Goal: Transaction & Acquisition: Purchase product/service

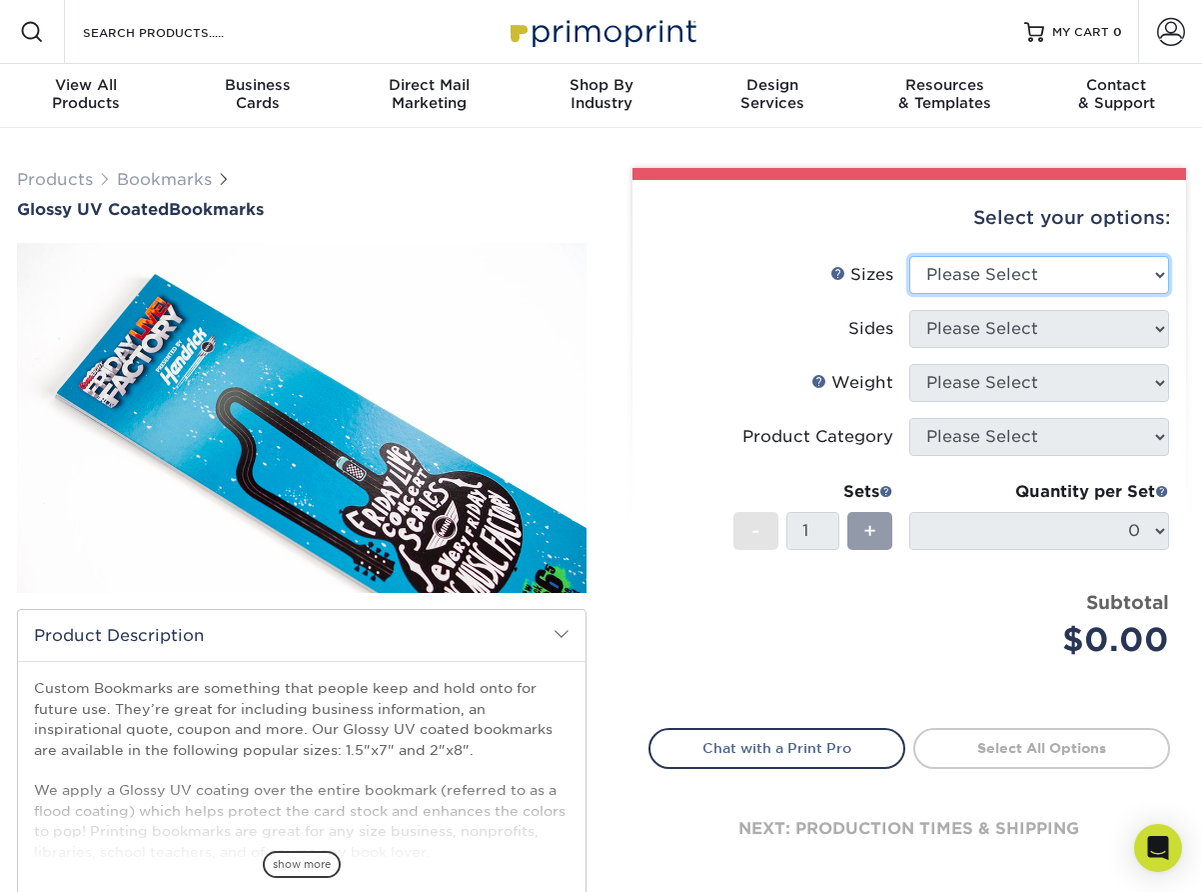
select select "2.00x8.00"
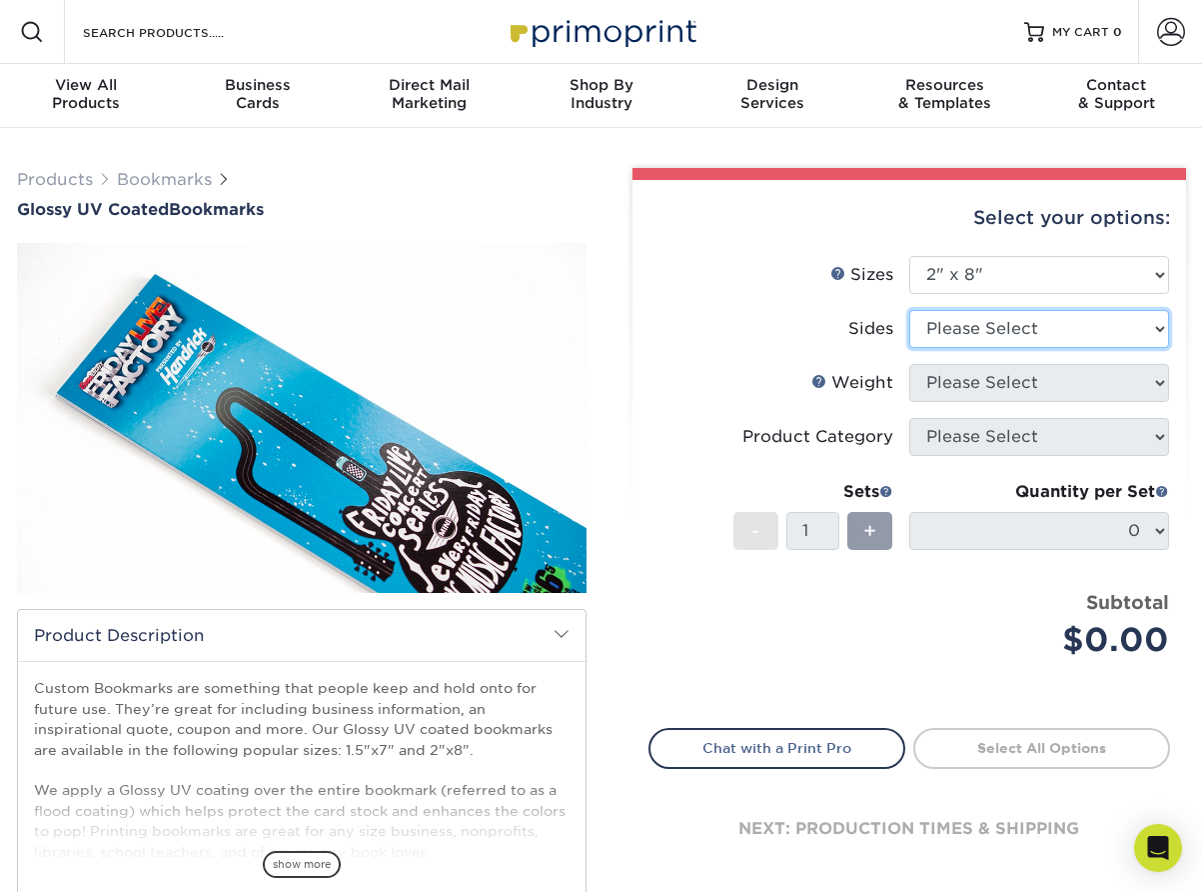
select select "13abbda7-1d64-4f25-8bb2-c179b224825d"
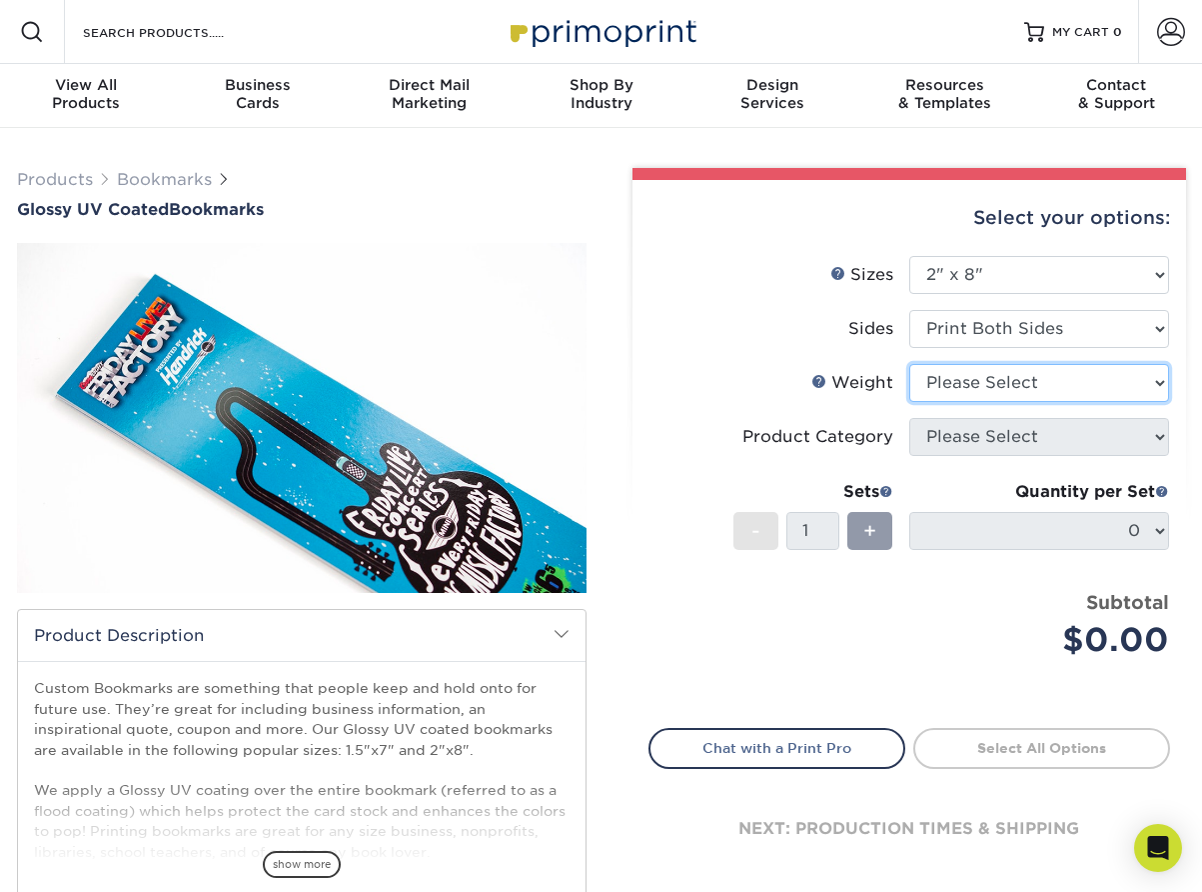
select select "14PT"
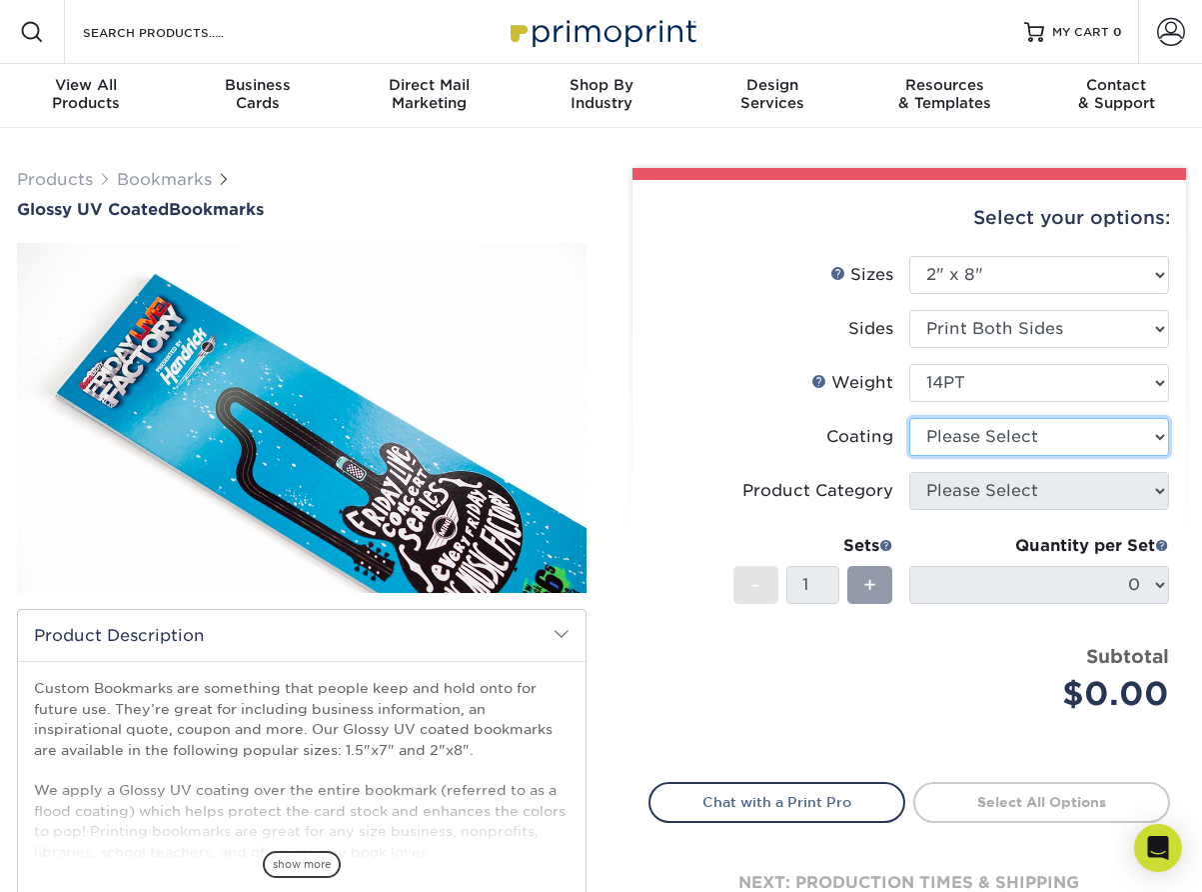
select select "ae367451-b2b8-45df-a344-0f05b6a12993"
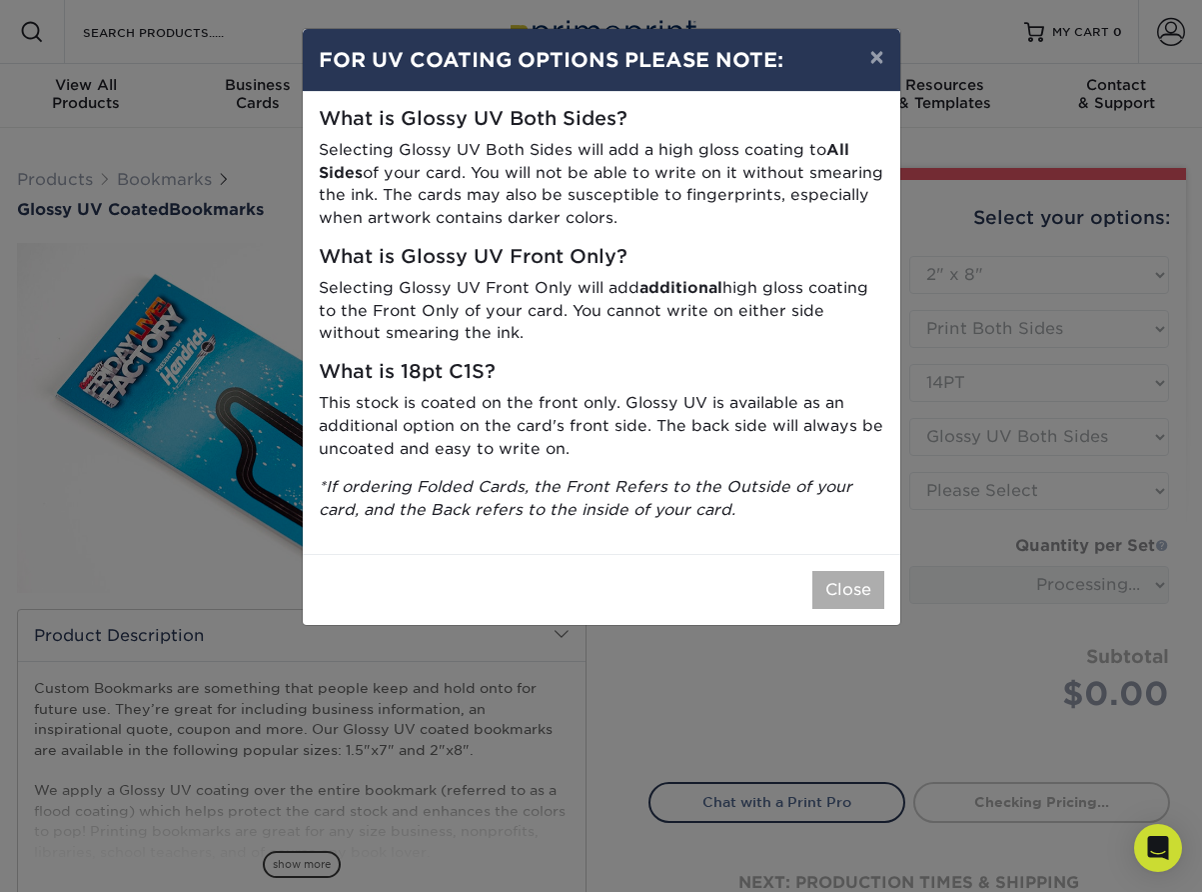
click at [848, 571] on button "Close" at bounding box center [849, 590] width 72 height 38
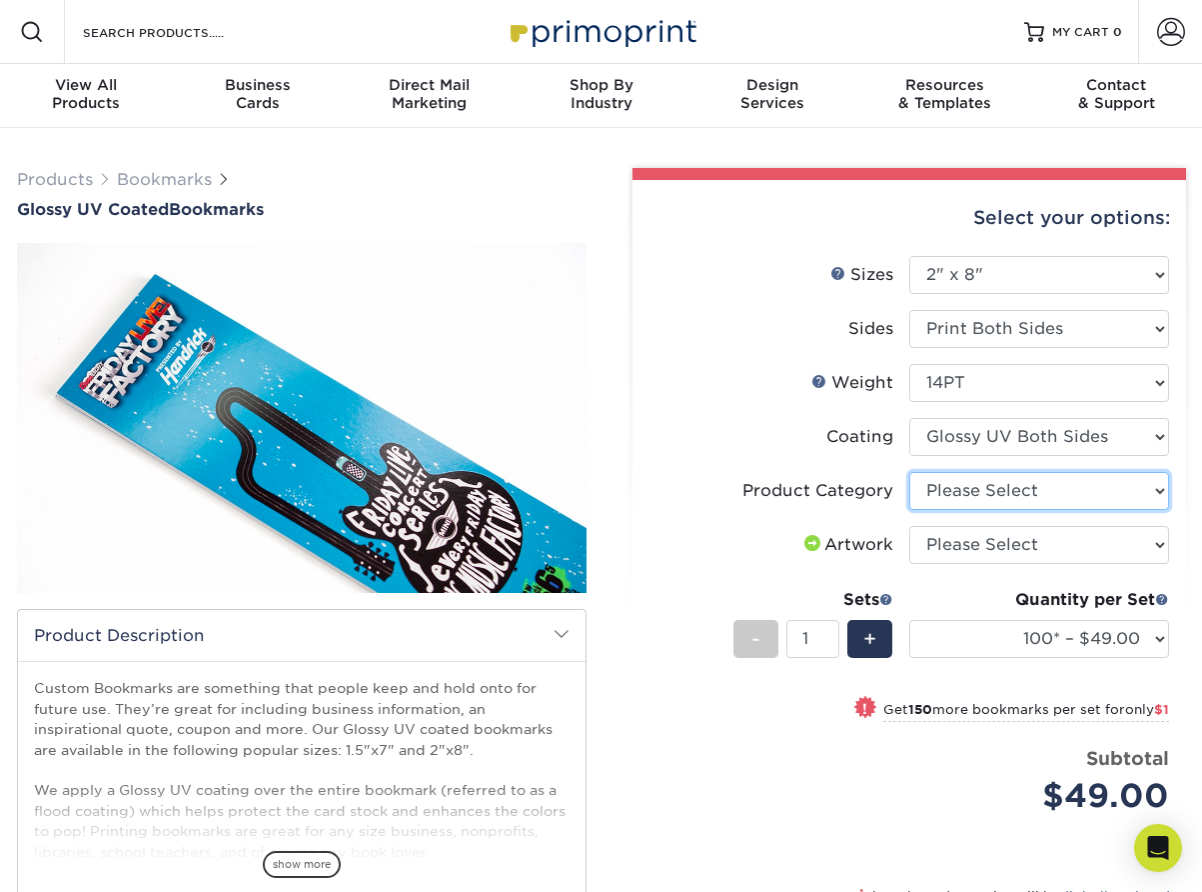
select select "9b7272e0-d6c8-4c3c-8e97-d3a1bcdab858"
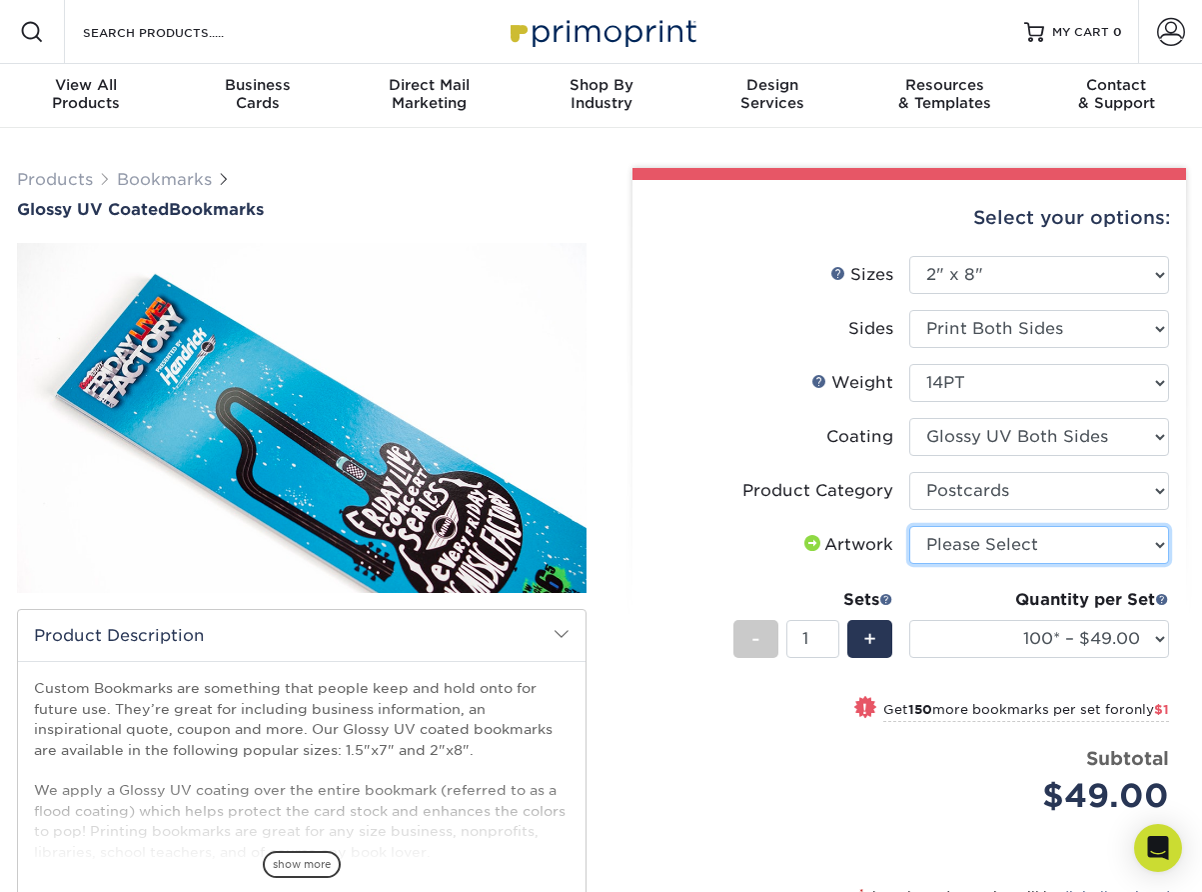
select select "upload"
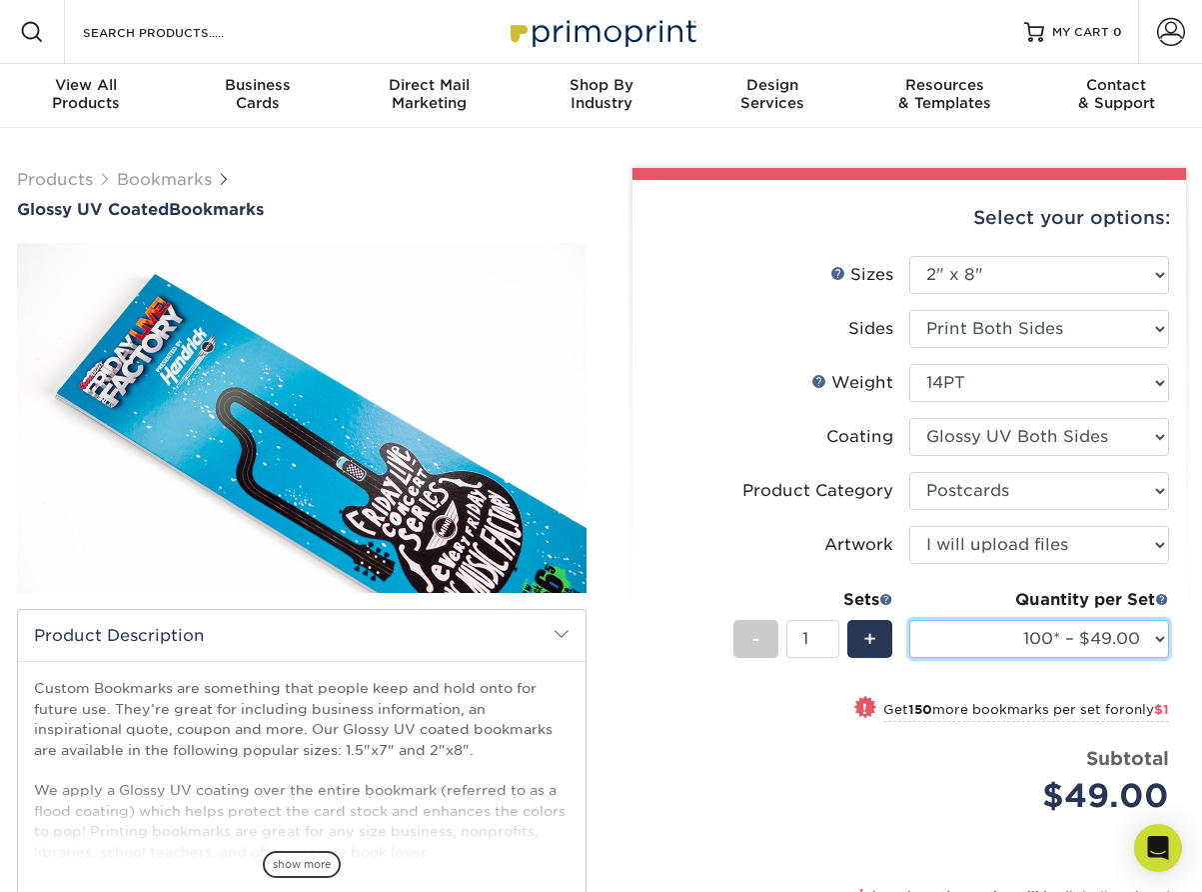
select select "500 – $55.00"
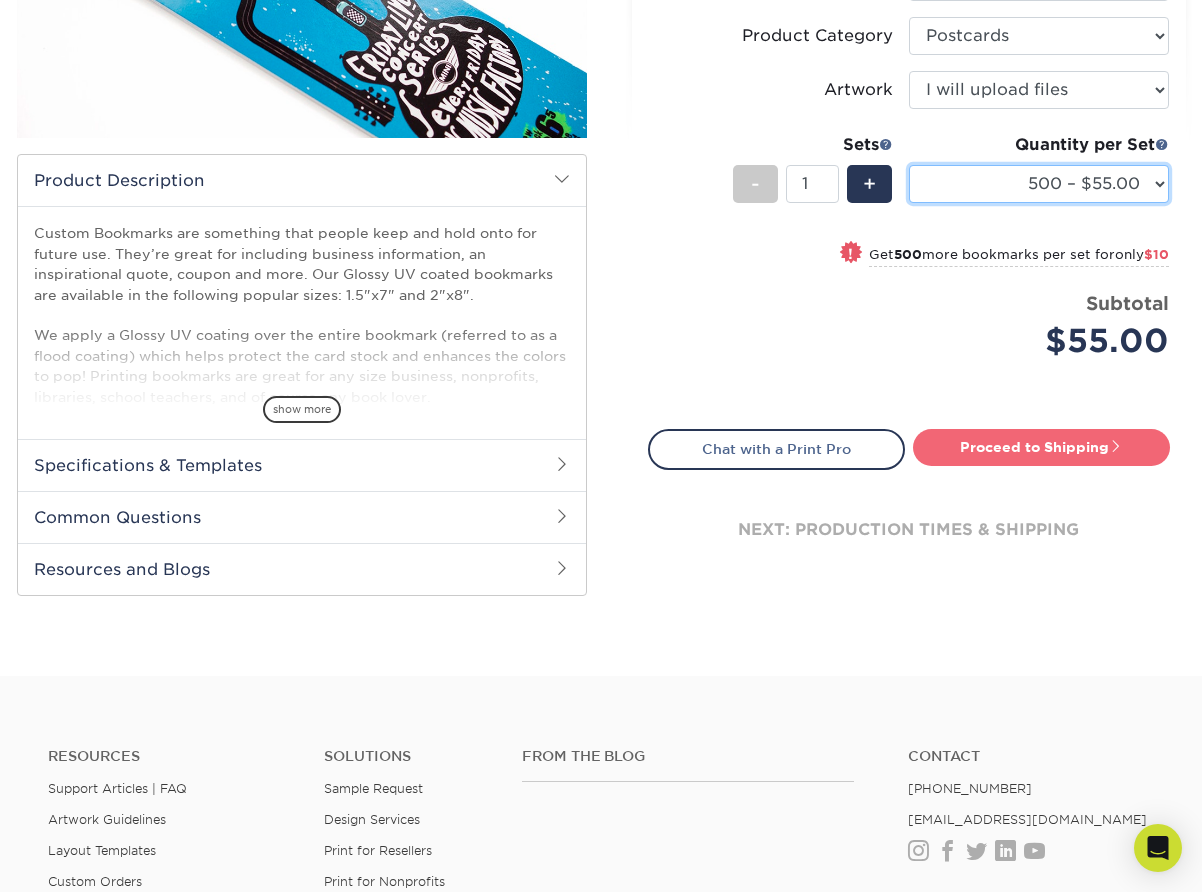
scroll to position [456, 0]
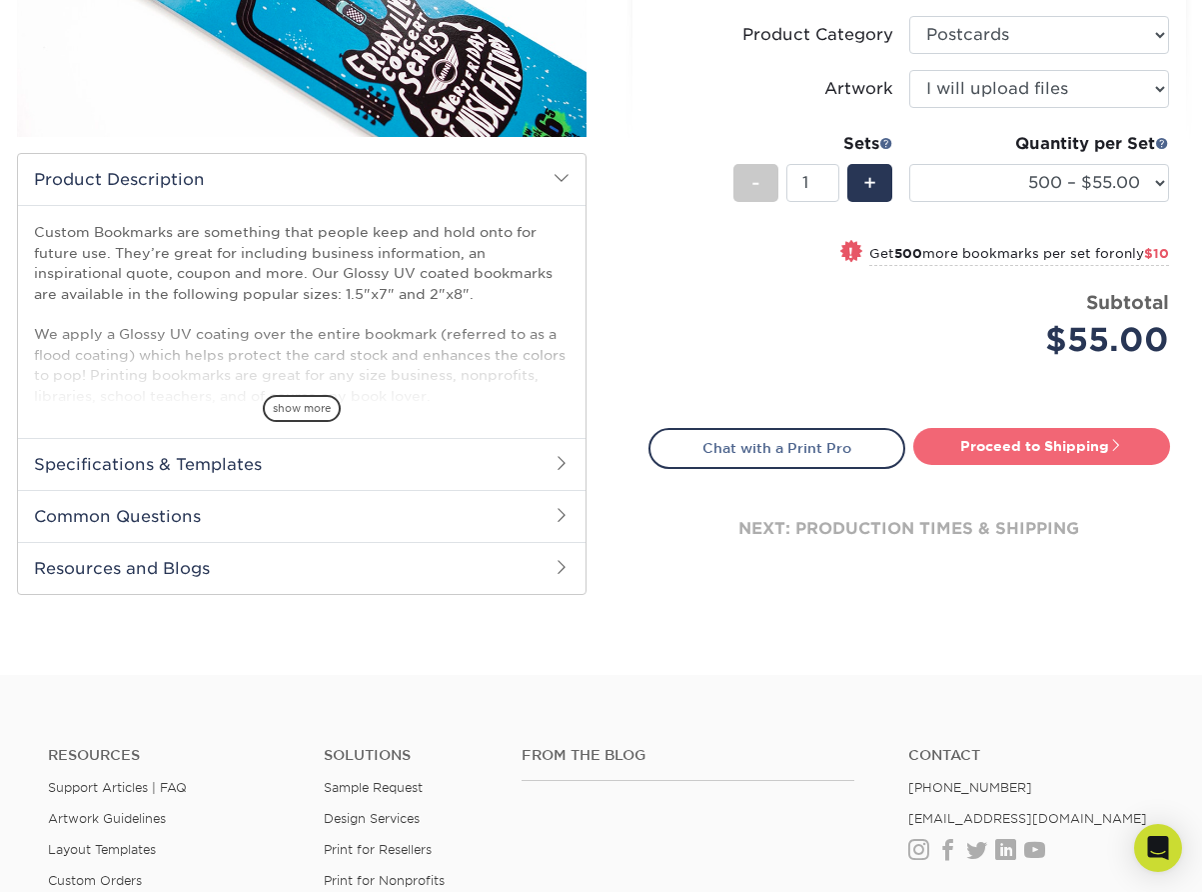
click at [999, 447] on link "Proceed to Shipping" at bounding box center [1042, 446] width 257 height 36
type input "Set 1"
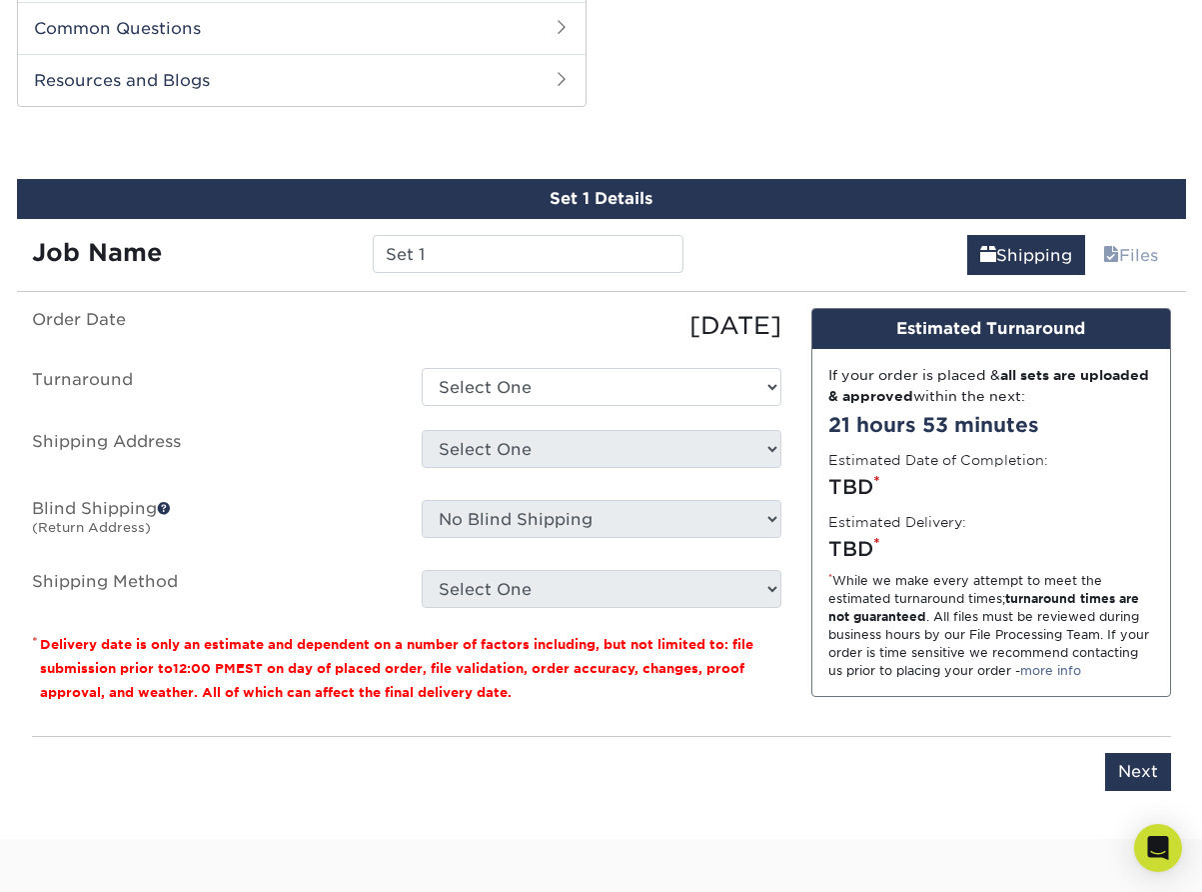
scroll to position [949, 0]
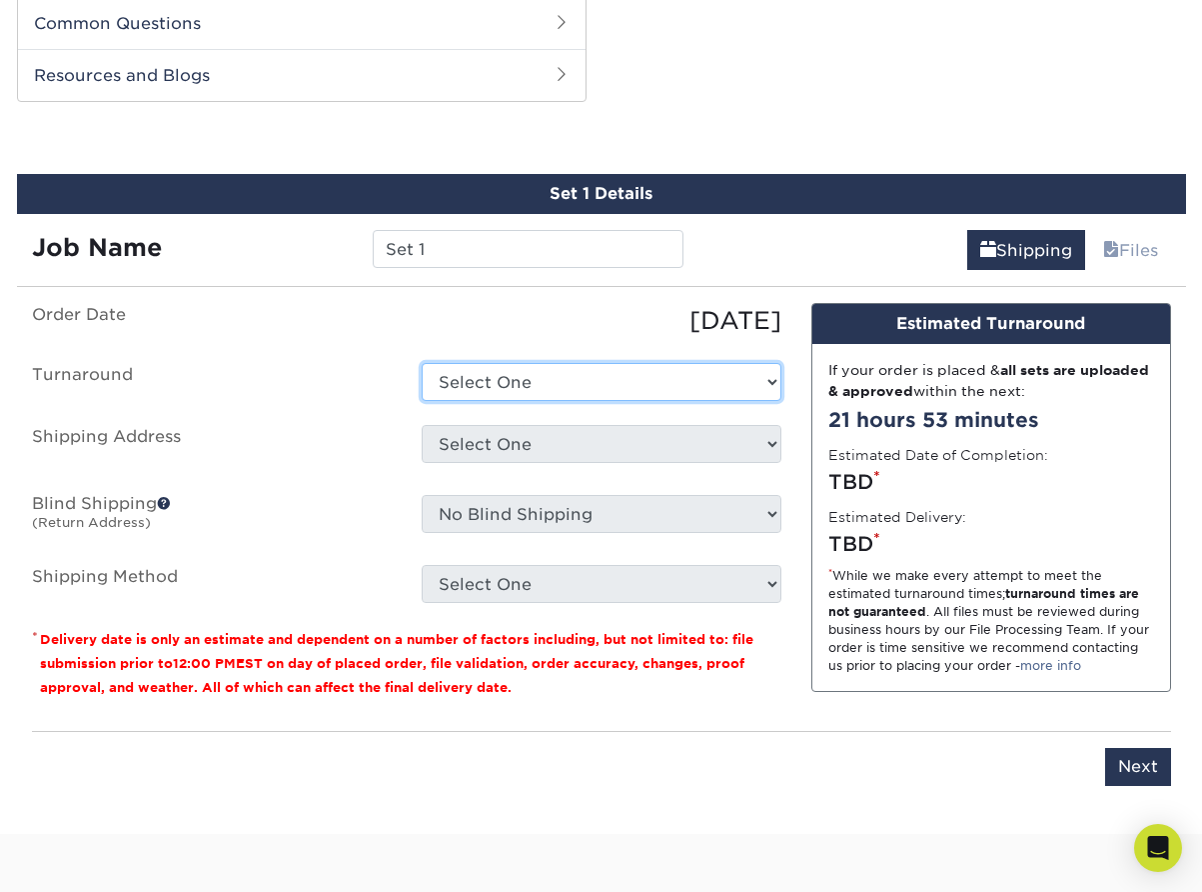
select select "3e10937a-68df-4f49-991a-2bf99d35b9db"
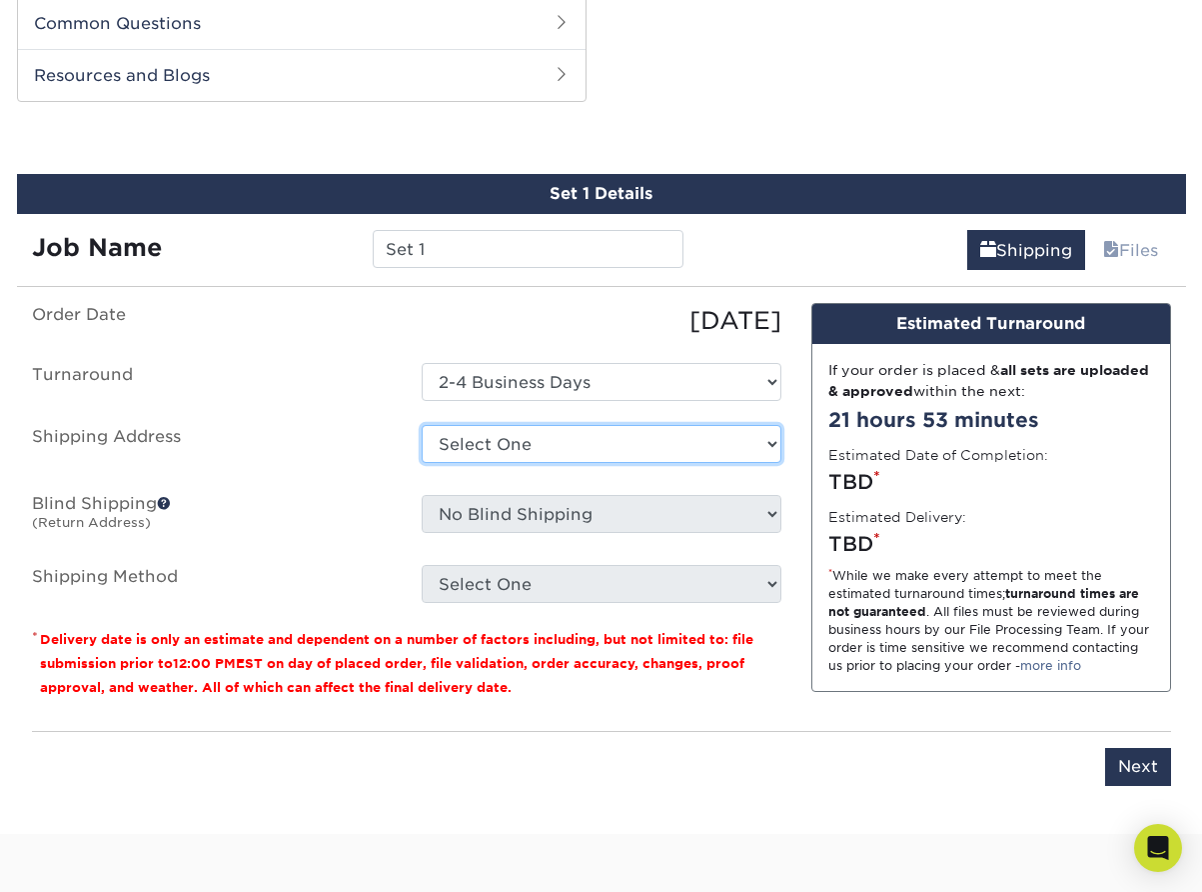
select select "newaddress"
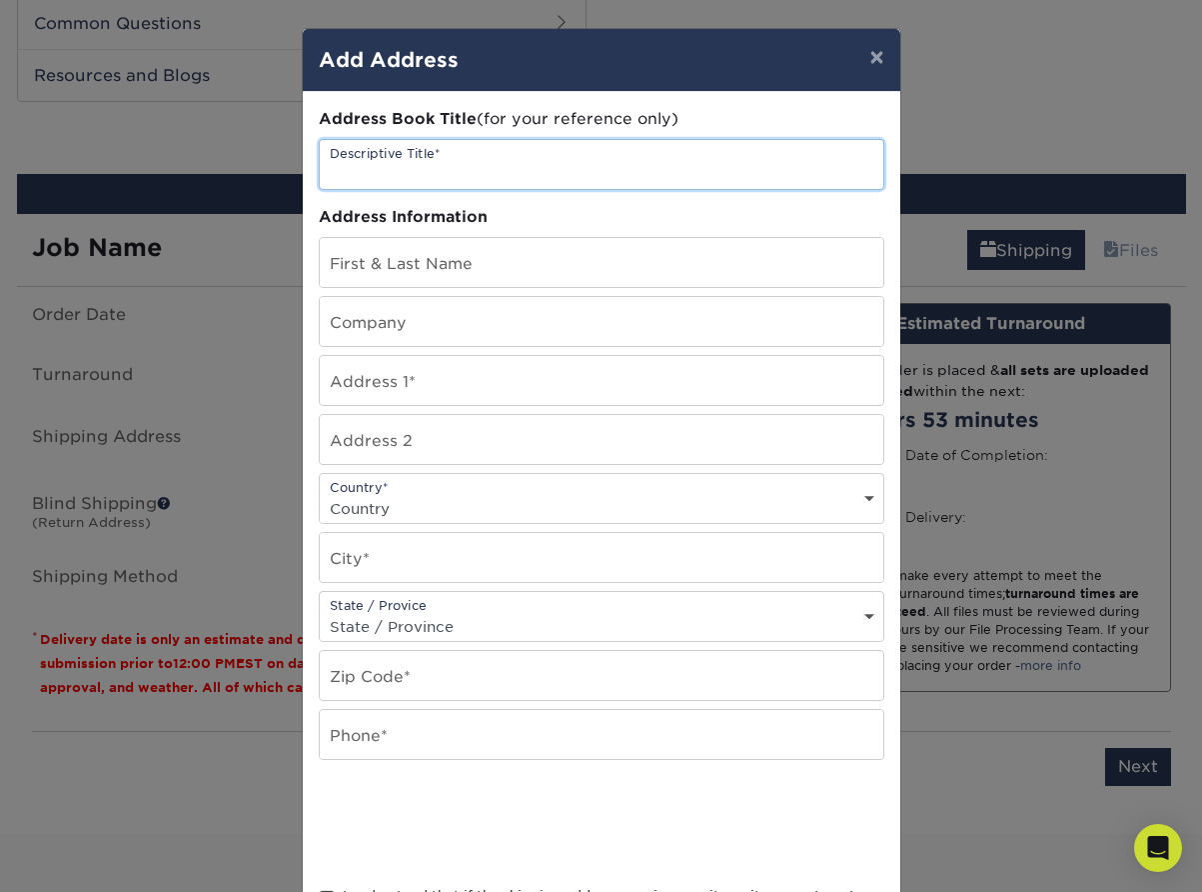
click at [497, 159] on input "text" at bounding box center [602, 164] width 564 height 49
type input "[PERSON_NAME]"
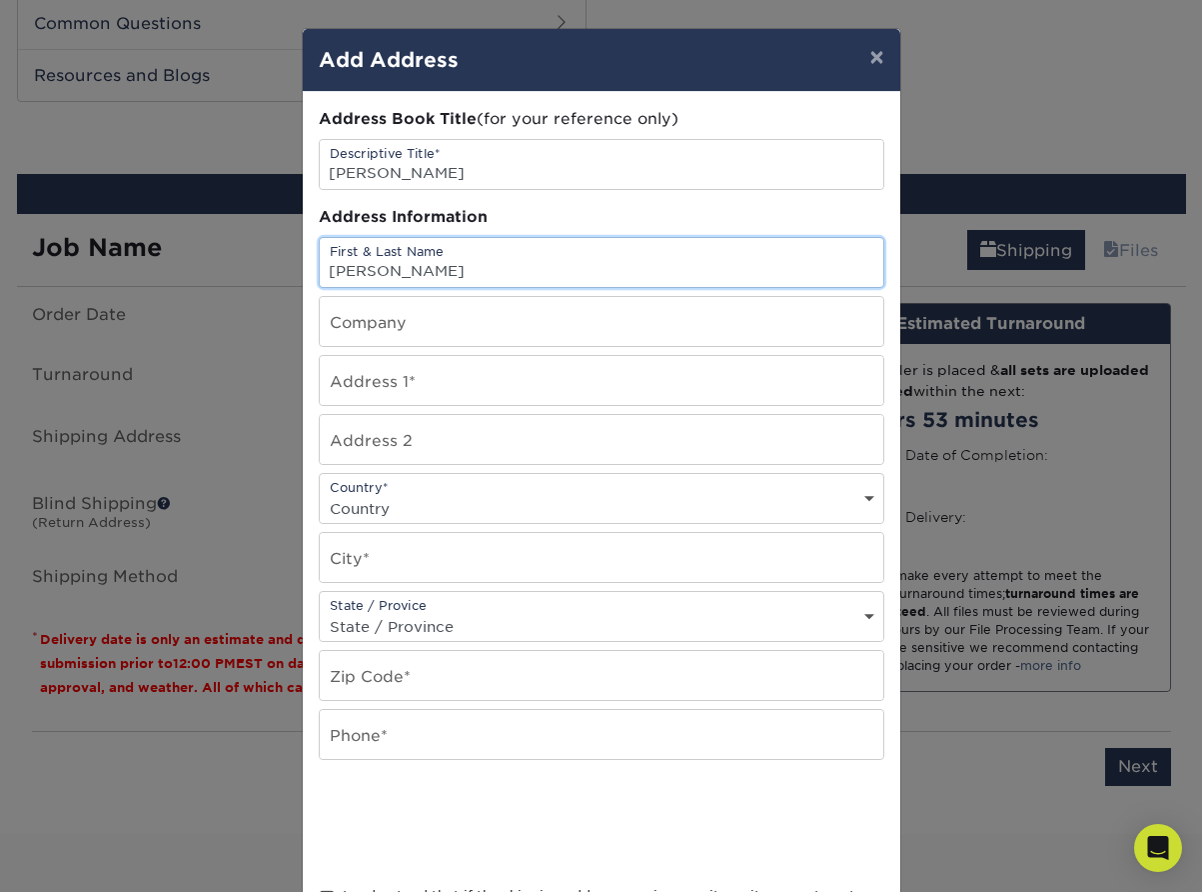
scroll to position [1, 0]
type input "[PERSON_NAME]"
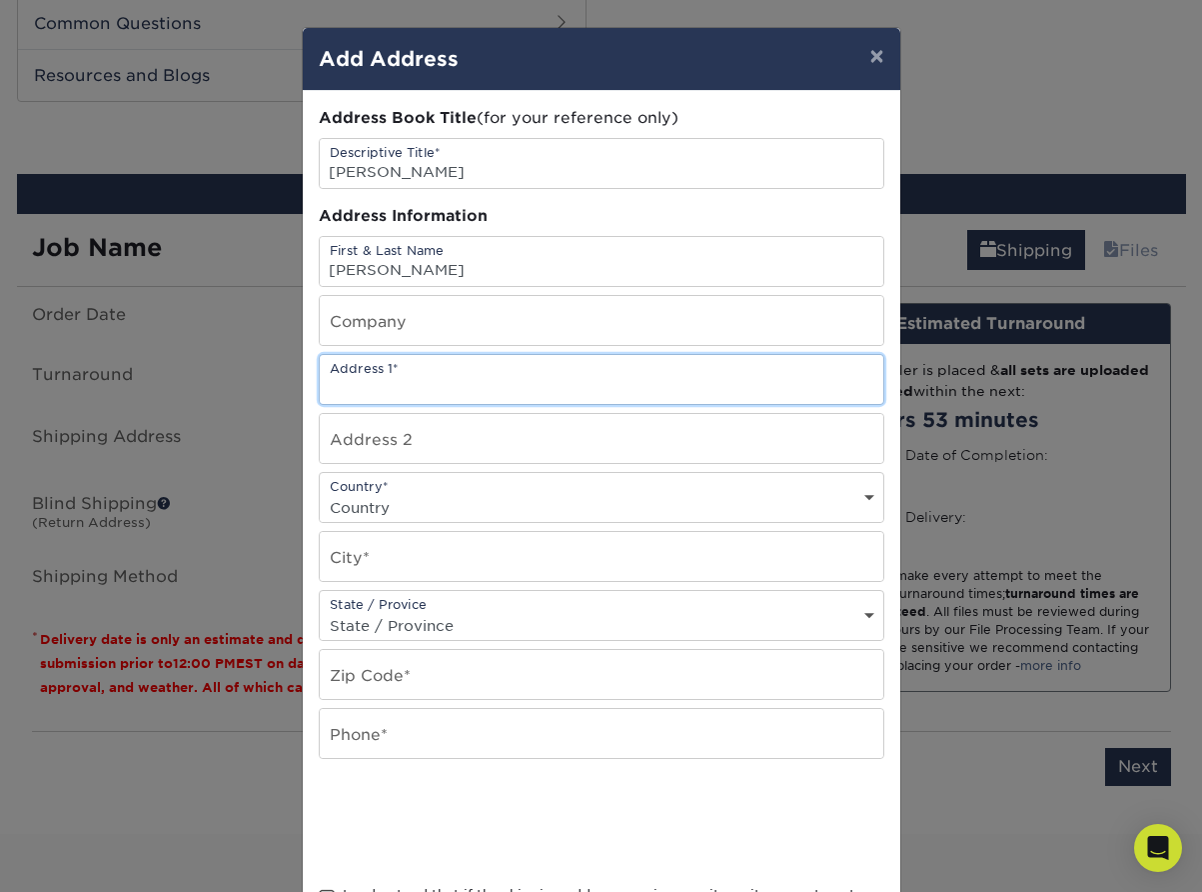
paste input "[STREET_ADDRESS]"
type input "[STREET_ADDRESS]"
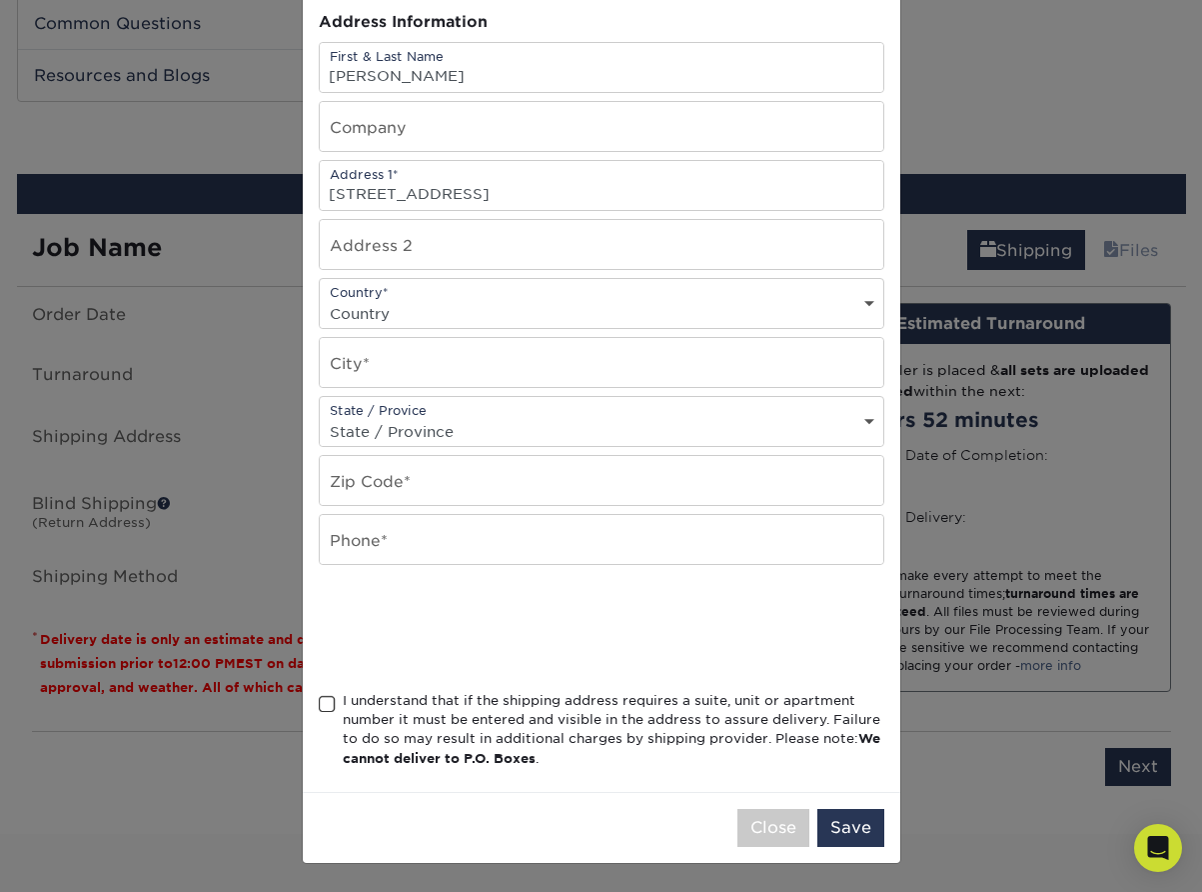
scroll to position [200, 0]
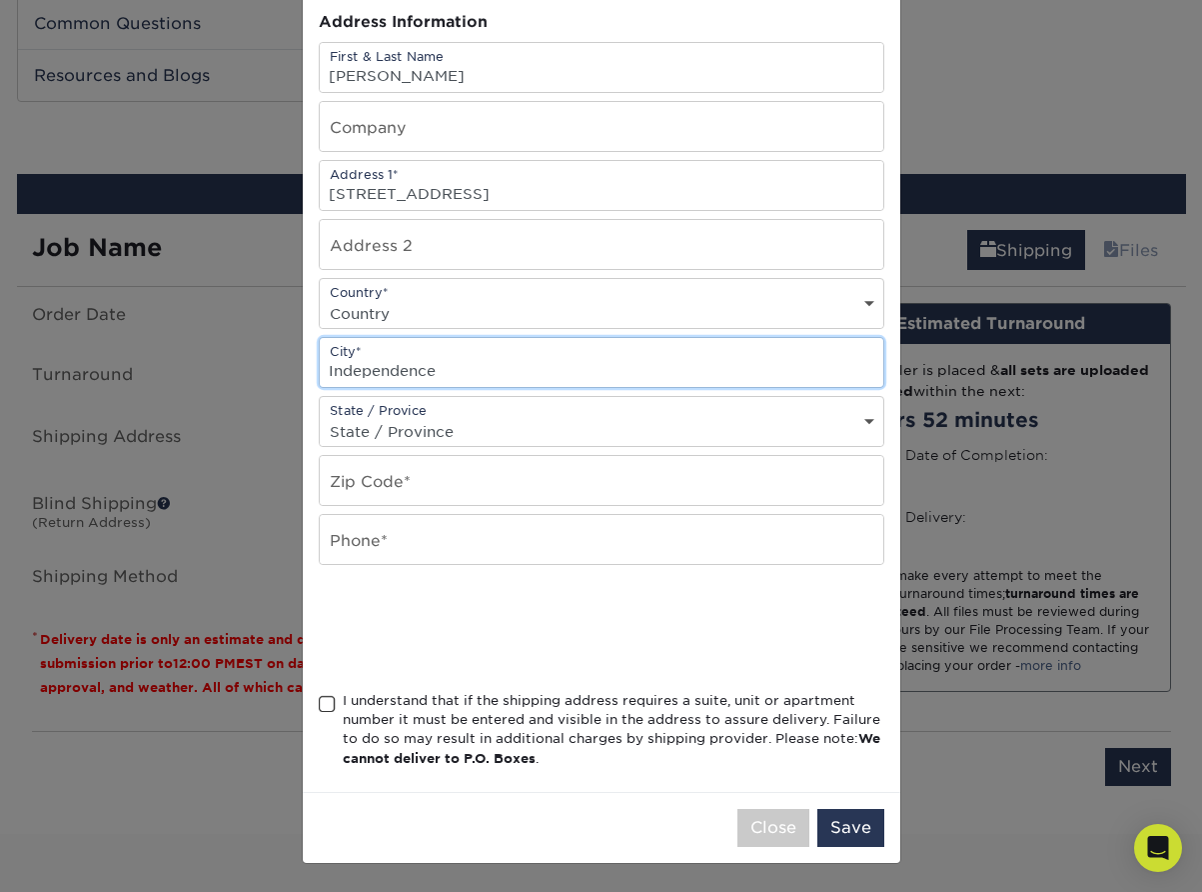
type input "Independence"
select select "KY"
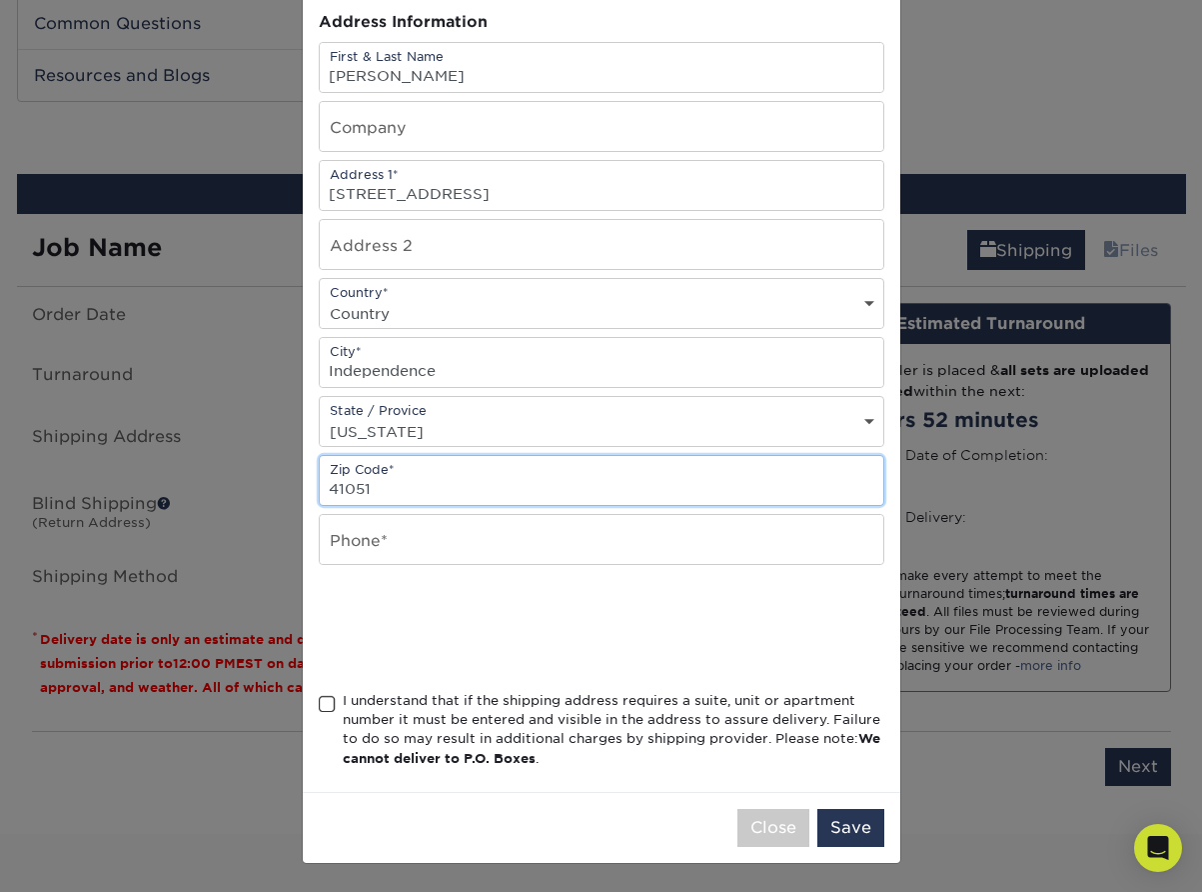
type input "41051"
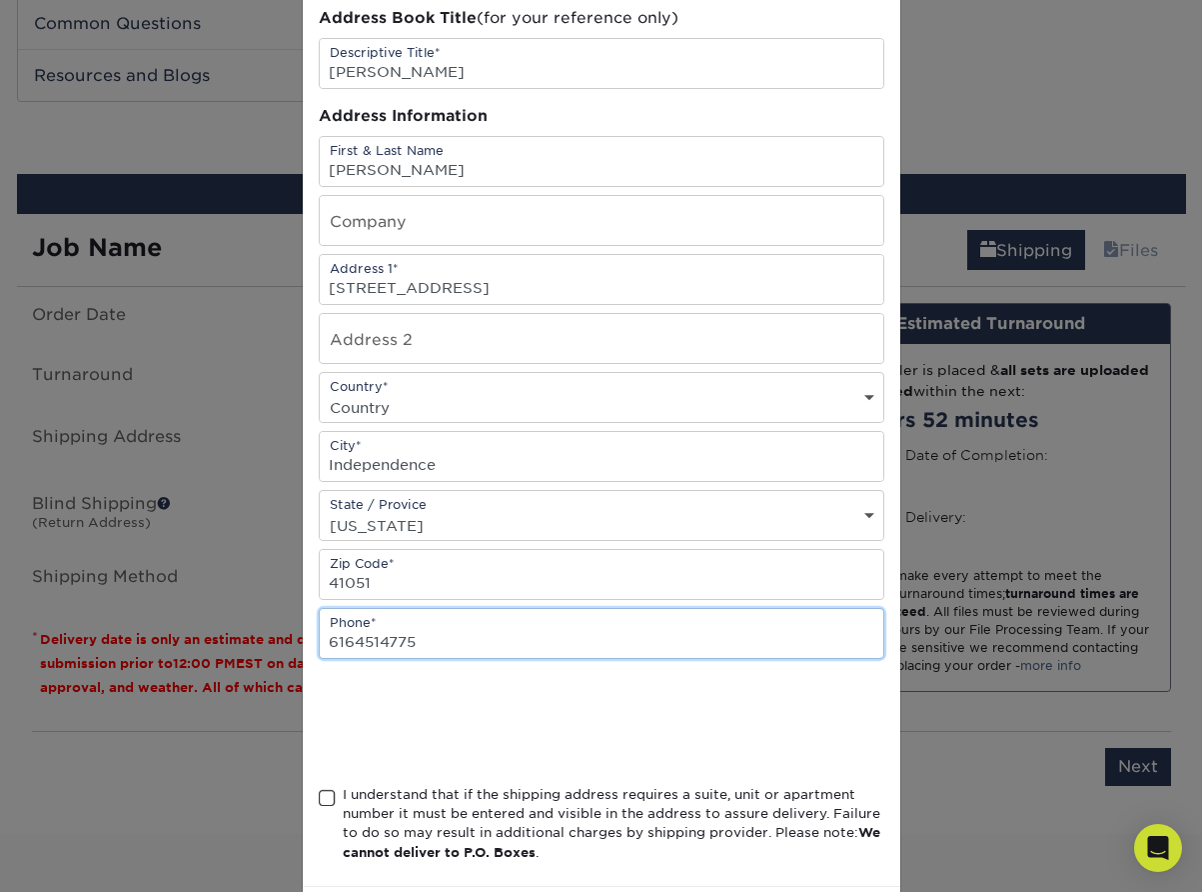
scroll to position [100, 0]
type input "6164514775"
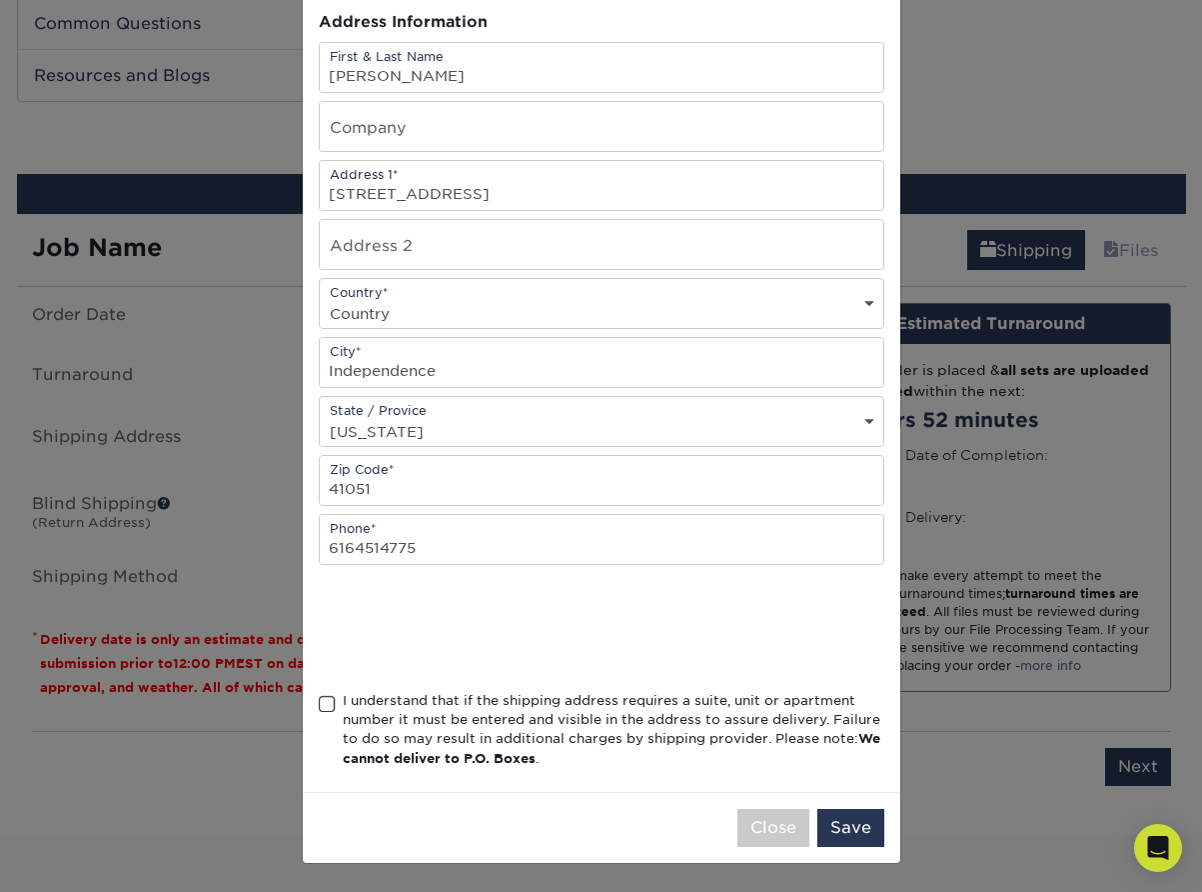
scroll to position [200, 0]
click at [324, 703] on span at bounding box center [327, 704] width 17 height 19
click at [0, 0] on input "I understand that if the shipping address requires a suite, unit or apartment n…" at bounding box center [0, 0] width 0 height 0
click at [855, 828] on button "Save" at bounding box center [851, 828] width 67 height 38
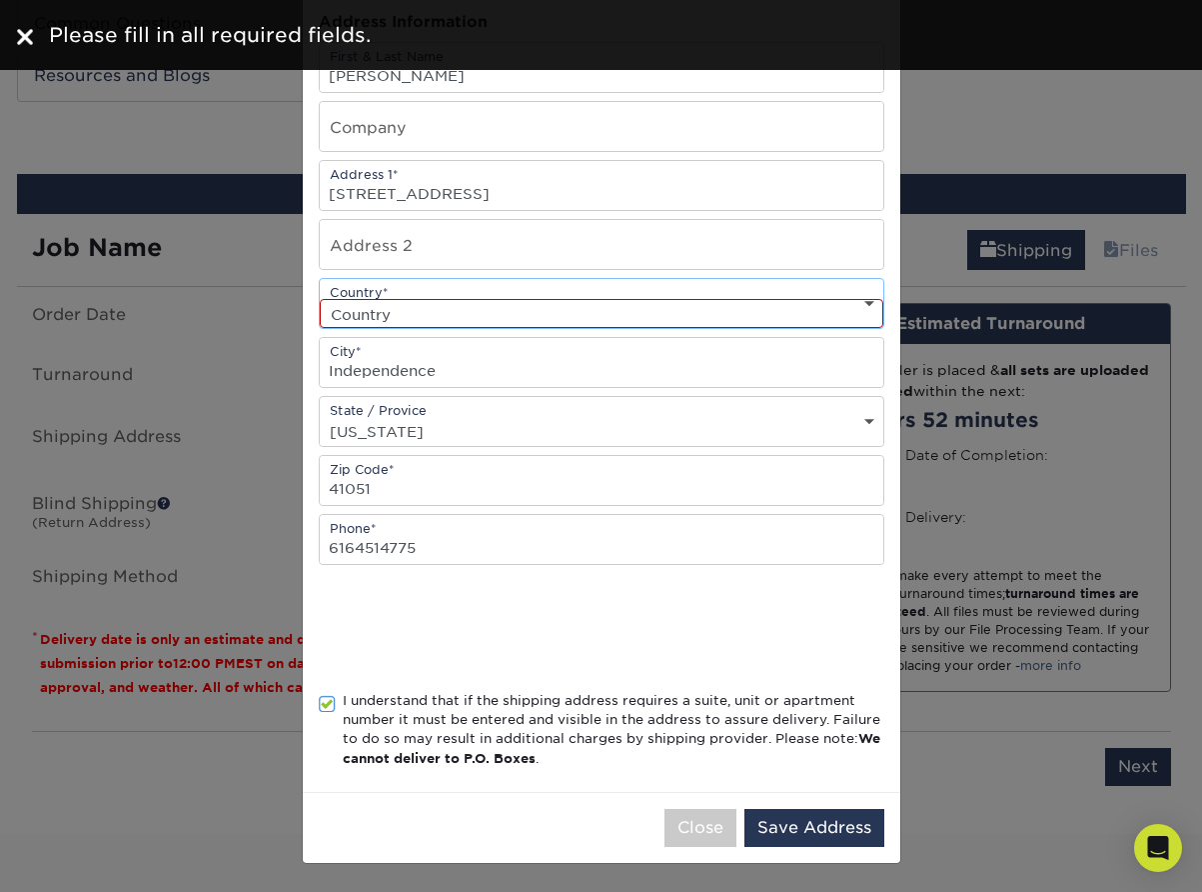
select select "US"
click at [814, 821] on button "Save Address" at bounding box center [815, 828] width 140 height 38
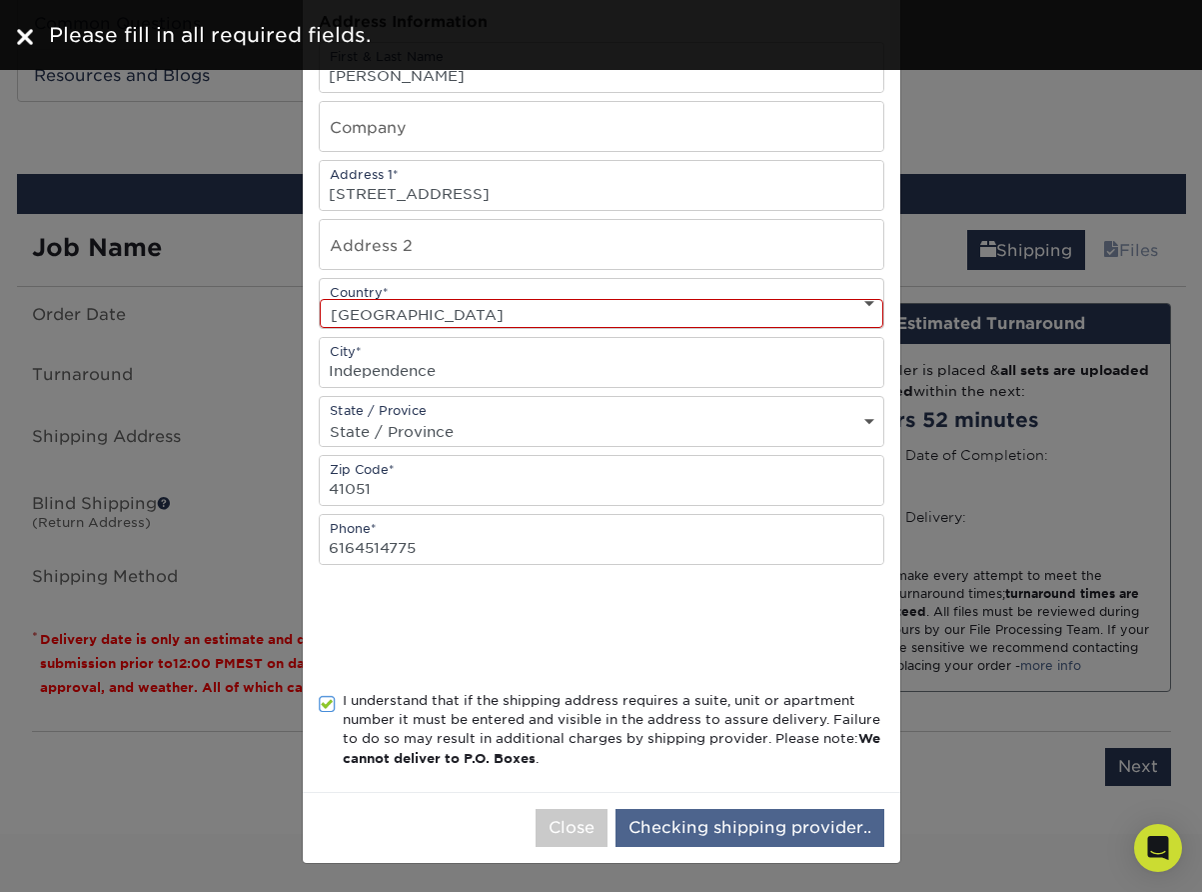
scroll to position [0, 0]
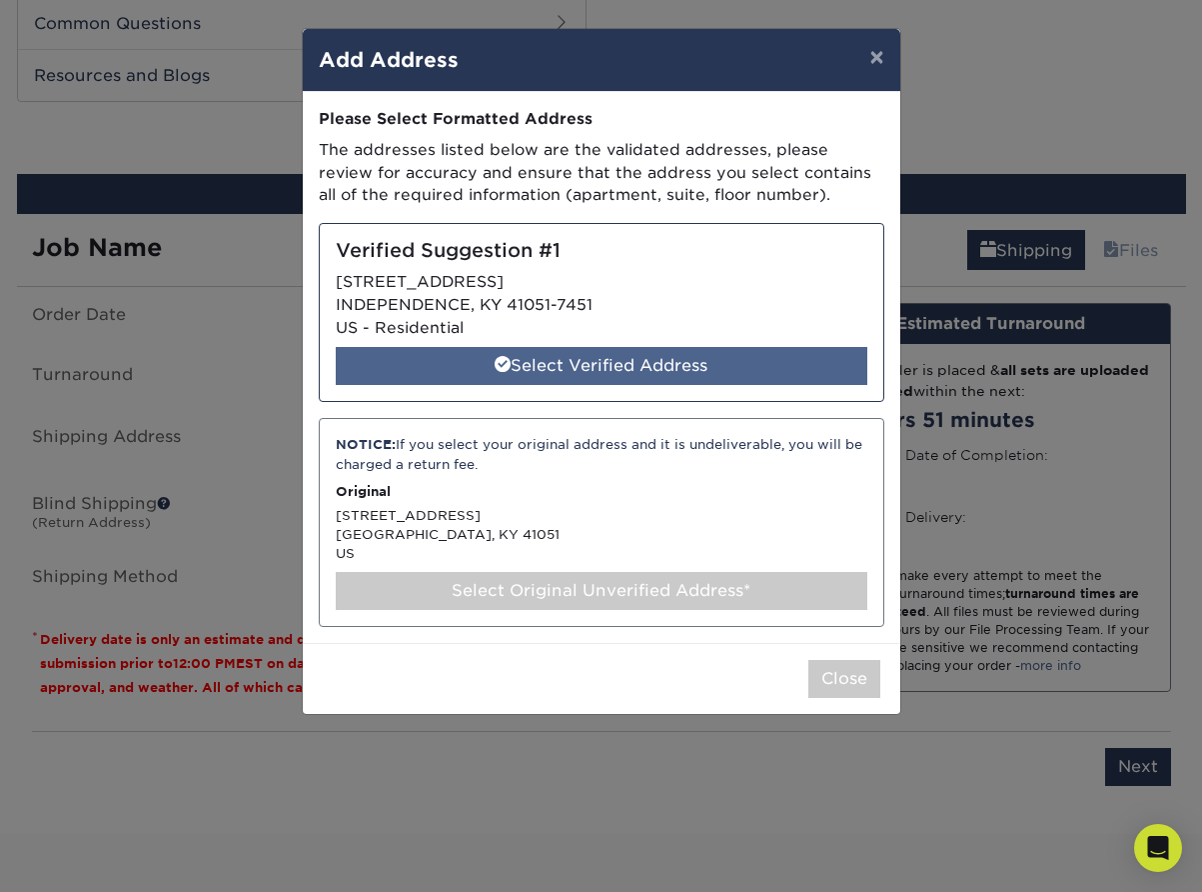
click at [591, 361] on div "Select Verified Address" at bounding box center [602, 366] width 532 height 38
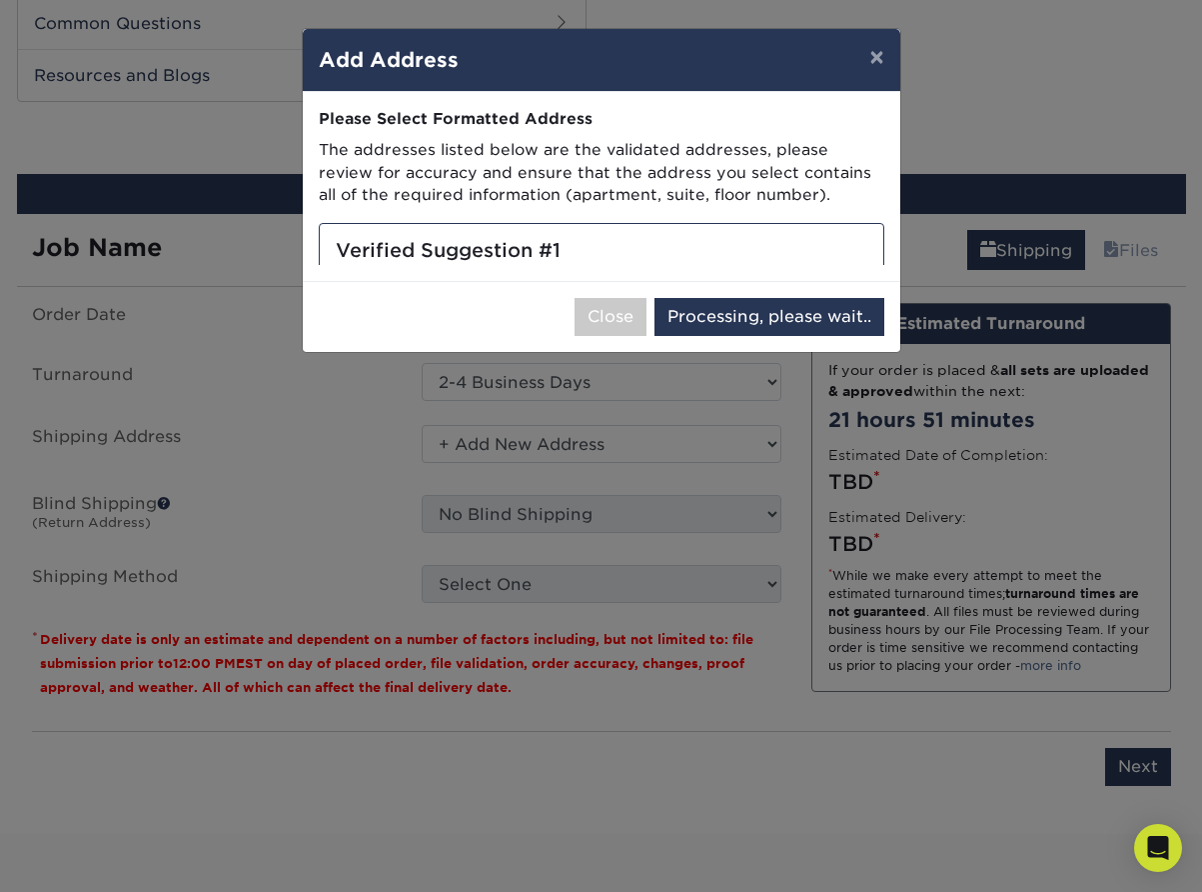
select select "285694"
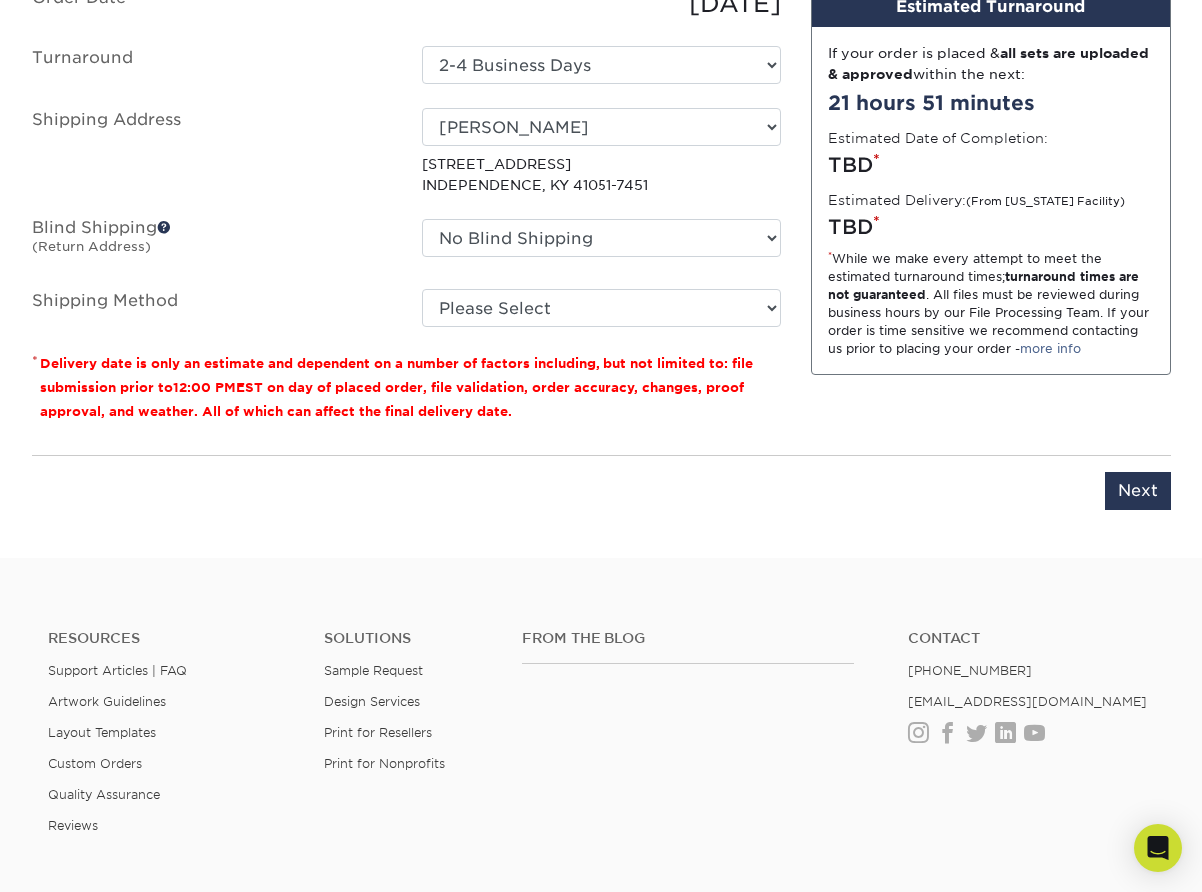
scroll to position [1272, 0]
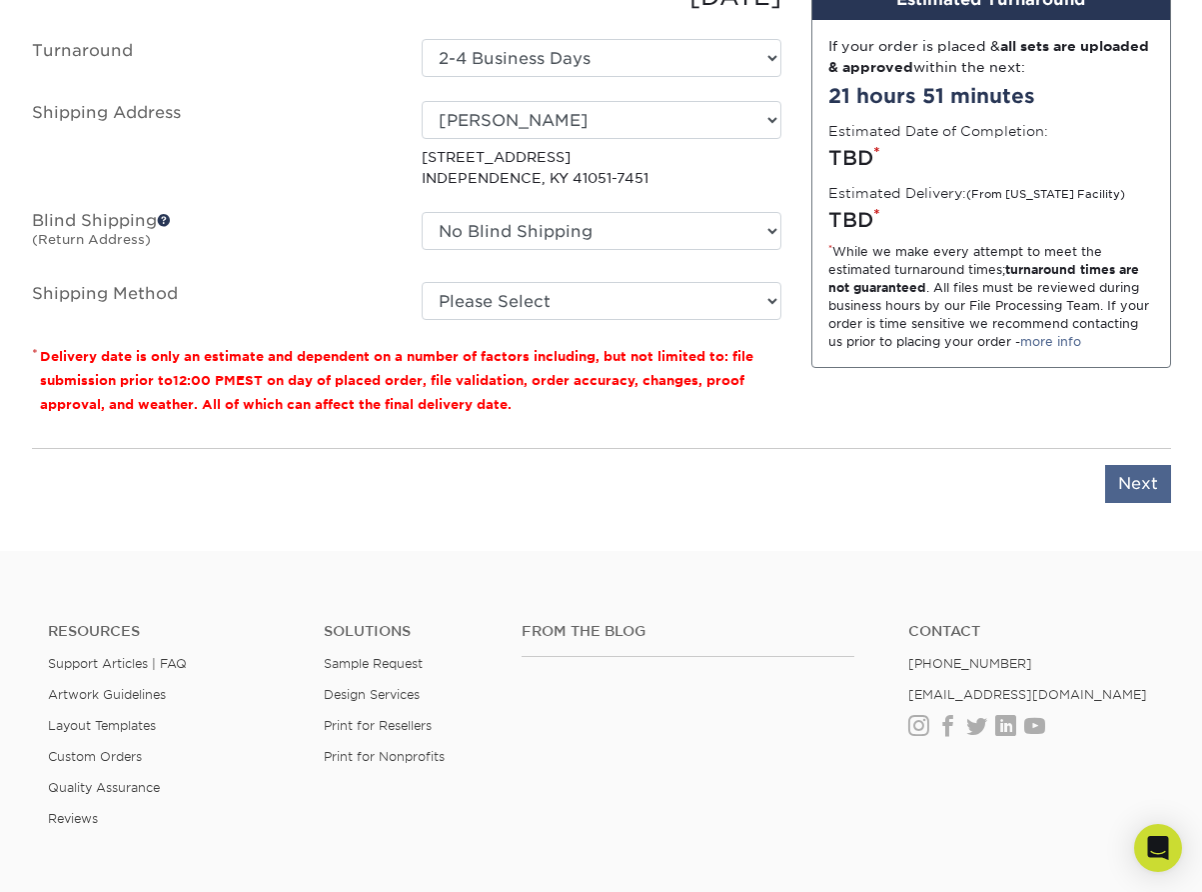
click at [1127, 477] on input "Next" at bounding box center [1138, 484] width 66 height 38
type input "Next"
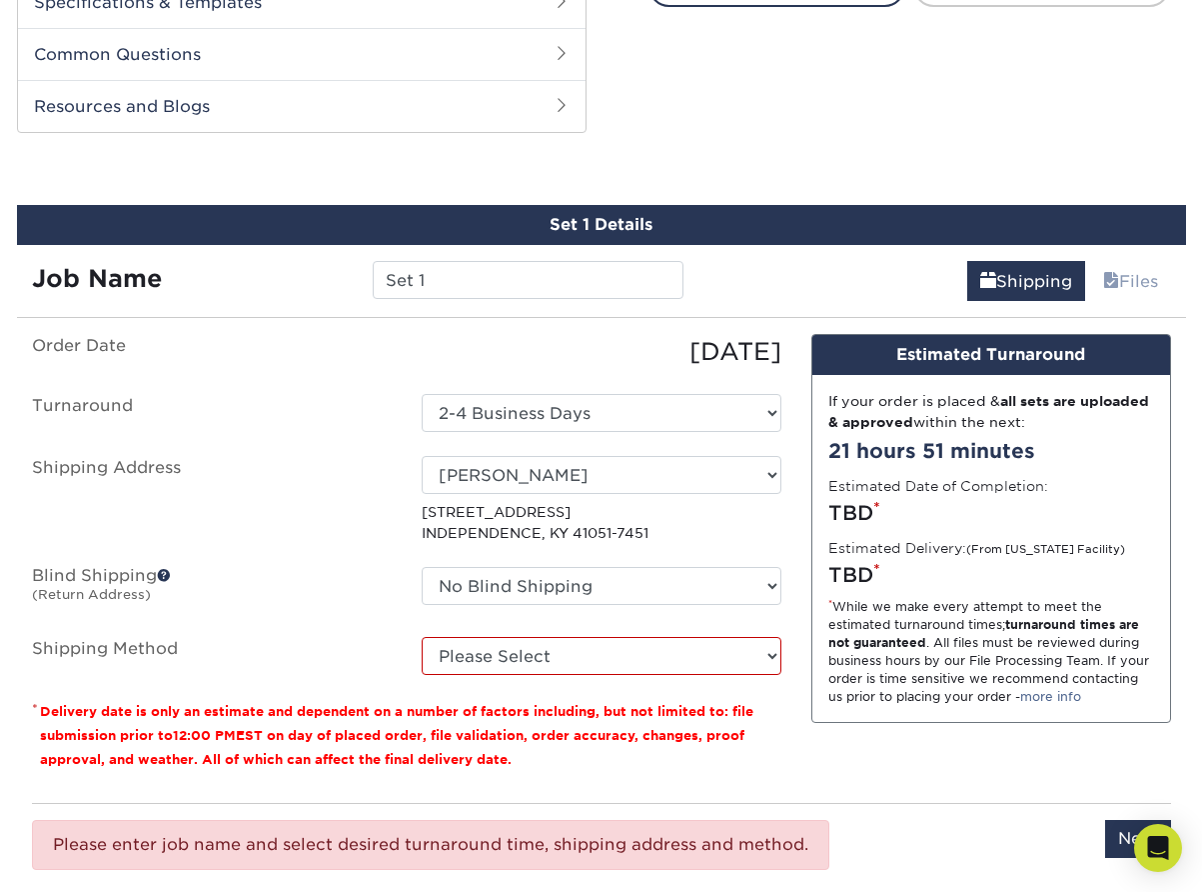
scroll to position [898, 0]
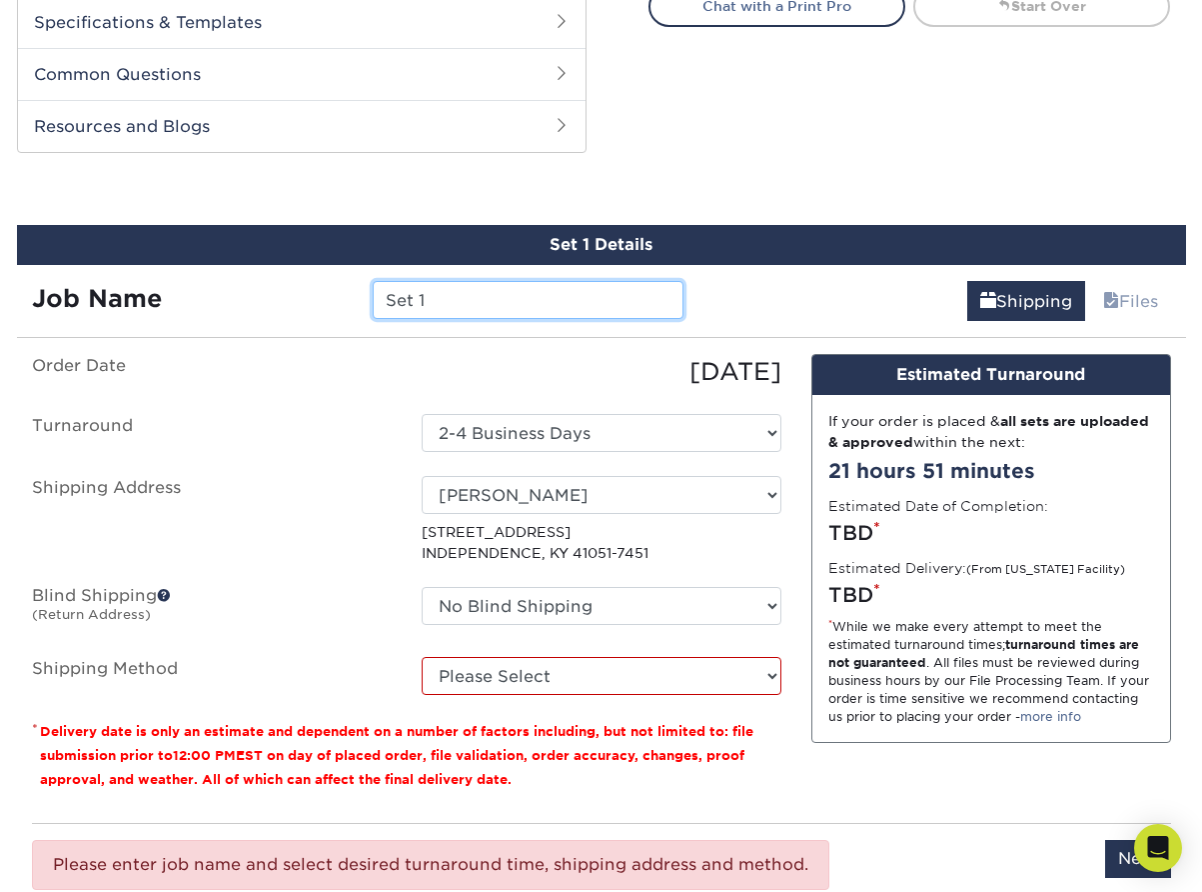
click at [500, 295] on input "Set 1" at bounding box center [528, 300] width 311 height 38
type input "S"
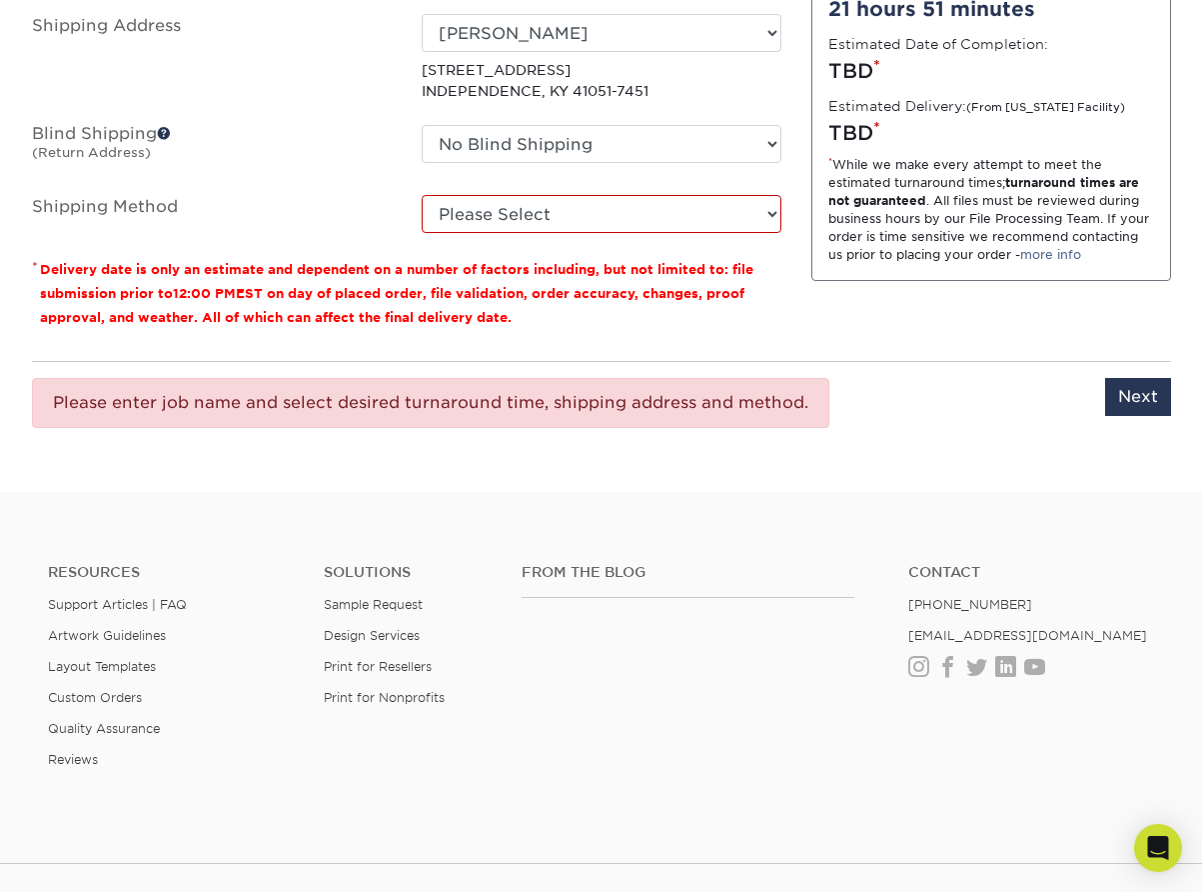
scroll to position [1380, 0]
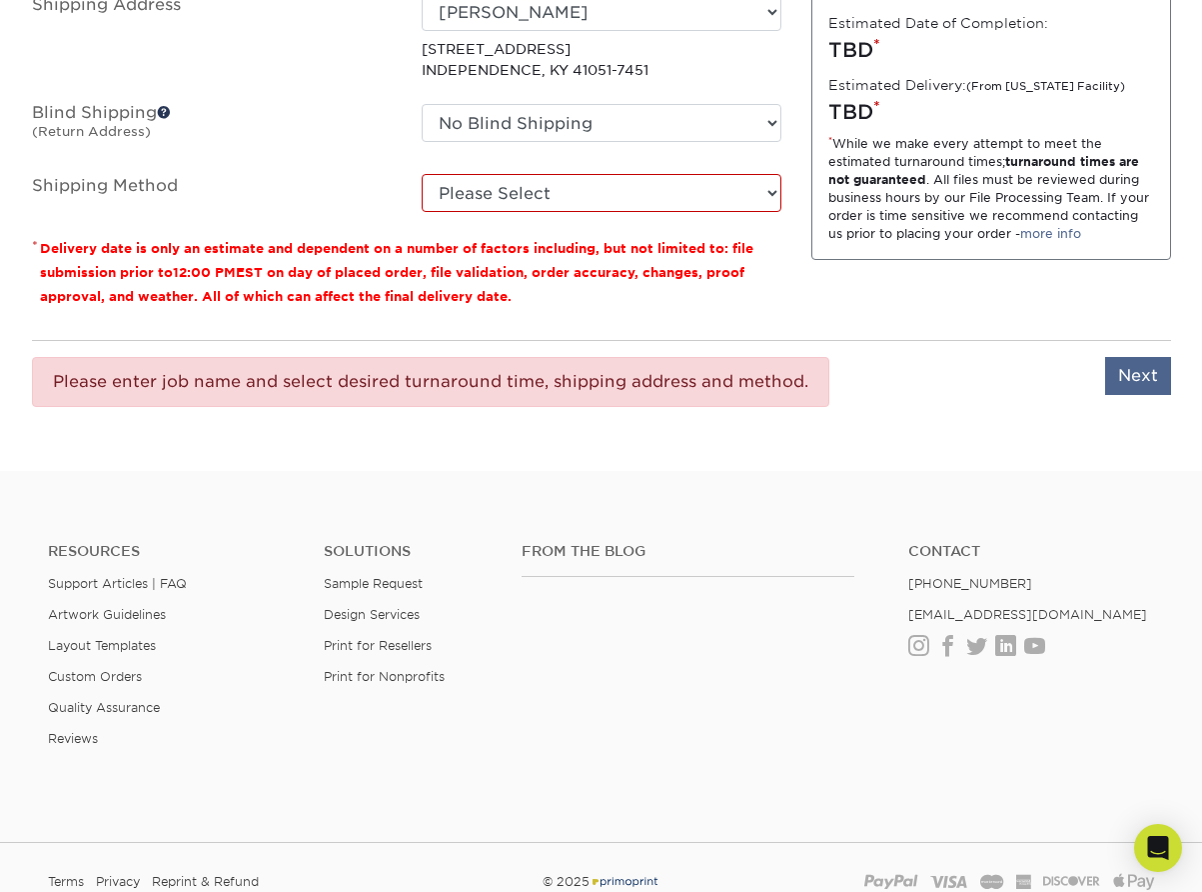
type input "bookmark - Sung in the Shadows #4910"
click at [1133, 366] on input "Next" at bounding box center [1138, 376] width 66 height 38
type input "Next"
select select "03"
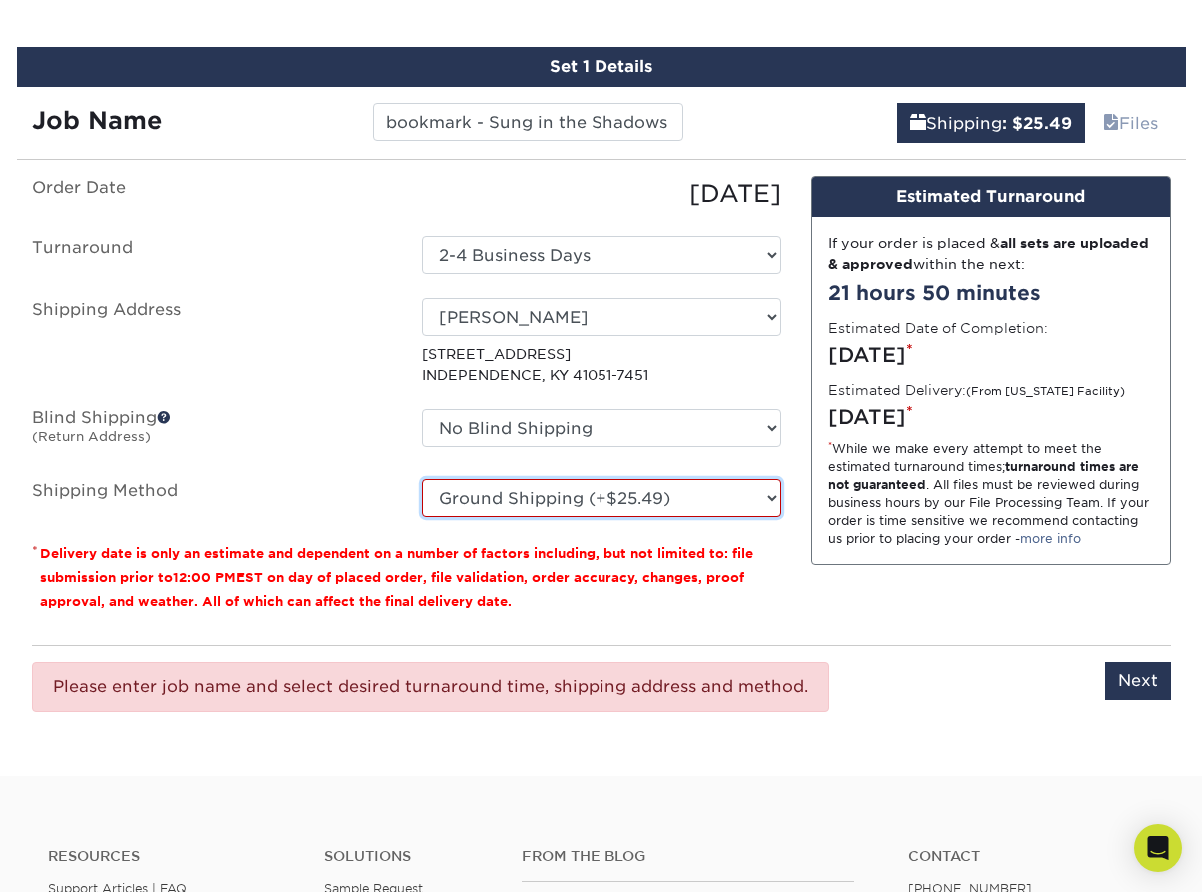
scroll to position [1234, 0]
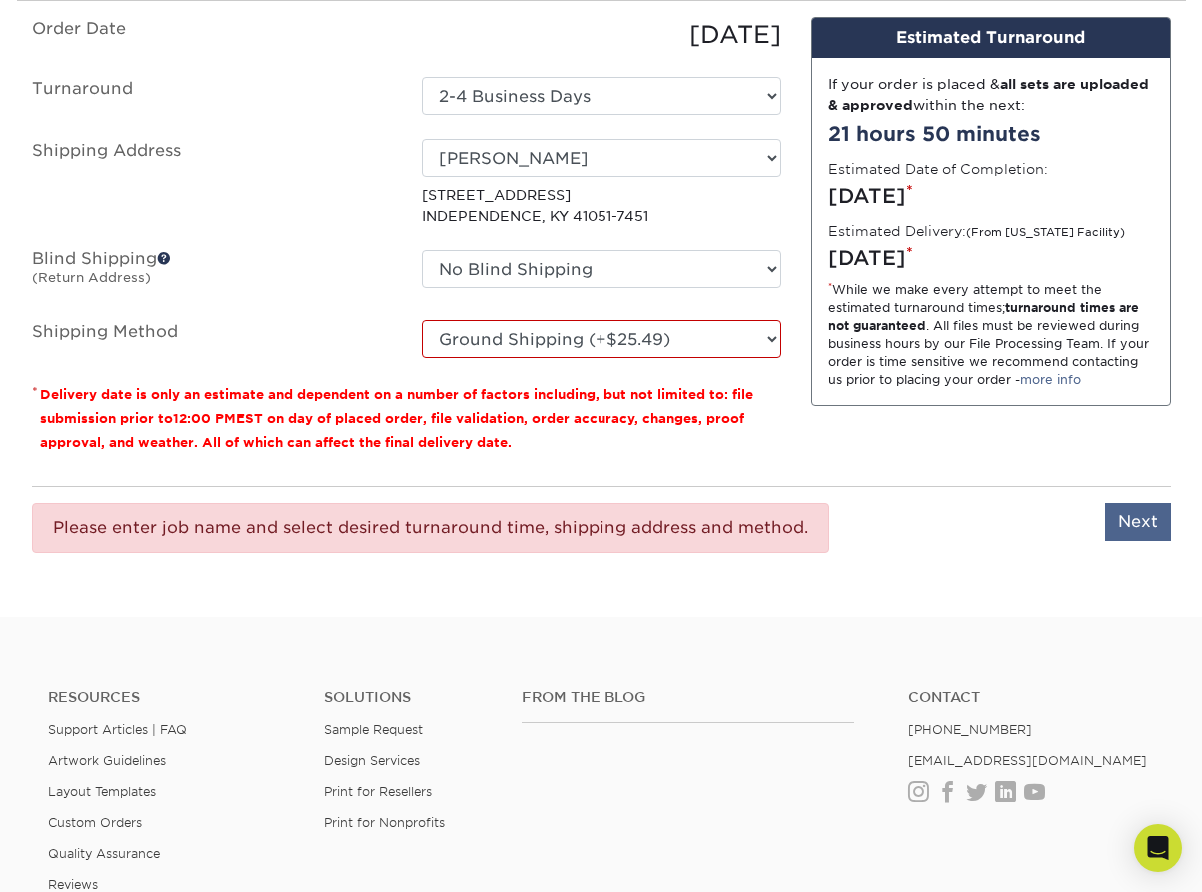
click at [1138, 509] on input "Next" at bounding box center [1138, 522] width 66 height 38
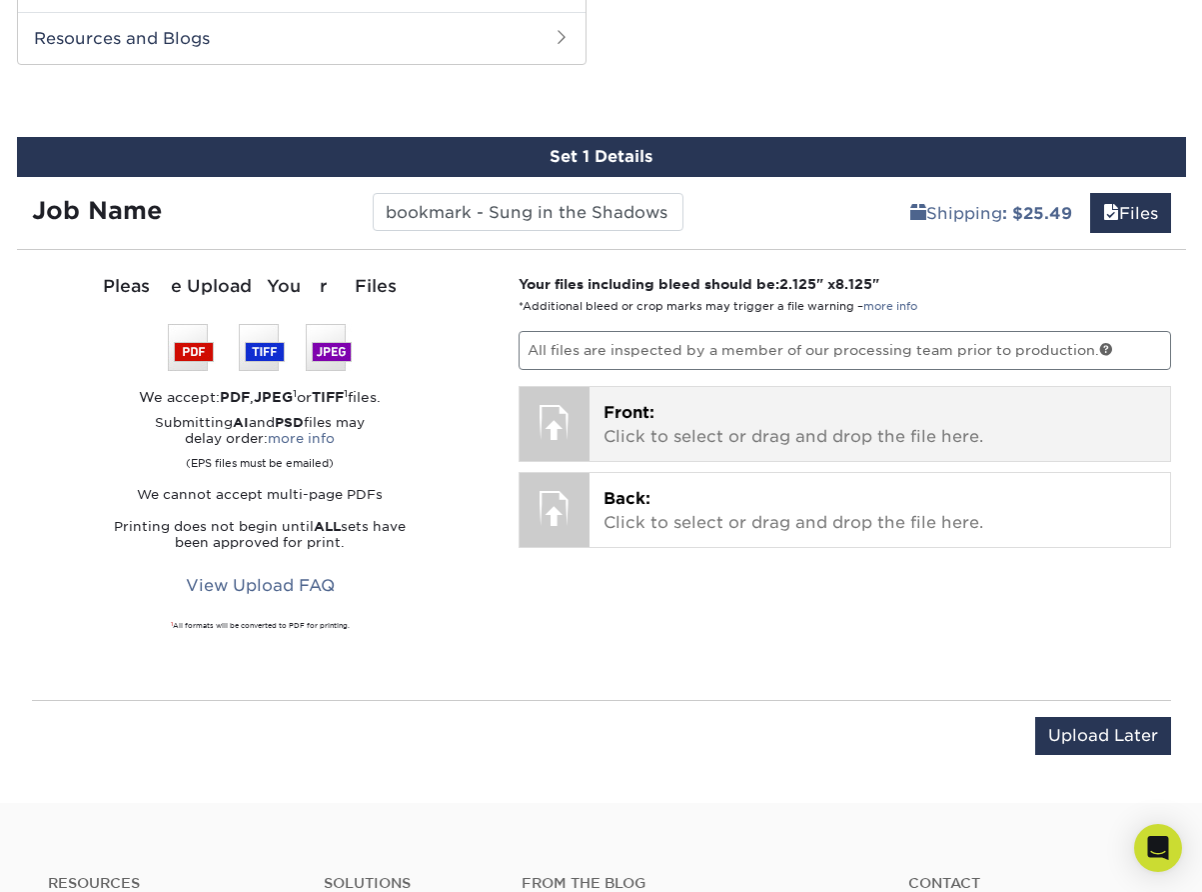
scroll to position [985, 0]
click at [728, 422] on p "Front: Click to select or drag and drop the file here." at bounding box center [880, 425] width 553 height 48
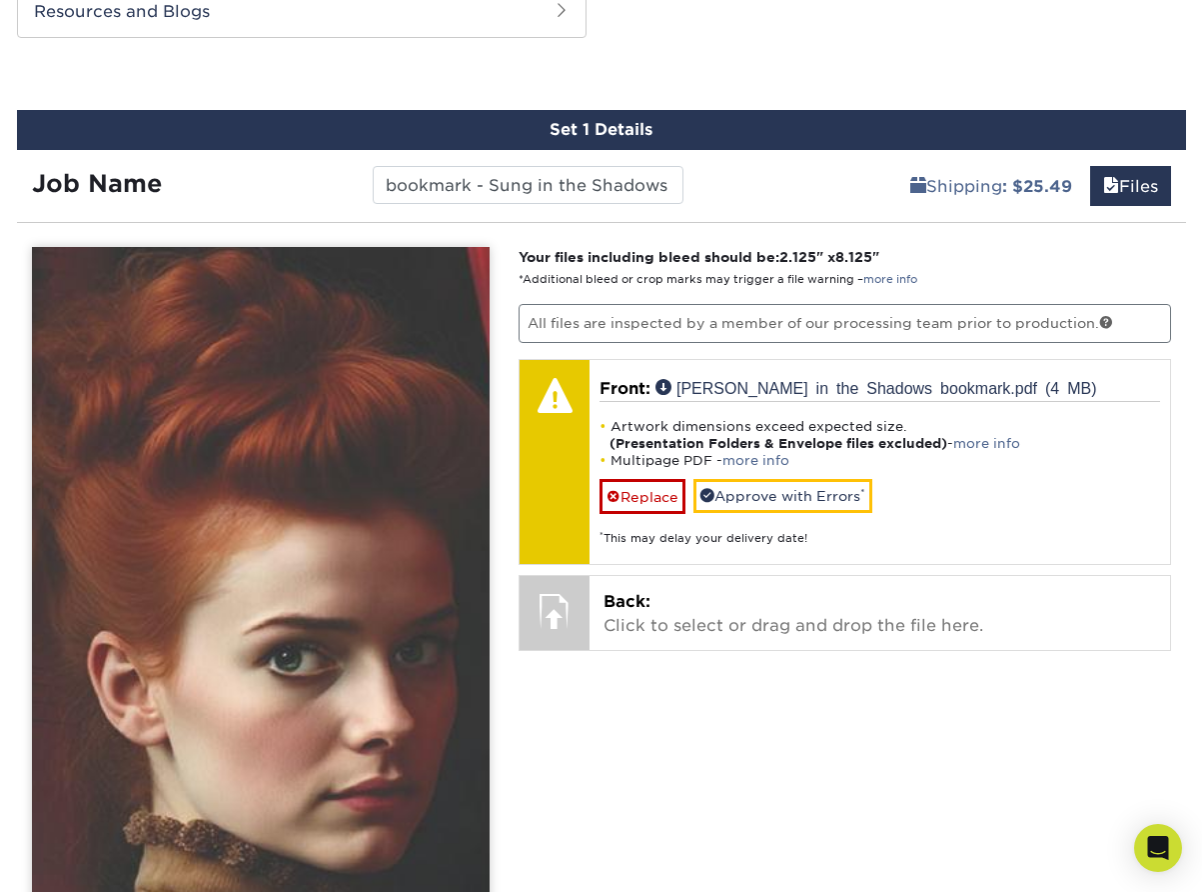
scroll to position [1014, 0]
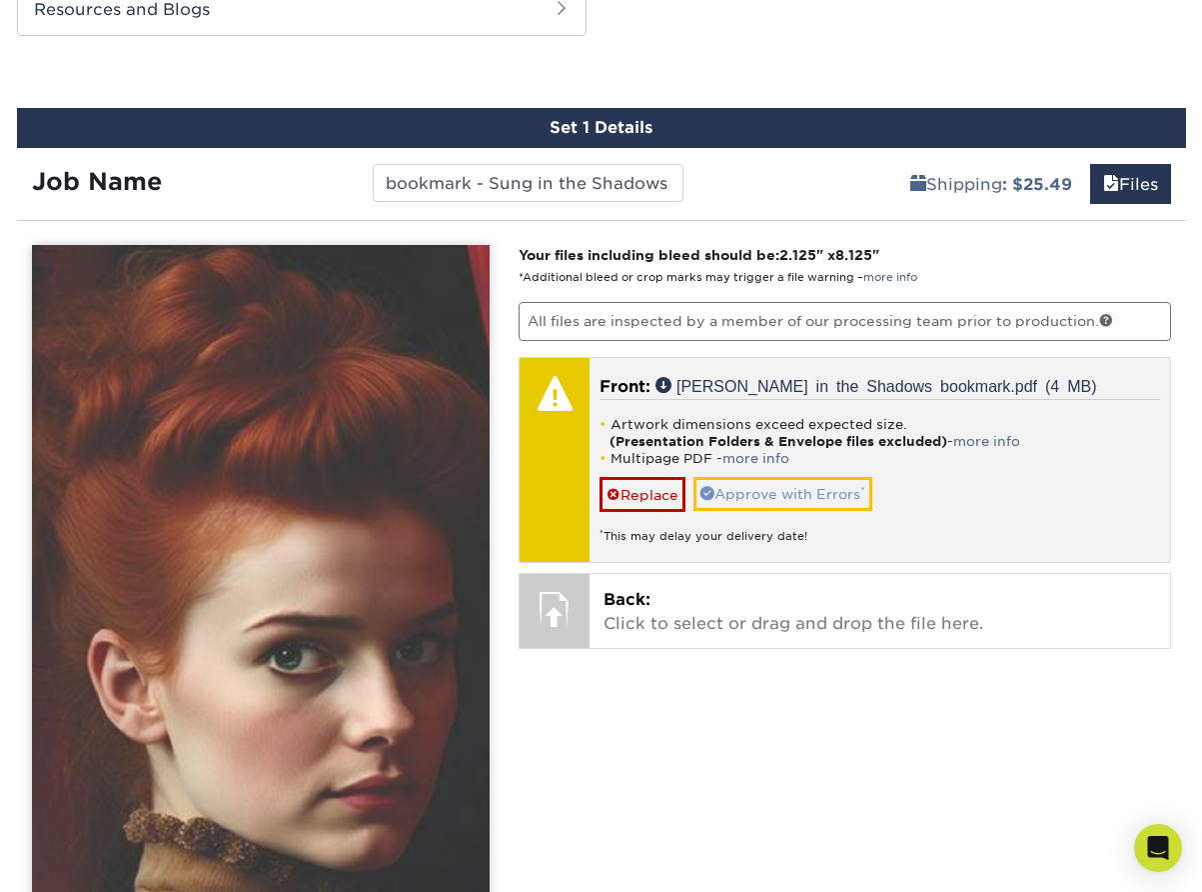
click at [761, 487] on link "Approve with Errors *" at bounding box center [783, 494] width 179 height 34
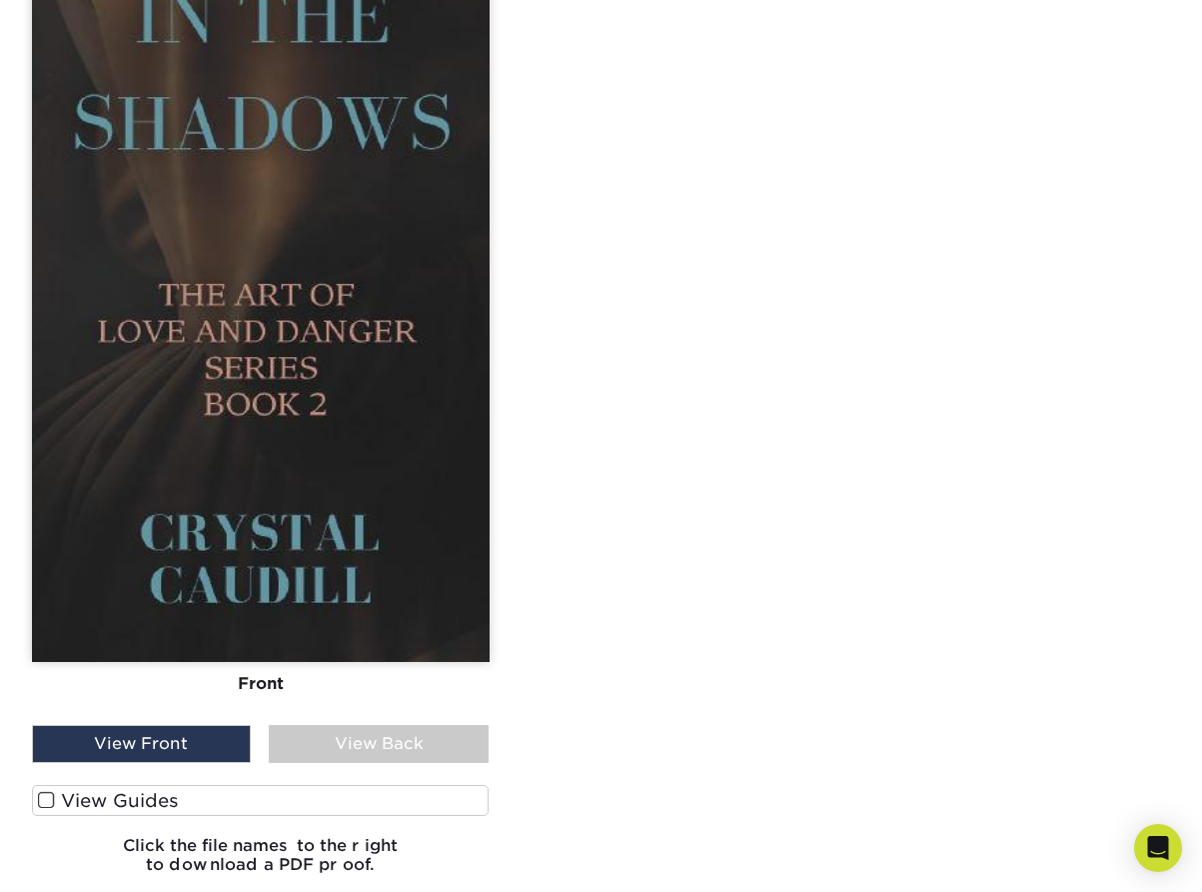
scroll to position [2348, 0]
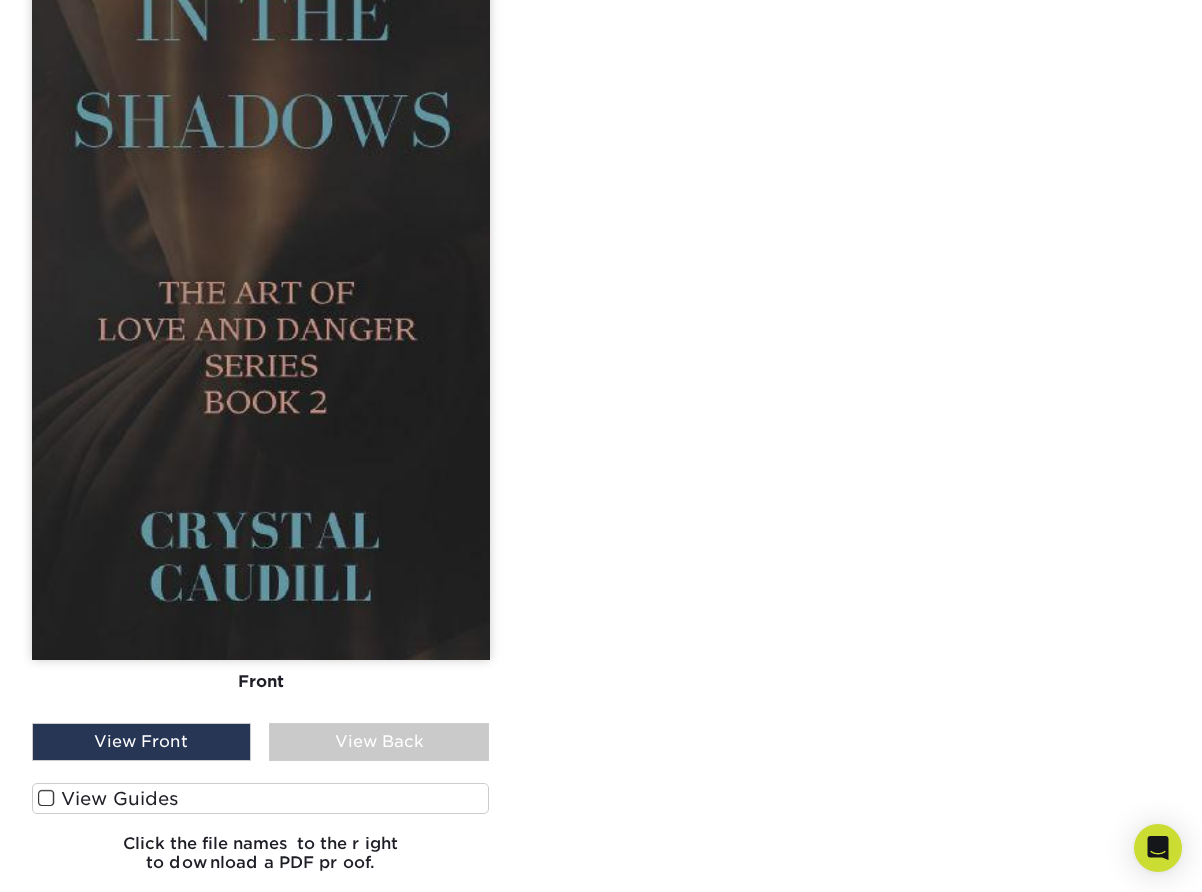
click at [165, 735] on div "View Front" at bounding box center [142, 742] width 220 height 38
click at [311, 729] on div "View Back" at bounding box center [379, 741] width 220 height 38
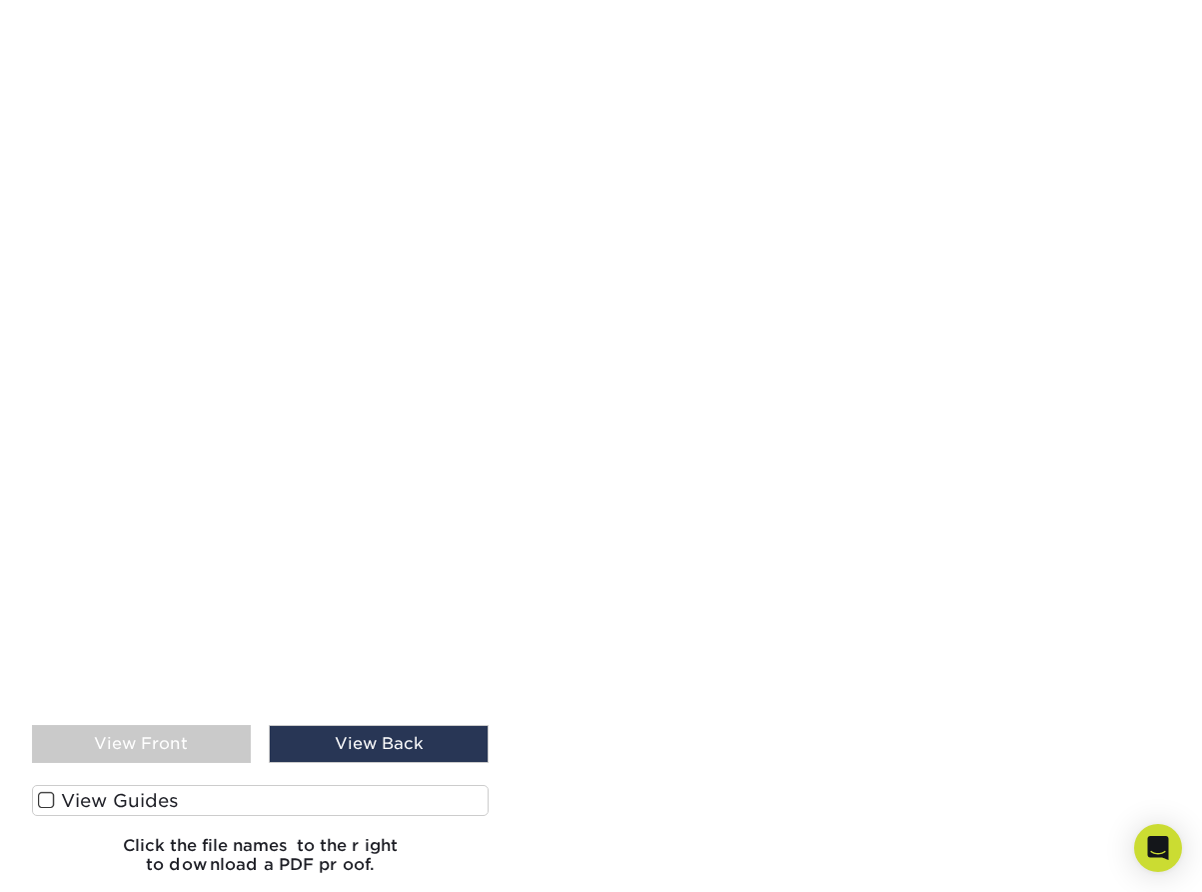
scroll to position [2350, 0]
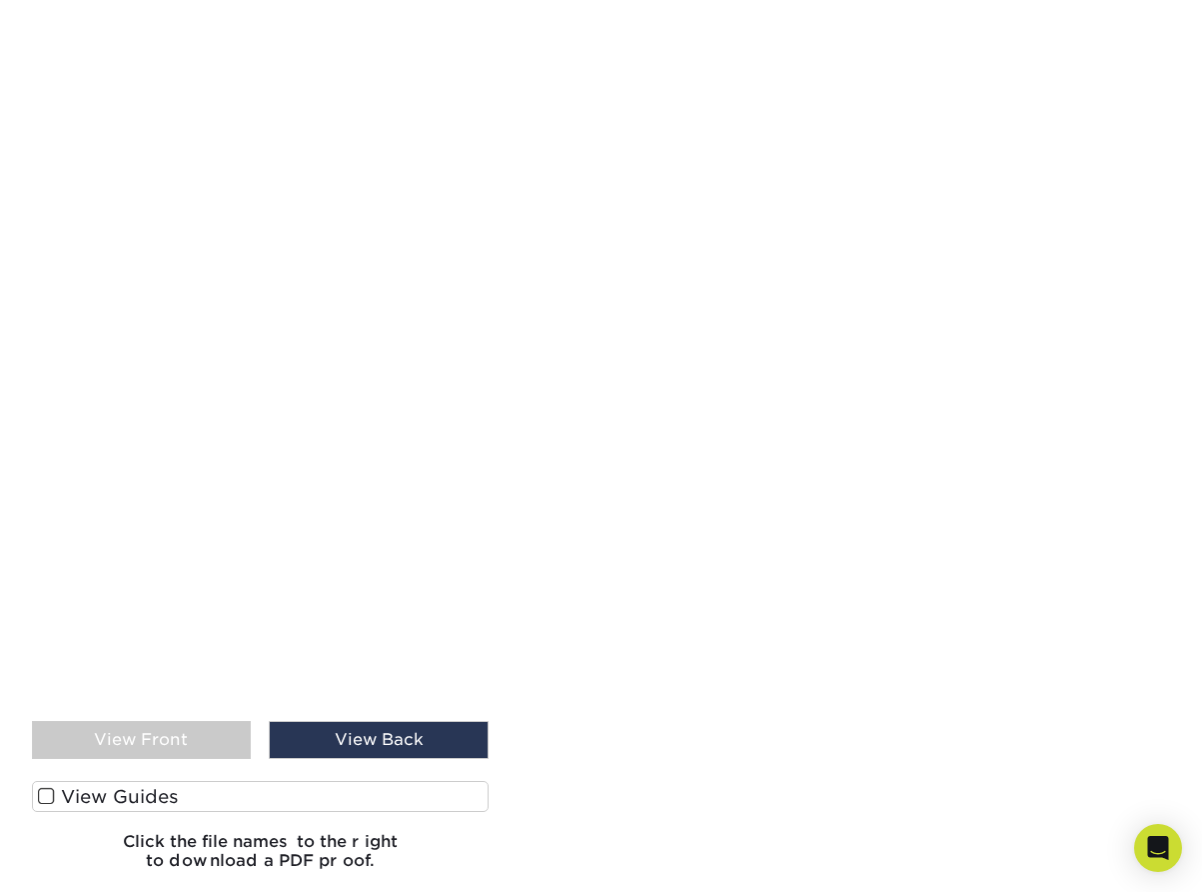
click at [350, 730] on div "View Back" at bounding box center [379, 740] width 220 height 38
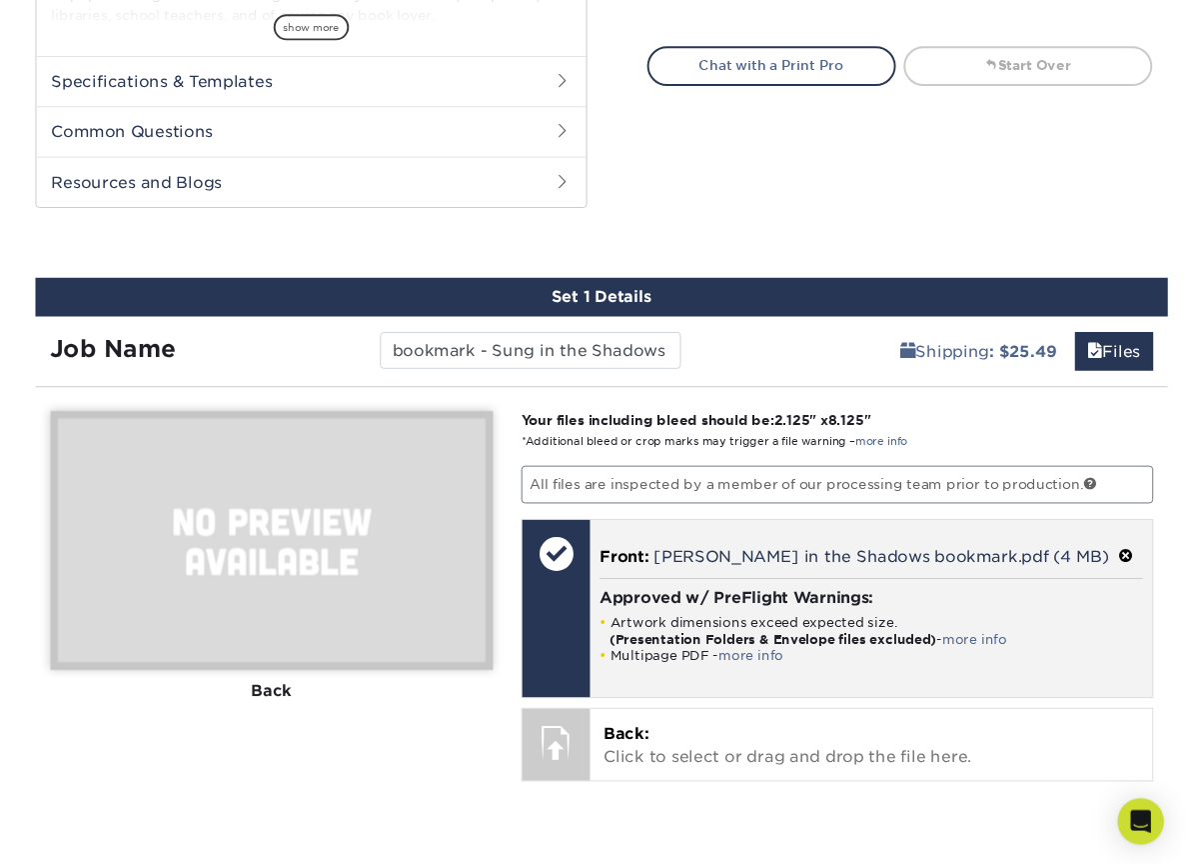
scroll to position [841, 0]
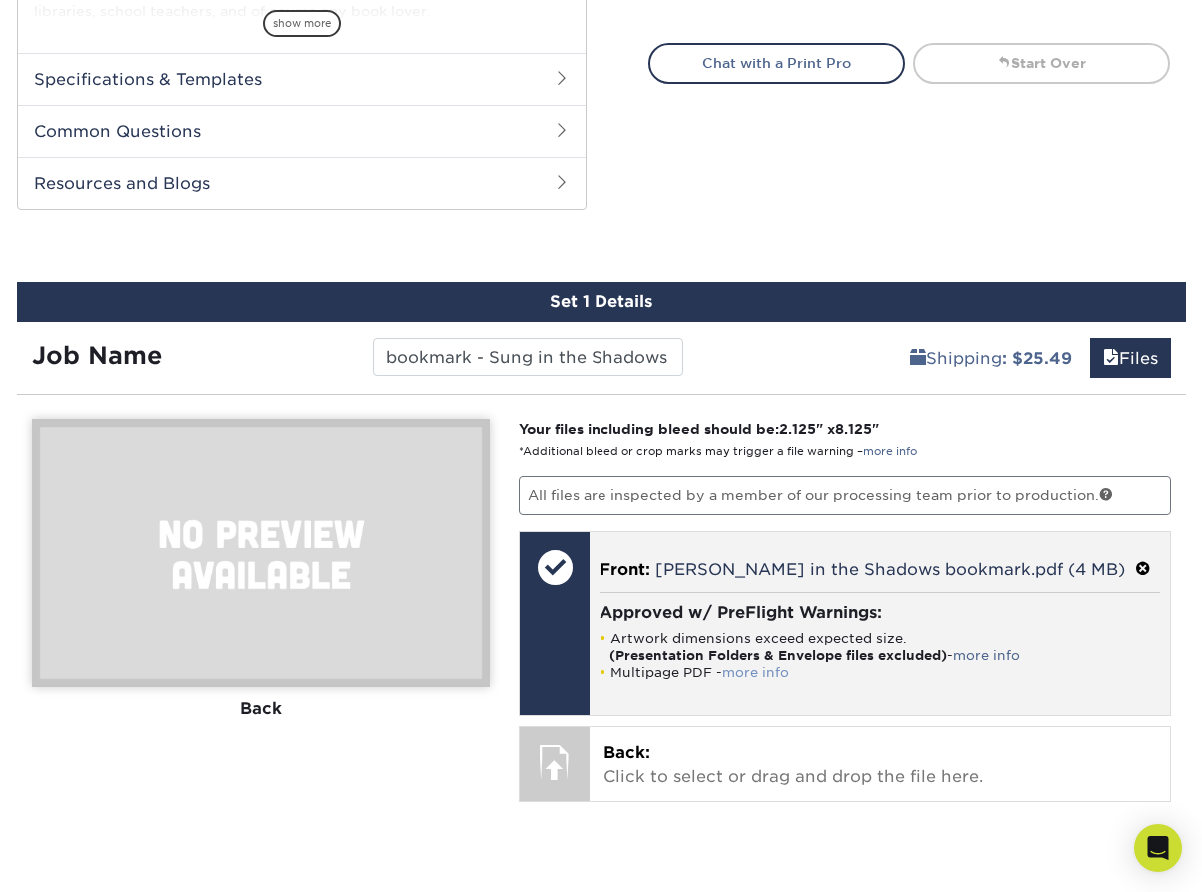
click at [760, 666] on link "more info" at bounding box center [756, 672] width 67 height 15
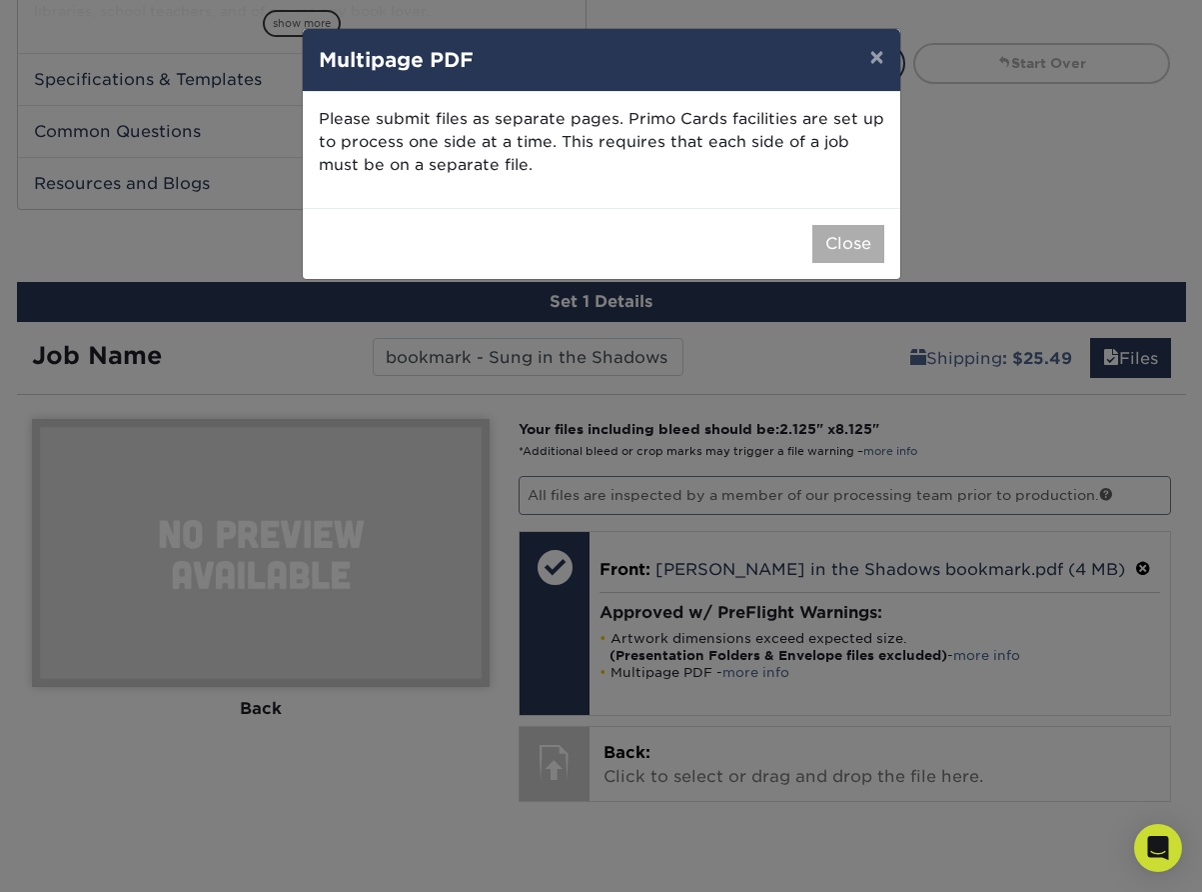
click at [841, 231] on button "Close" at bounding box center [849, 244] width 72 height 38
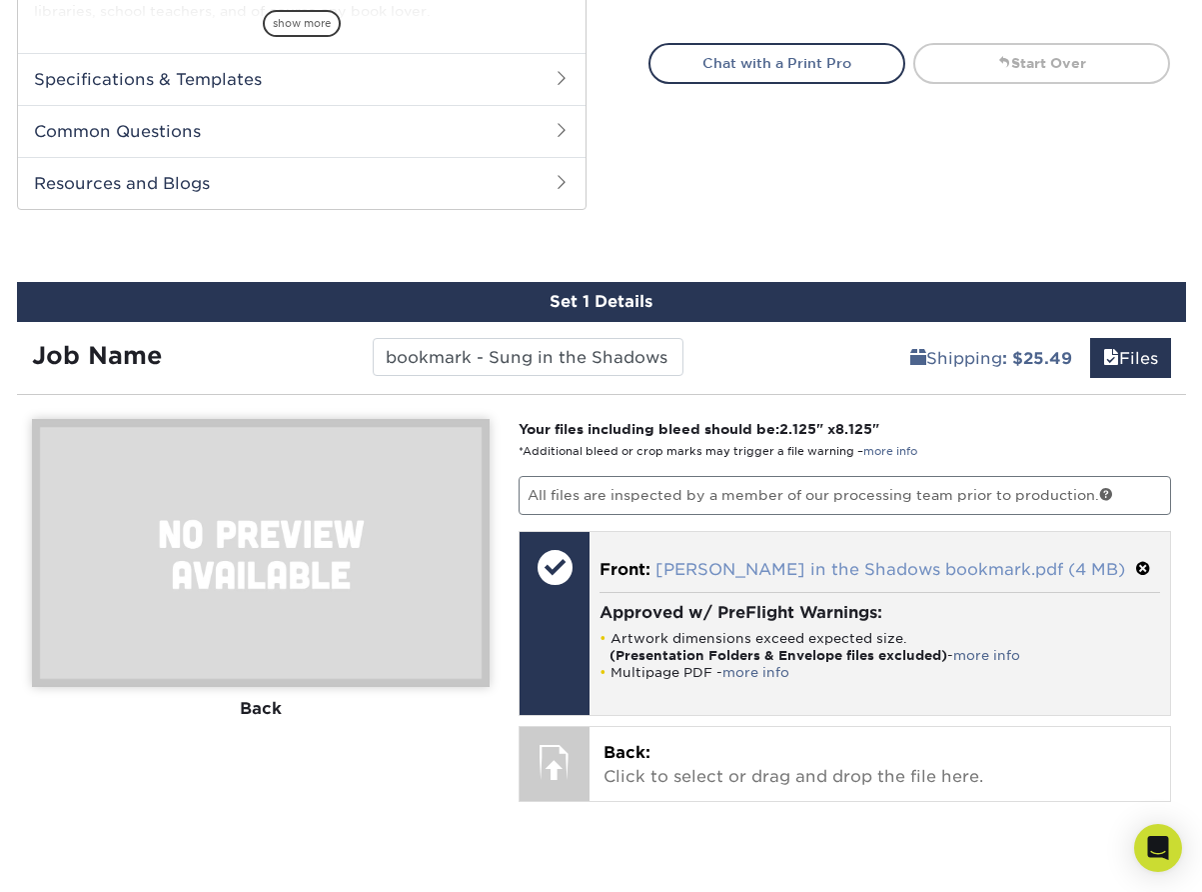
click at [722, 560] on link "[PERSON_NAME] in the Shadows bookmark.pdf (4 MB)" at bounding box center [891, 569] width 470 height 19
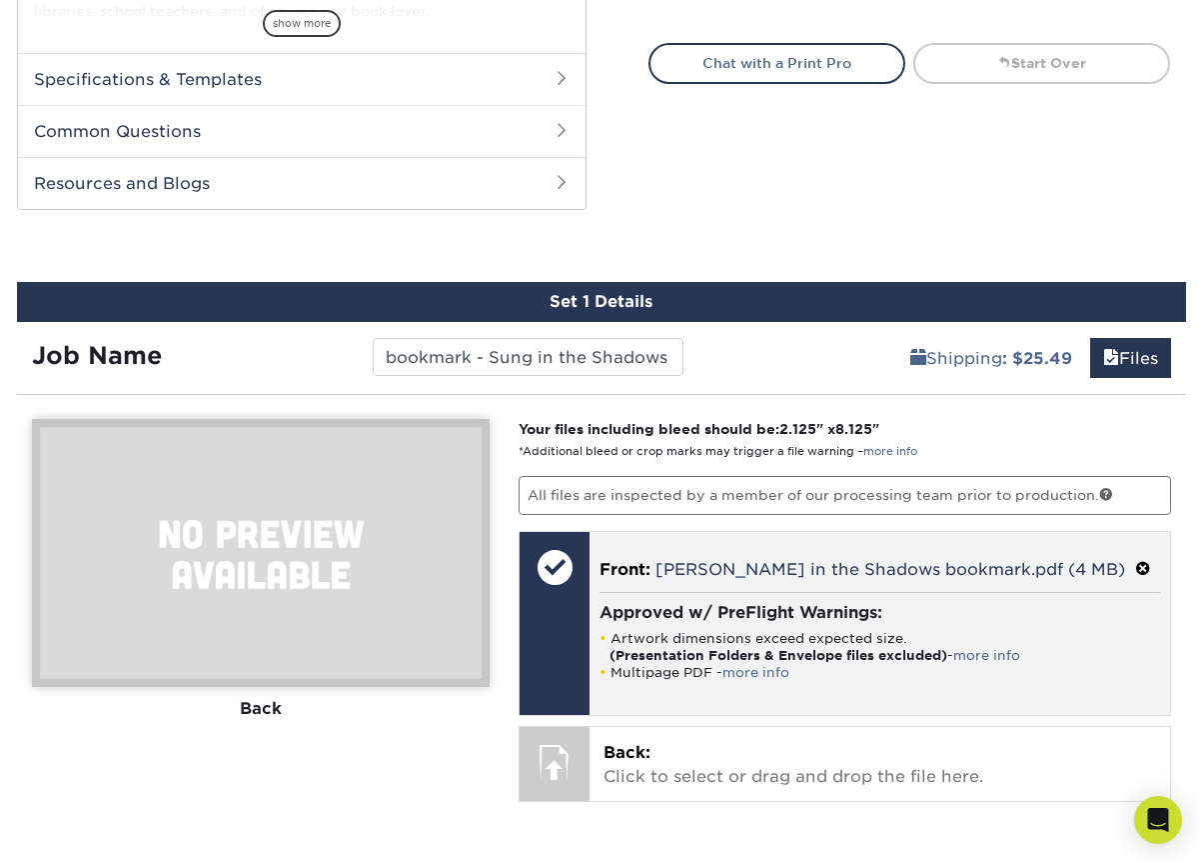
click at [1135, 561] on span at bounding box center [1143, 569] width 16 height 19
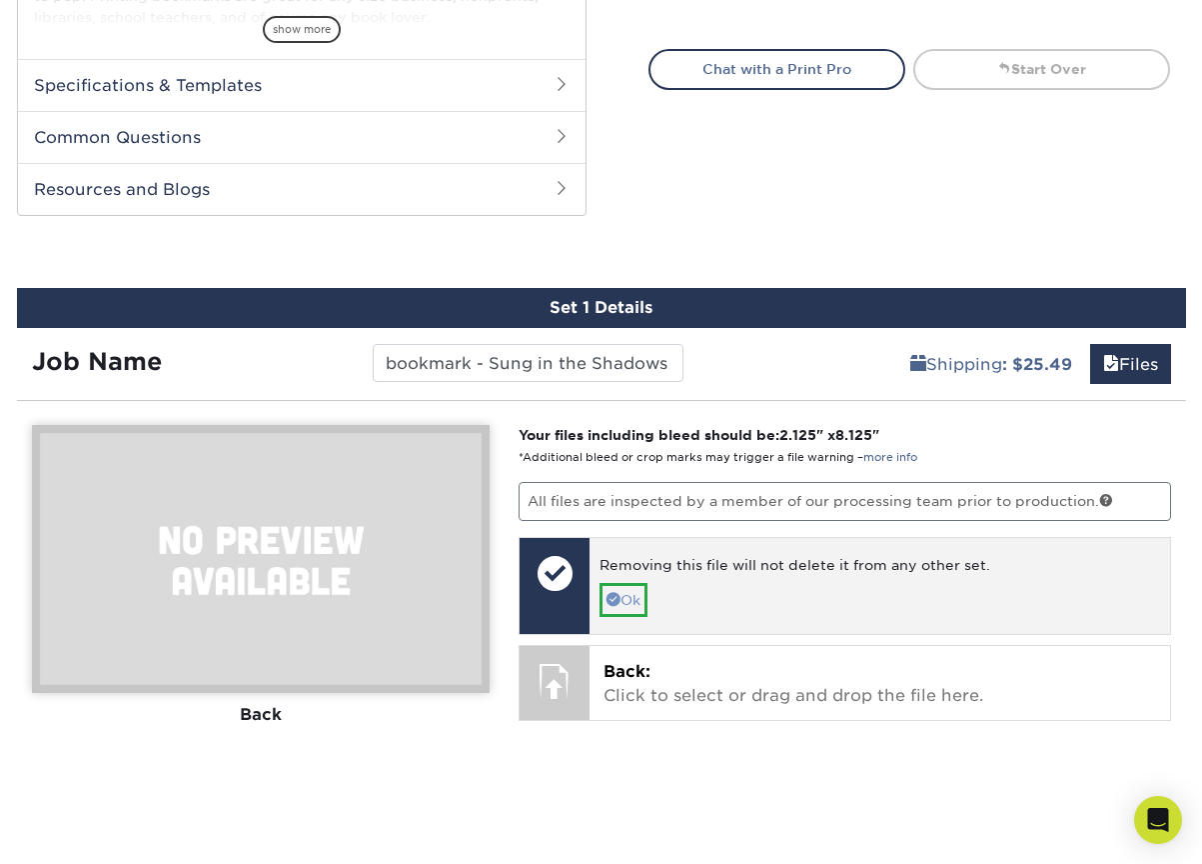
scroll to position [833, 0]
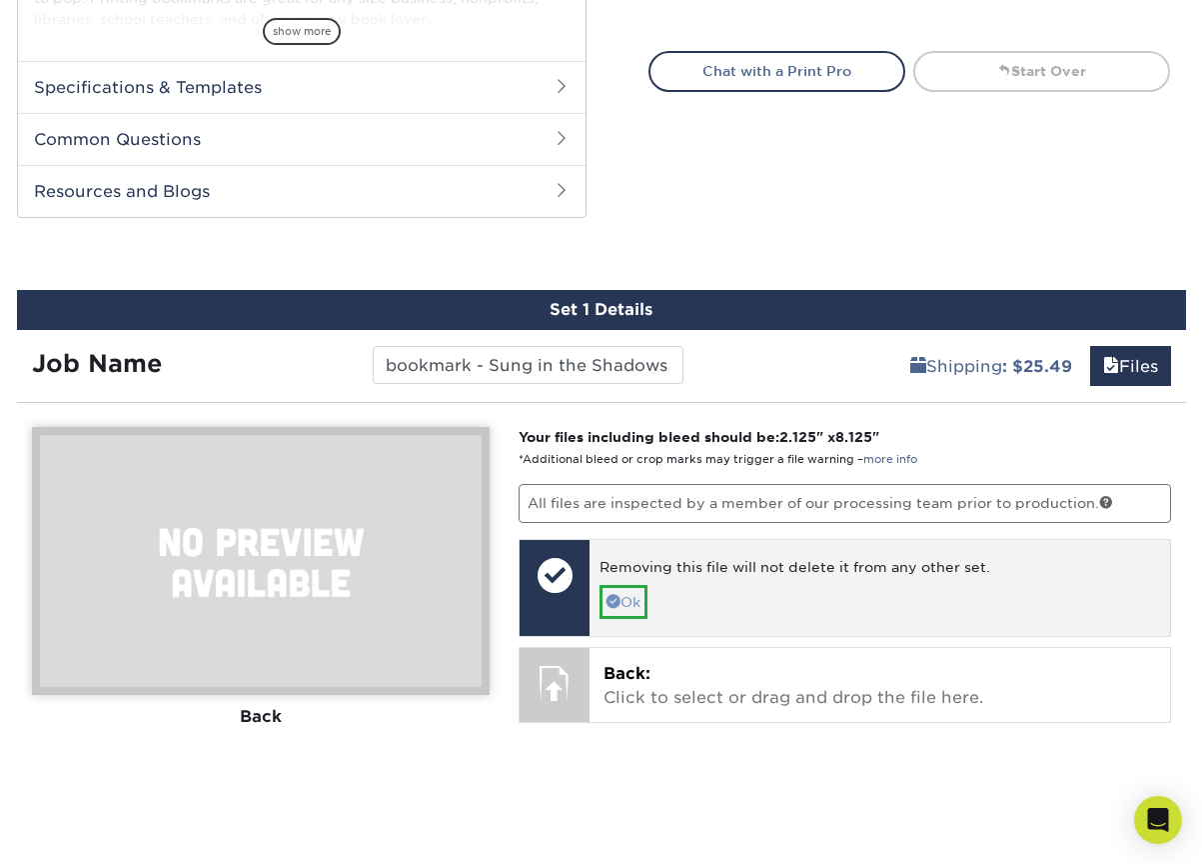
click at [631, 585] on link "Ok" at bounding box center [624, 602] width 48 height 34
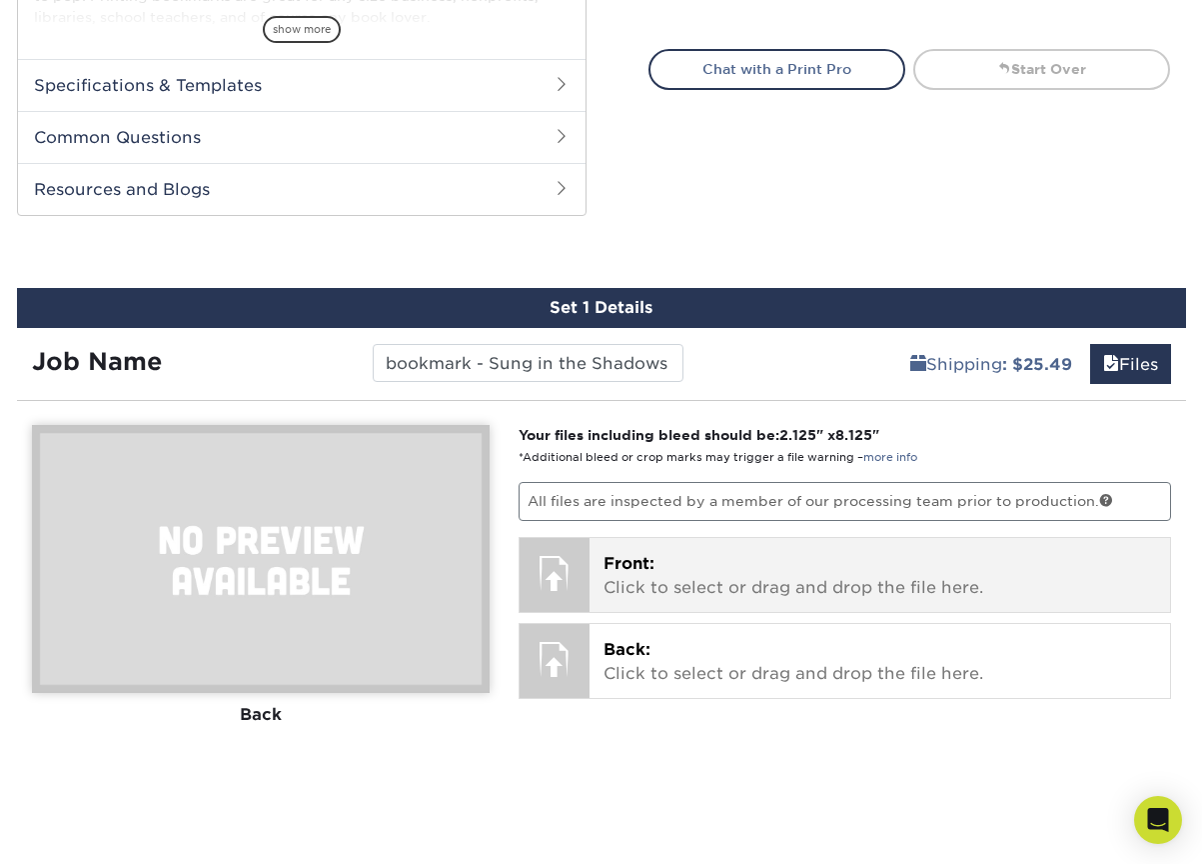
click at [899, 576] on p "Front: Click to select or drag and drop the file here." at bounding box center [880, 576] width 553 height 48
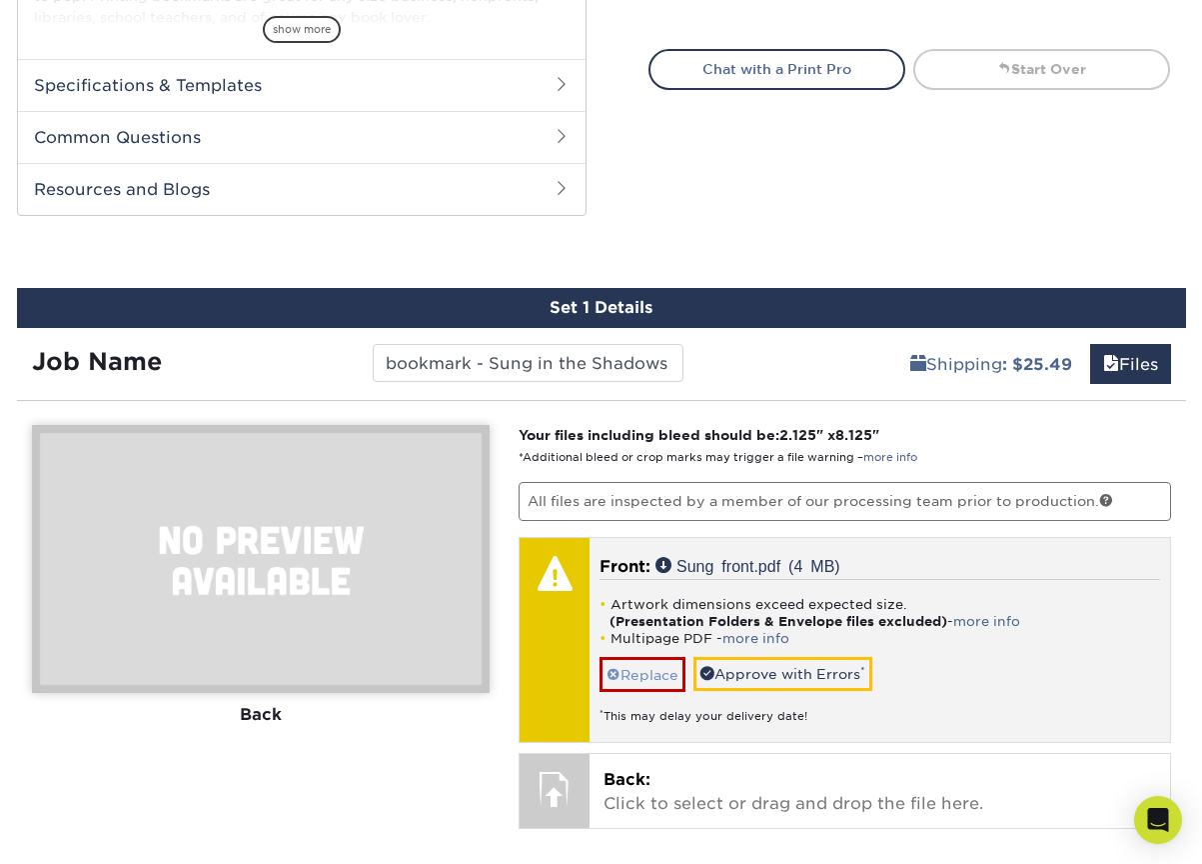
click at [638, 665] on link "Replace" at bounding box center [643, 674] width 86 height 35
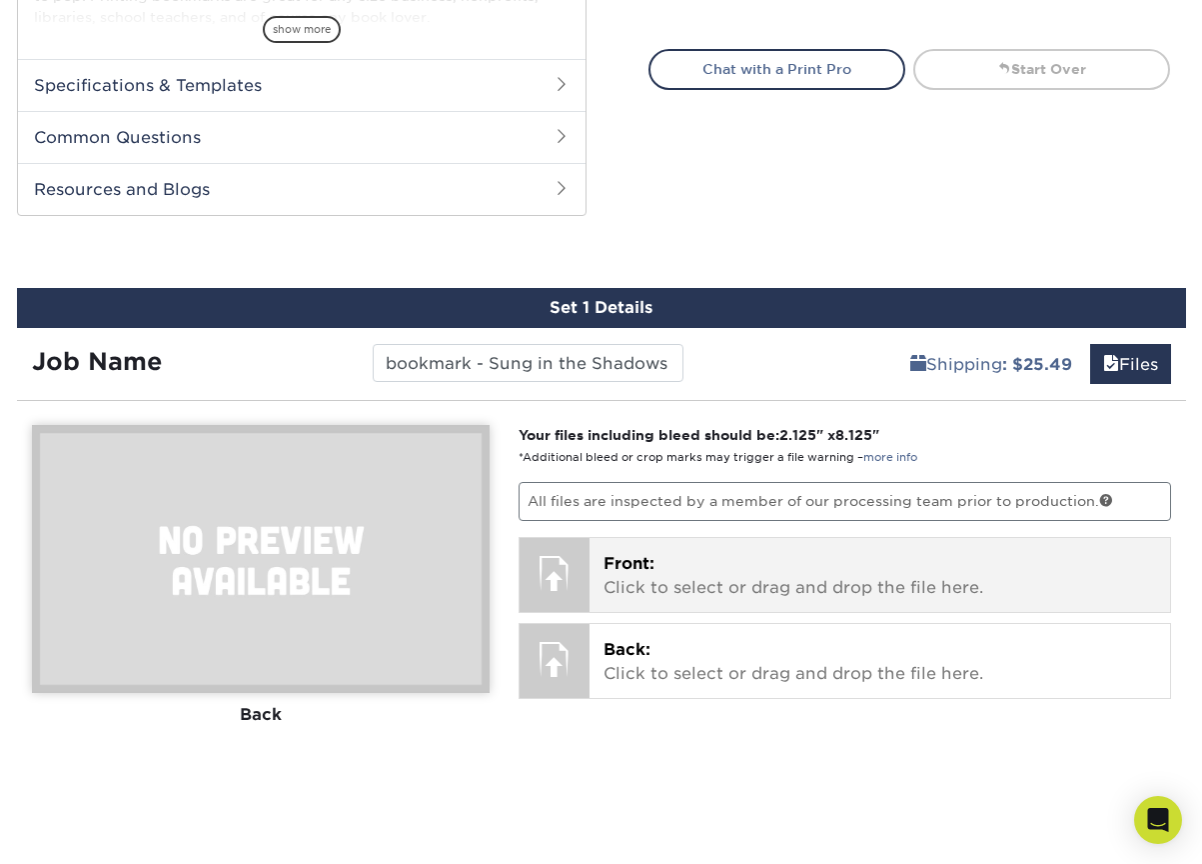
click at [670, 583] on p "Front: Click to select or drag and drop the file here." at bounding box center [880, 576] width 553 height 48
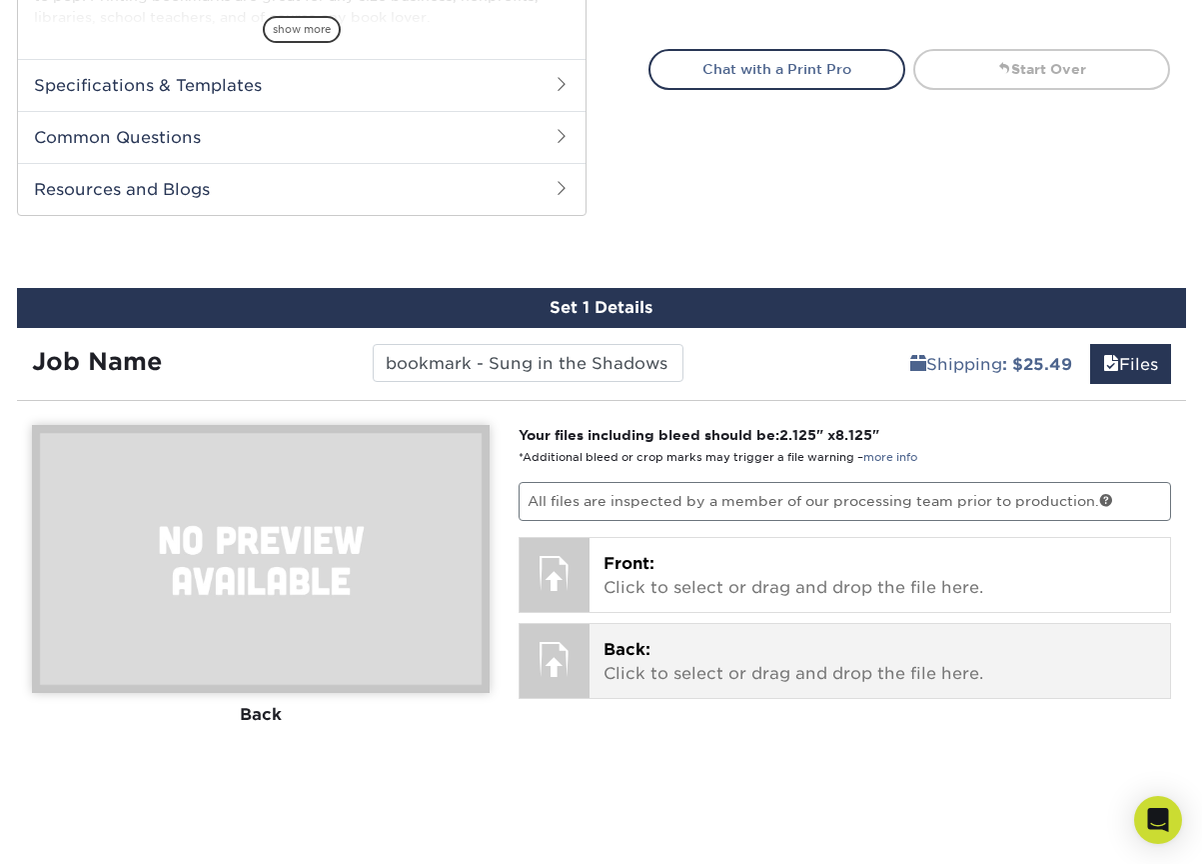
click at [684, 652] on p "Back: Click to select or drag and drop the file here." at bounding box center [880, 662] width 553 height 48
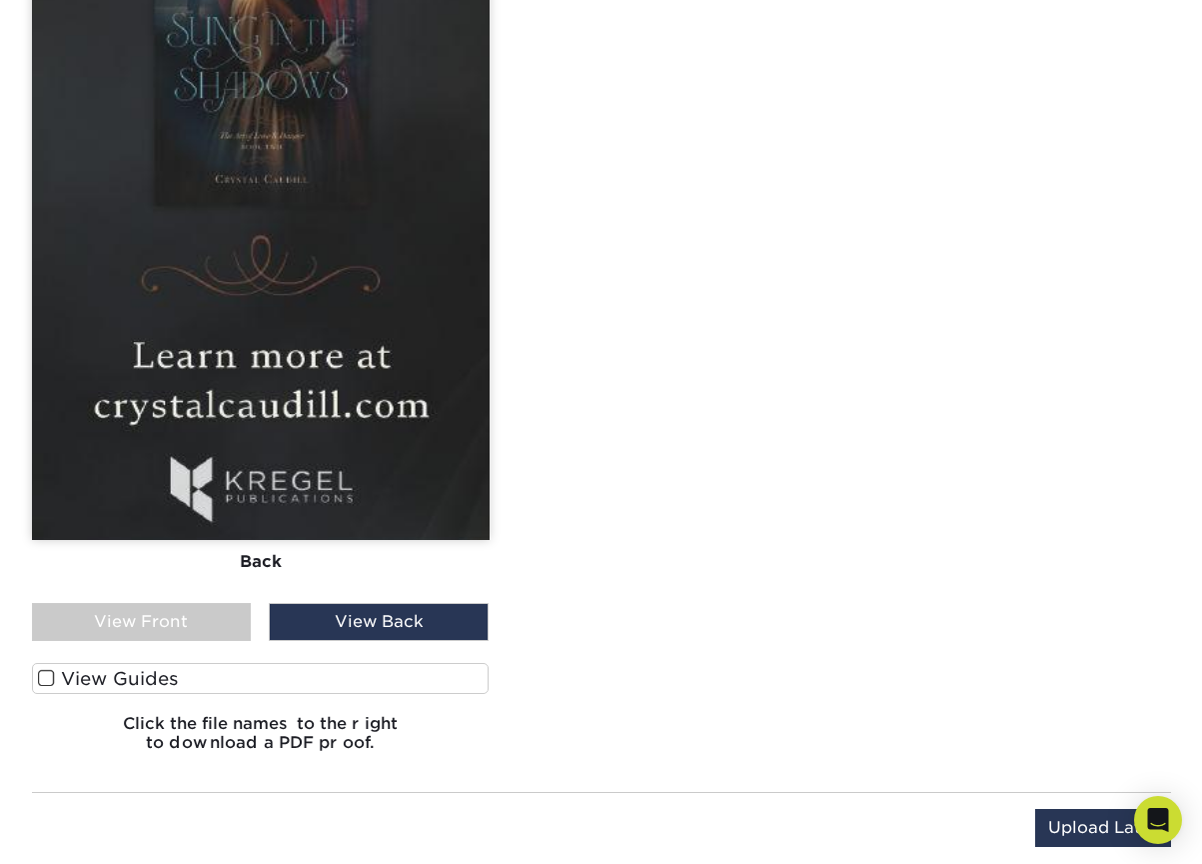
scroll to position [2471, 0]
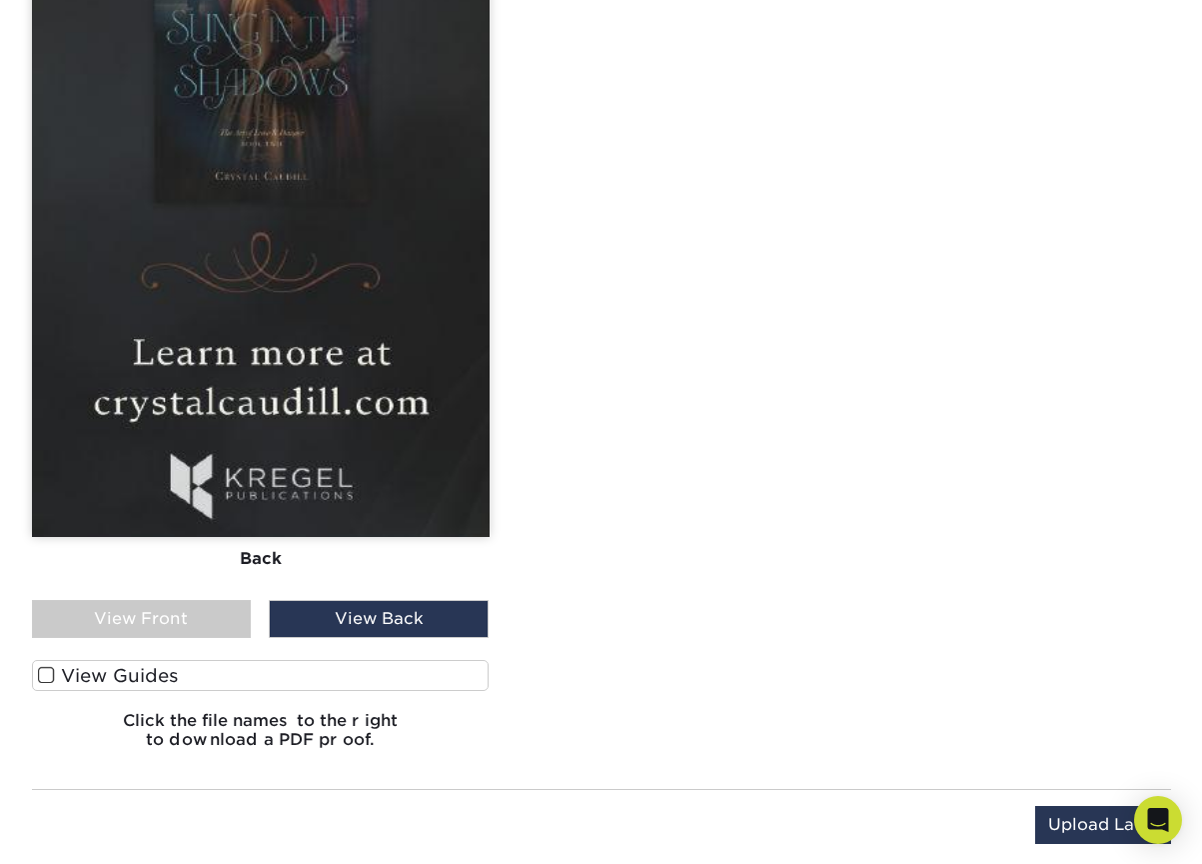
click at [43, 674] on span at bounding box center [46, 675] width 17 height 19
click at [0, 0] on input "View Guides" at bounding box center [0, 0] width 0 height 0
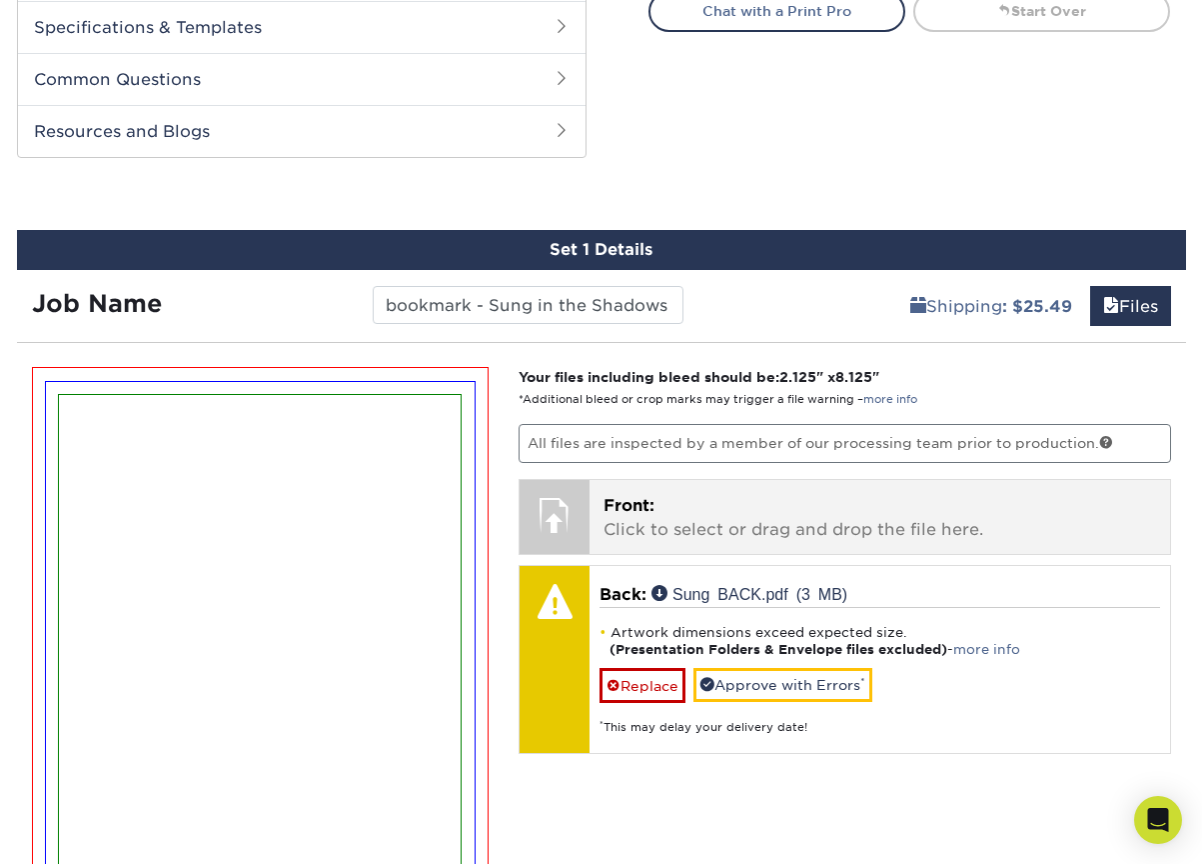
scroll to position [895, 0]
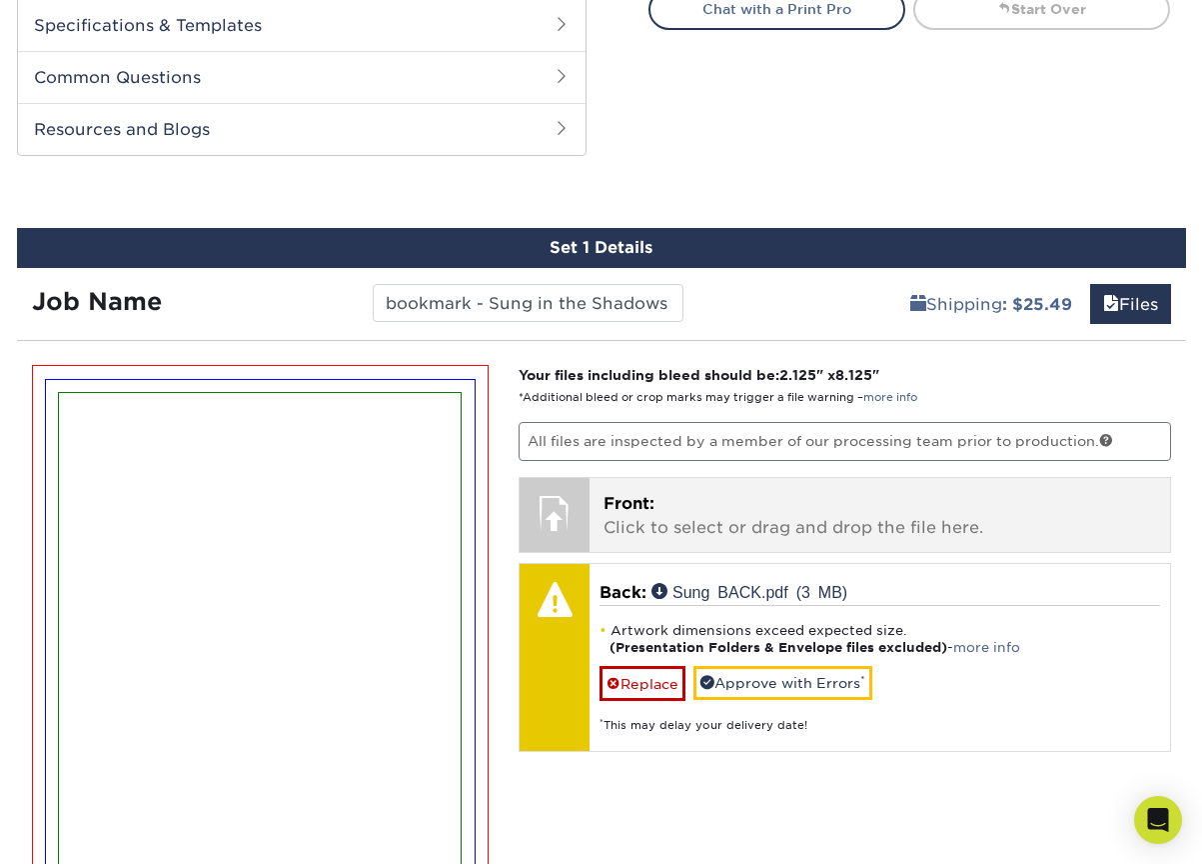
click at [714, 507] on p "Front: Click to select or drag and drop the file here." at bounding box center [880, 516] width 553 height 48
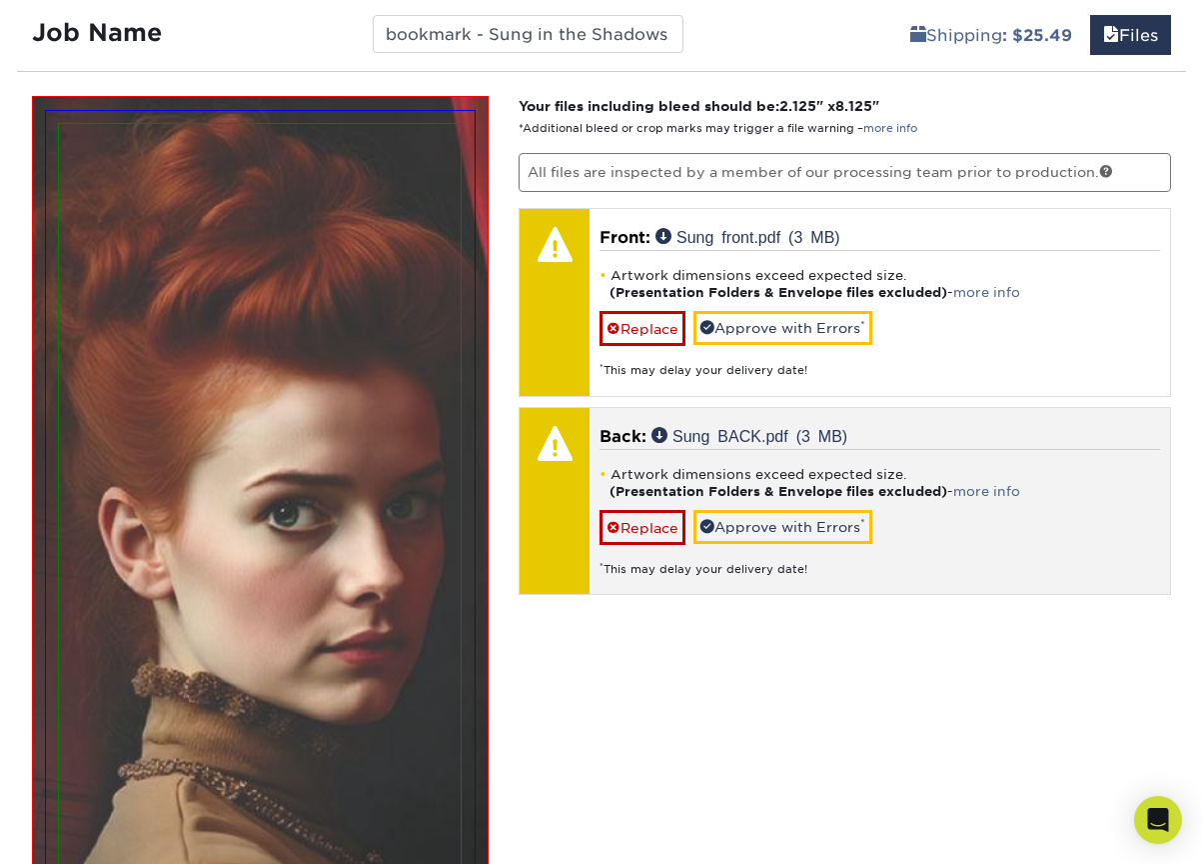
scroll to position [1165, 0]
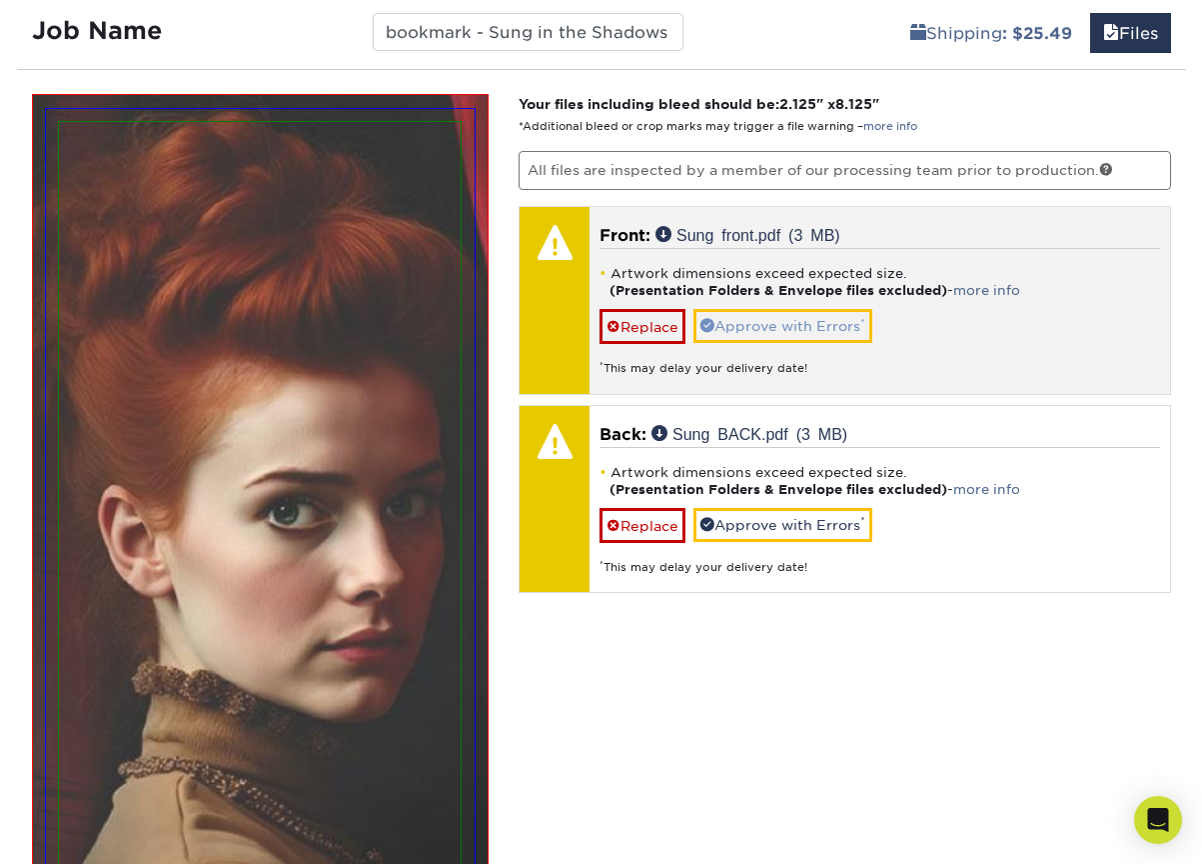
click at [762, 319] on link "Approve with Errors *" at bounding box center [783, 326] width 179 height 34
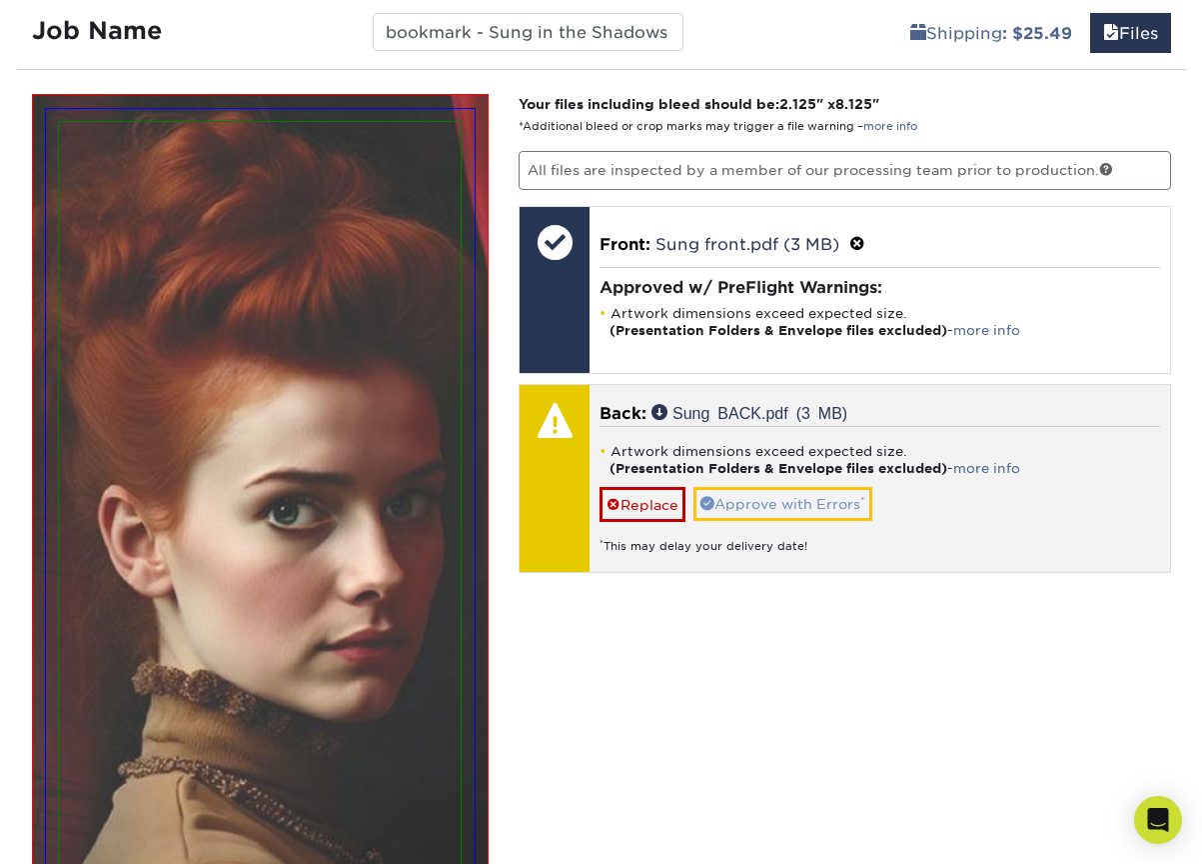
click at [804, 494] on link "Approve with Errors *" at bounding box center [783, 504] width 179 height 34
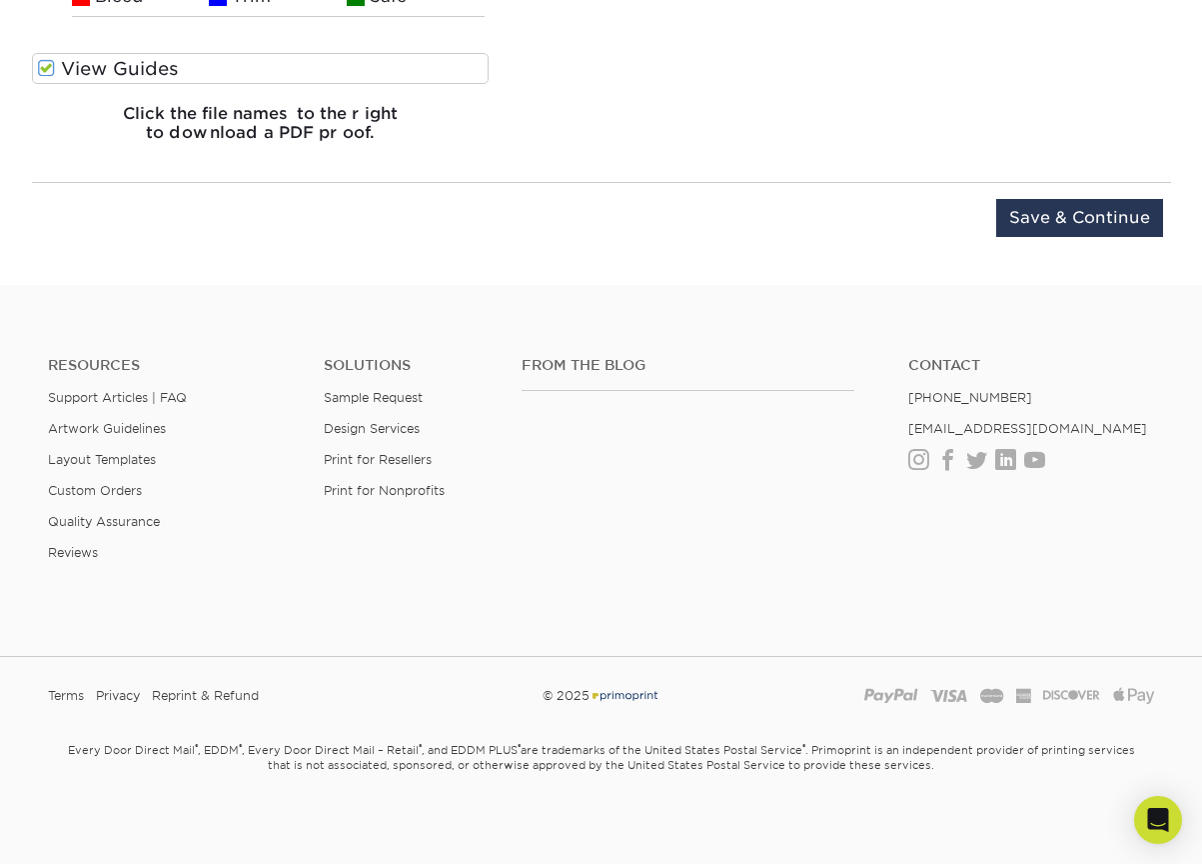
scroll to position [4854, 0]
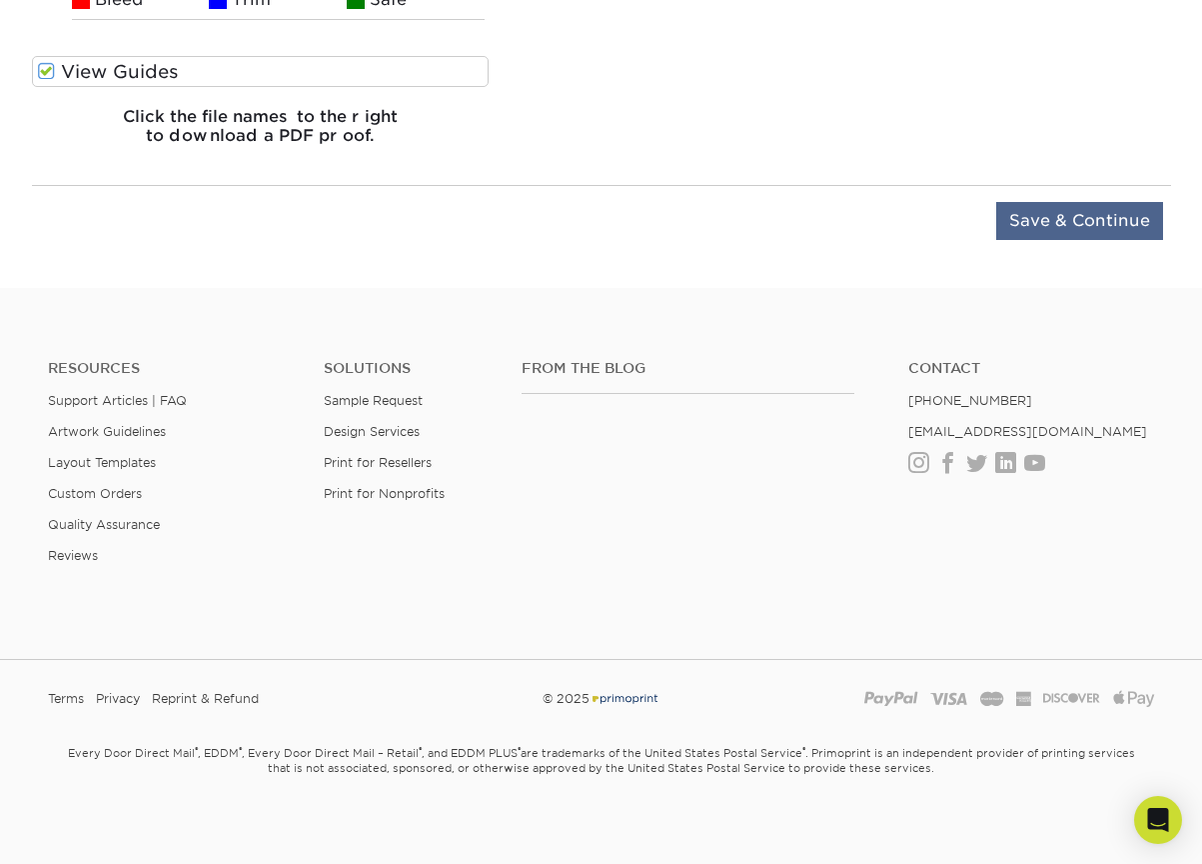
click at [1054, 210] on input "Save & Continue" at bounding box center [1079, 221] width 167 height 38
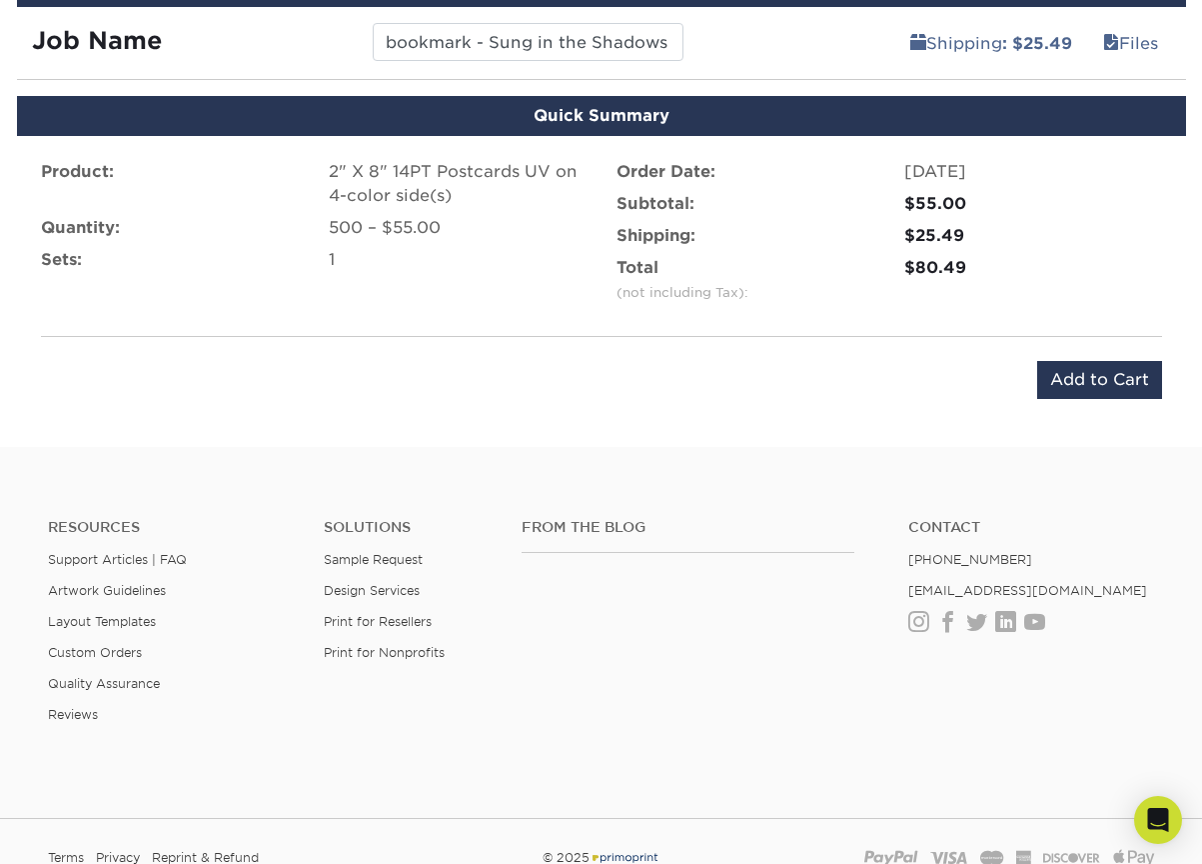
scroll to position [1161, 0]
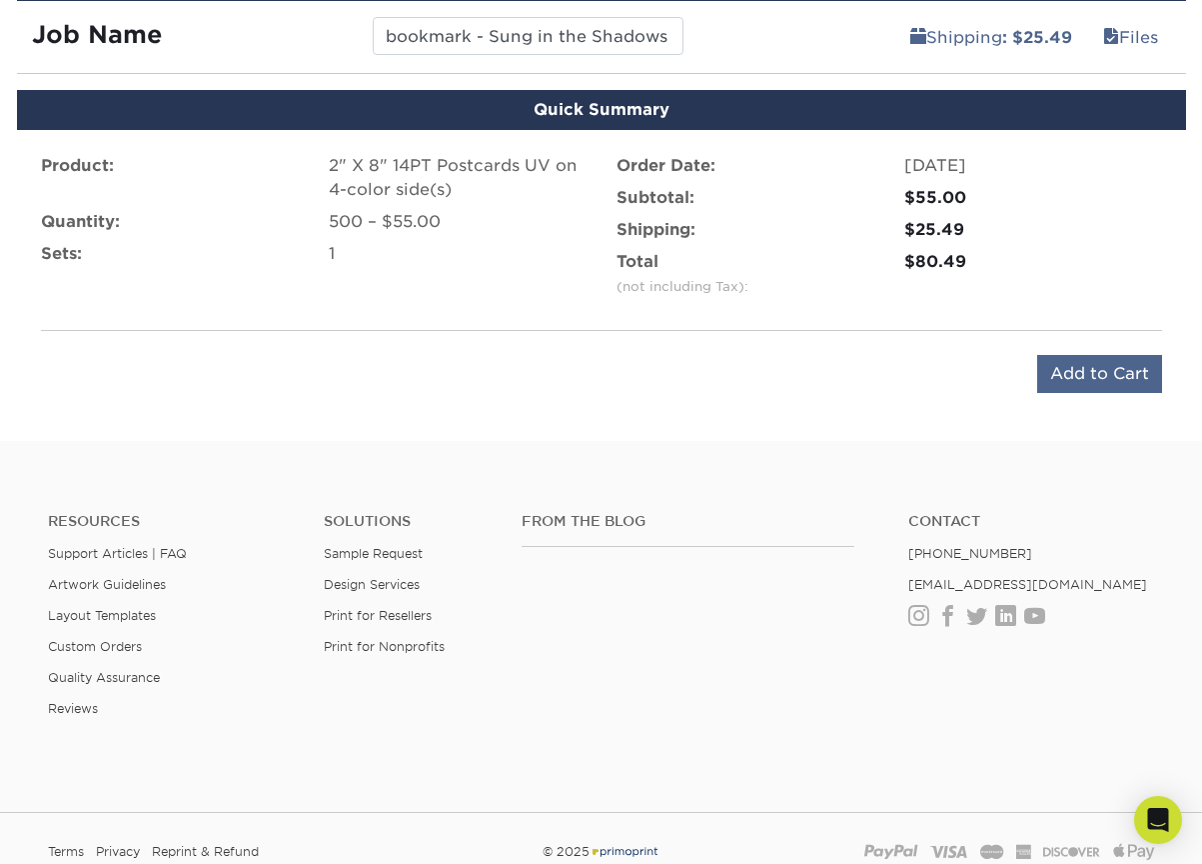
click at [1085, 368] on input "Add to Cart" at bounding box center [1099, 374] width 125 height 38
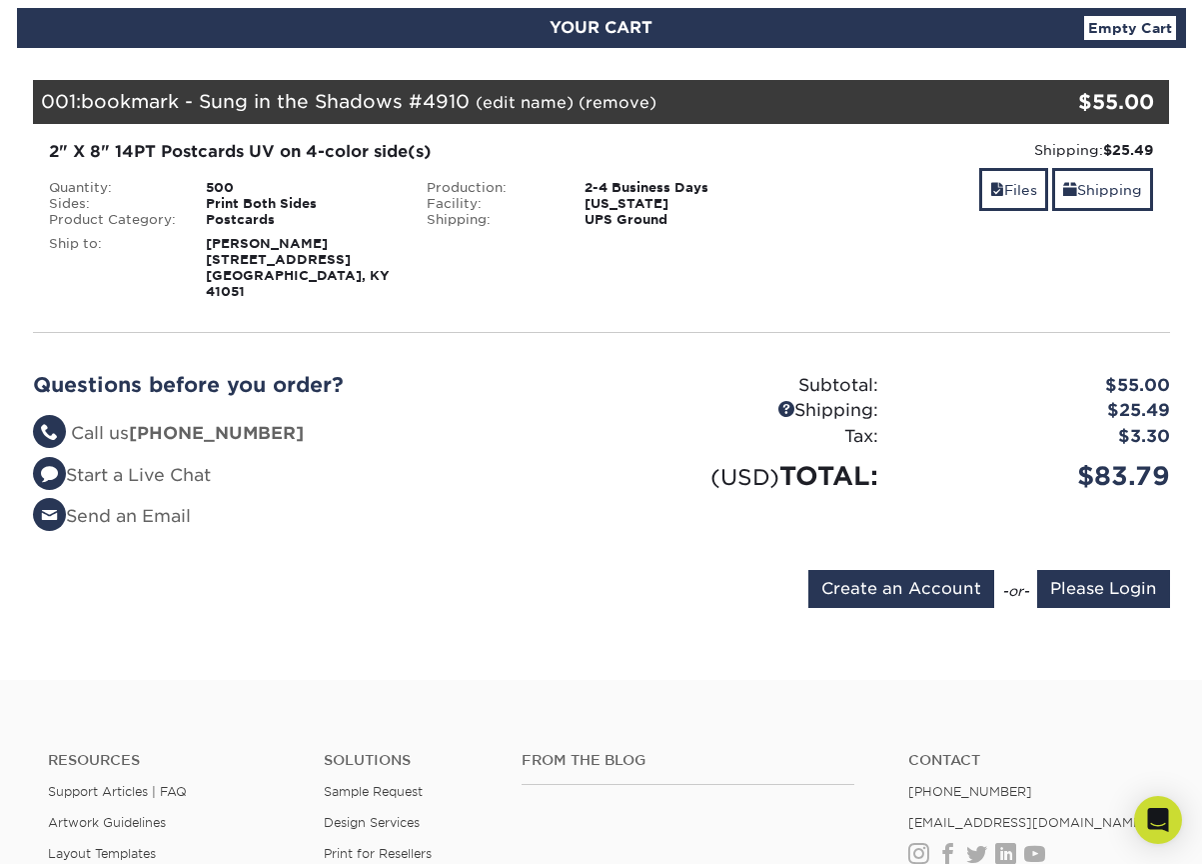
scroll to position [224, 0]
click at [931, 572] on input "Create an Account" at bounding box center [902, 589] width 186 height 38
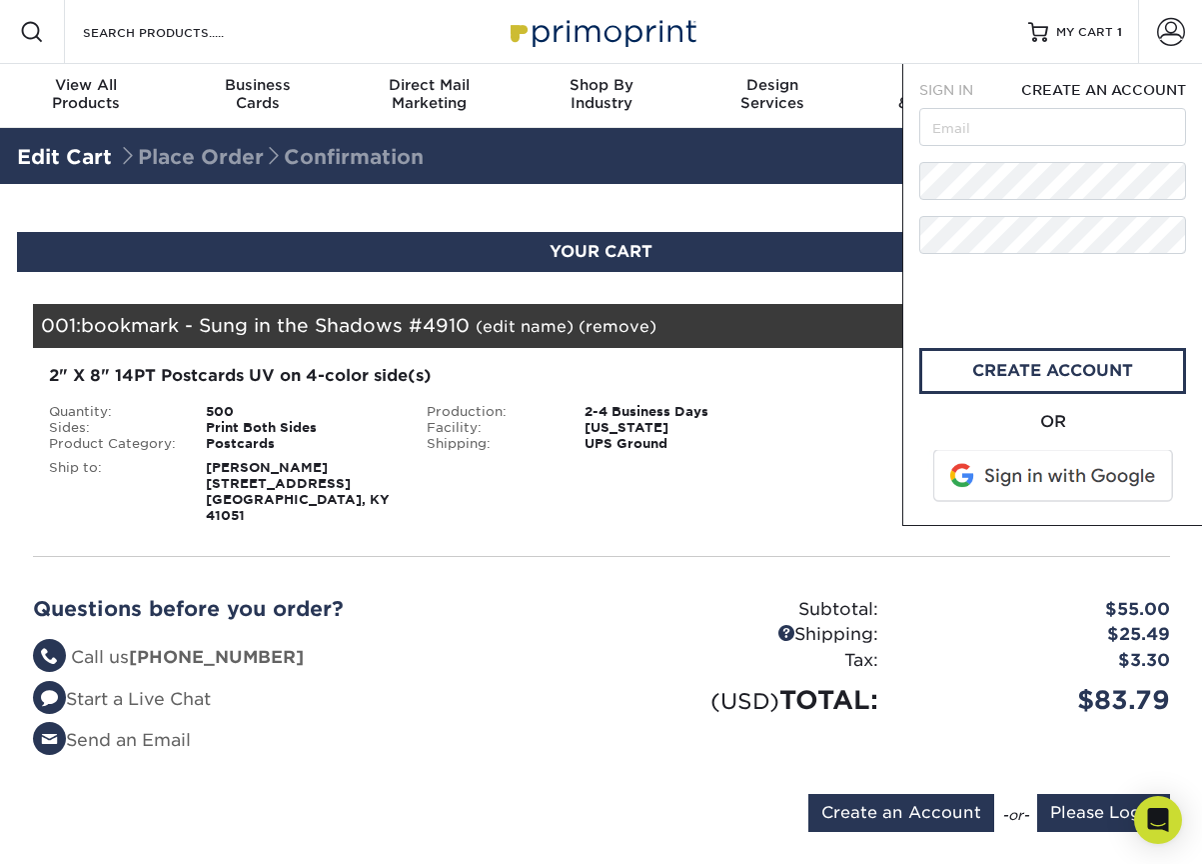
scroll to position [0, 0]
click at [972, 123] on input "text" at bounding box center [1053, 127] width 267 height 38
type input "[PERSON_NAME][EMAIL_ADDRESS][PERSON_NAME][DOMAIN_NAME]"
click at [977, 368] on link "create account" at bounding box center [1053, 371] width 267 height 46
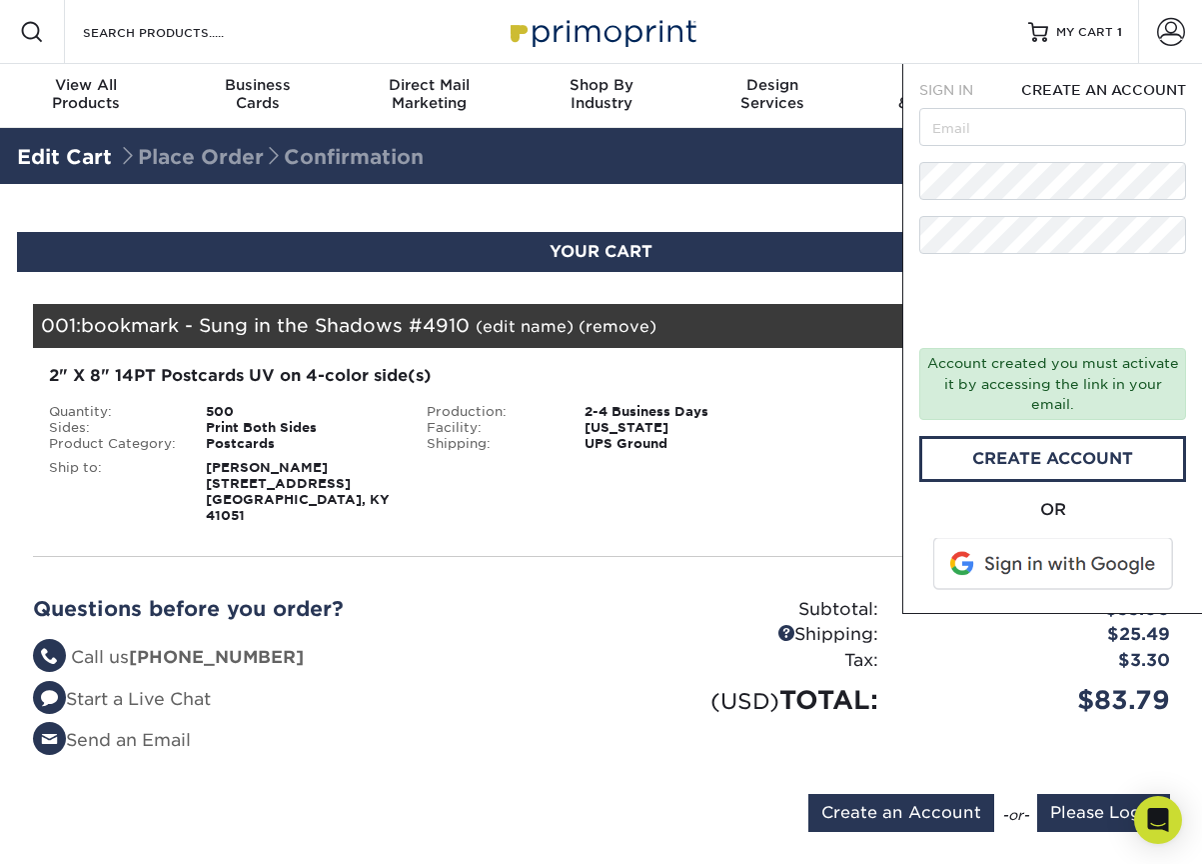
scroll to position [19, 1]
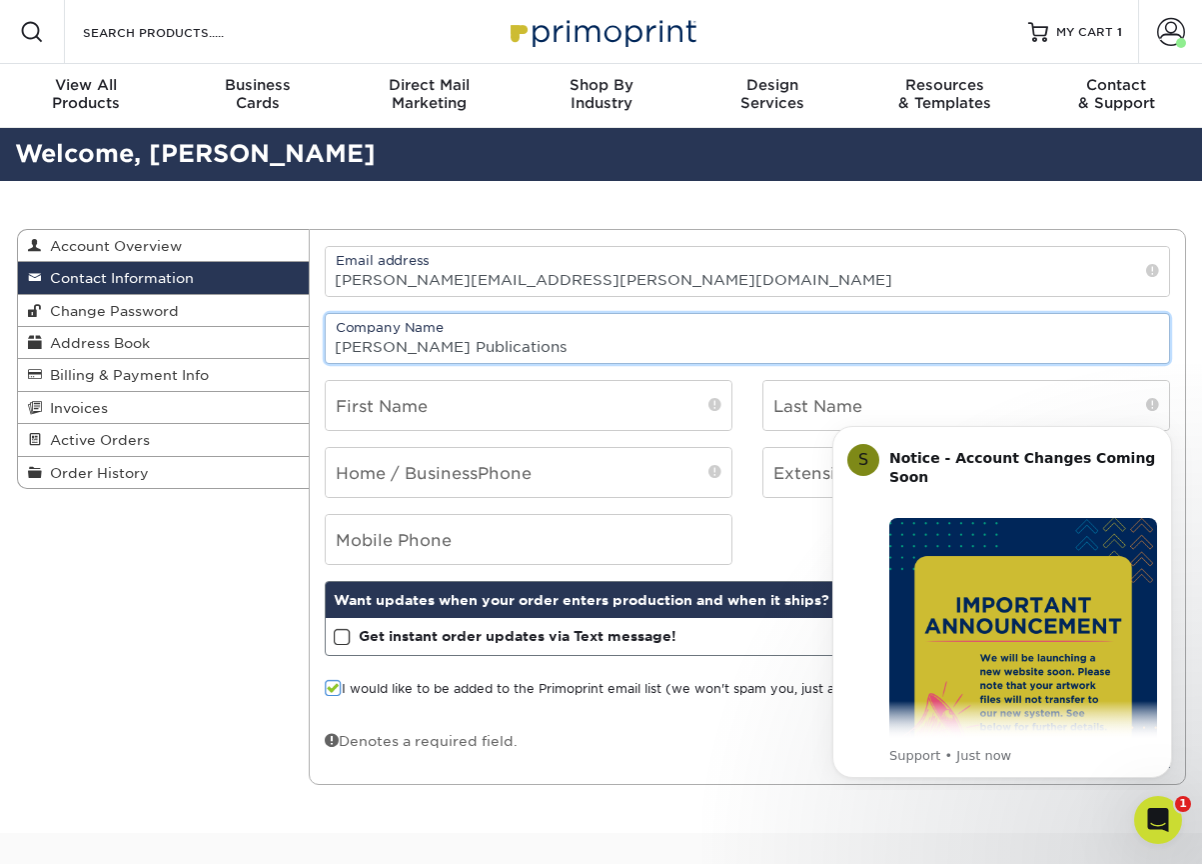
type input "[PERSON_NAME] Publications"
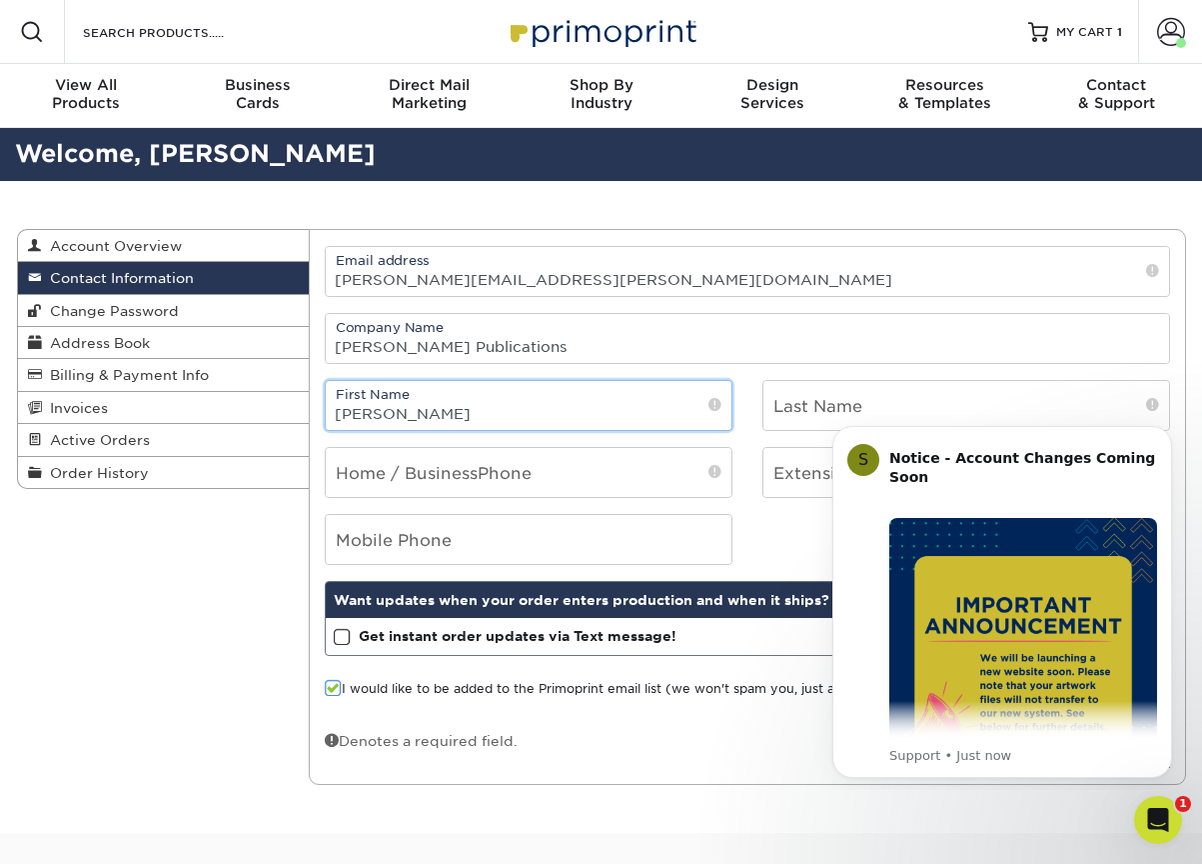
type input "[PERSON_NAME]"
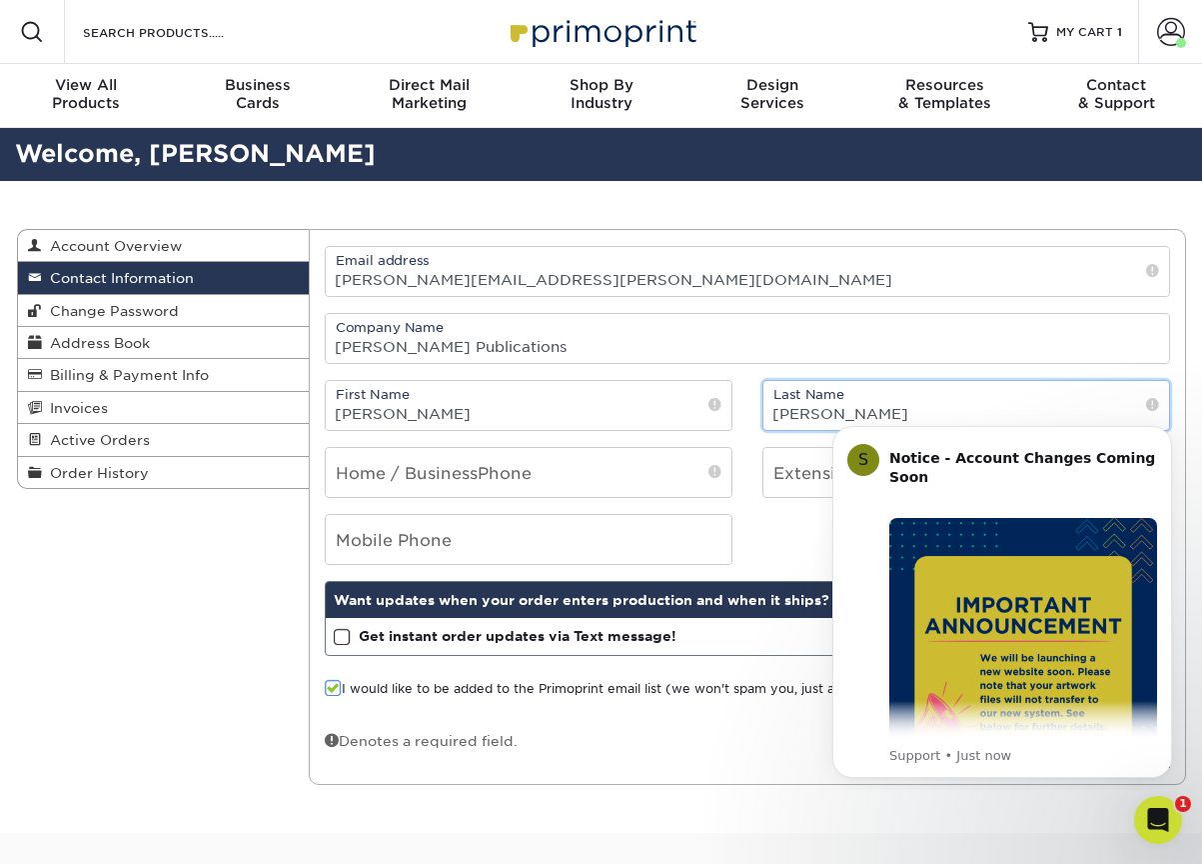
type input "[PERSON_NAME]"
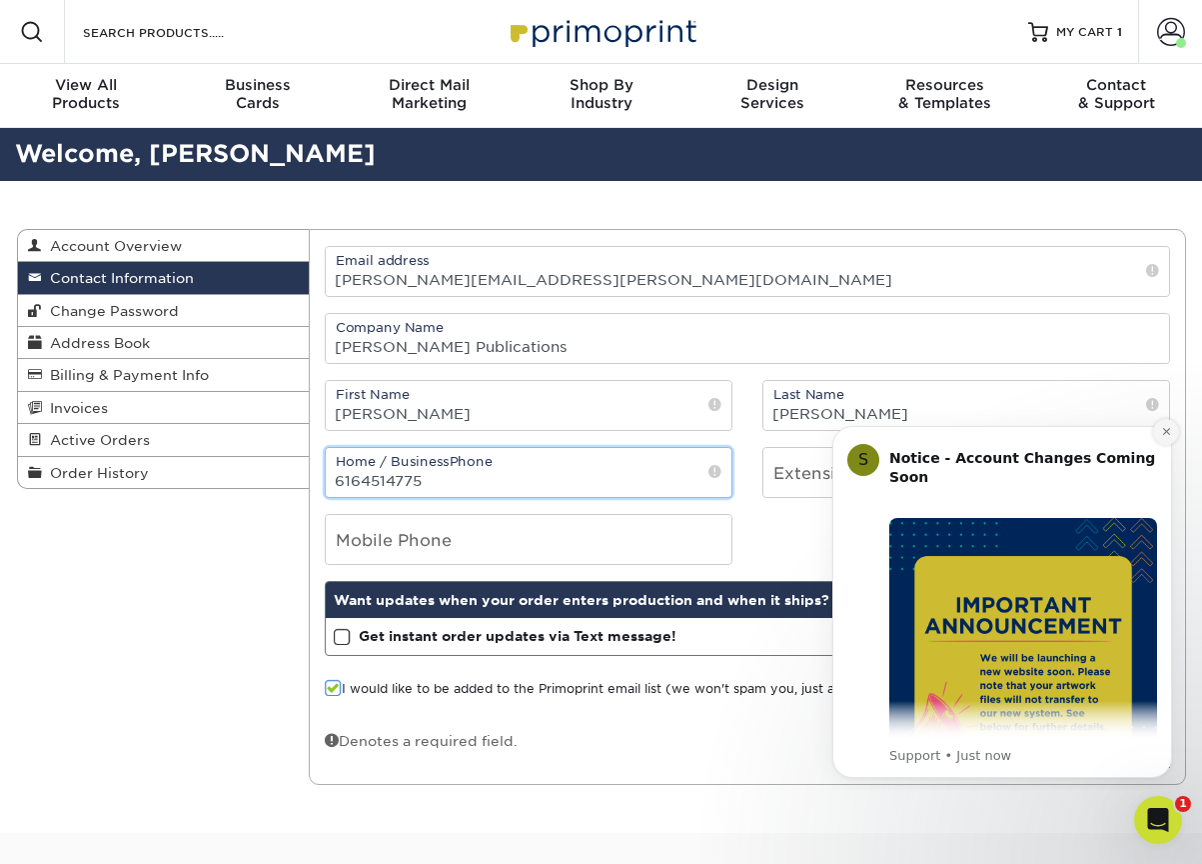
type input "6164514775"
click at [1173, 429] on button "Dismiss notification" at bounding box center [1166, 432] width 26 height 26
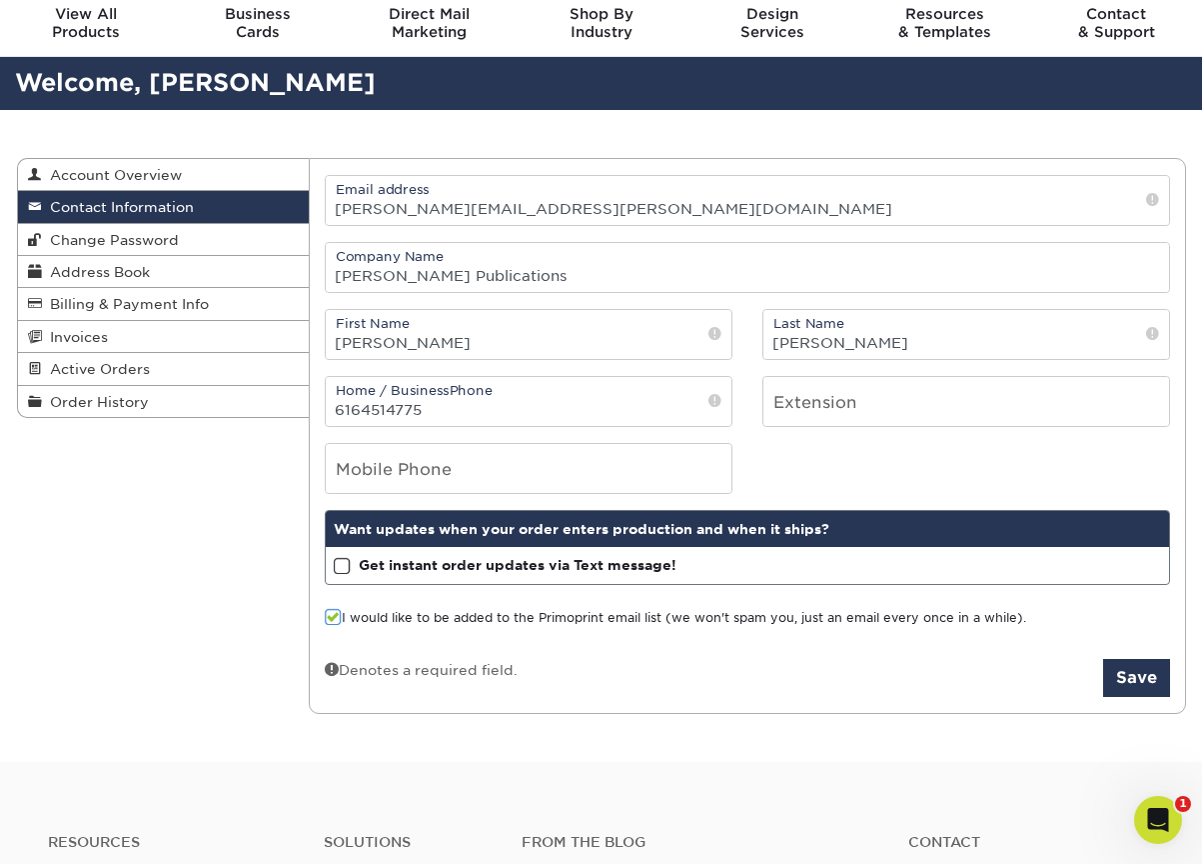
scroll to position [75, 0]
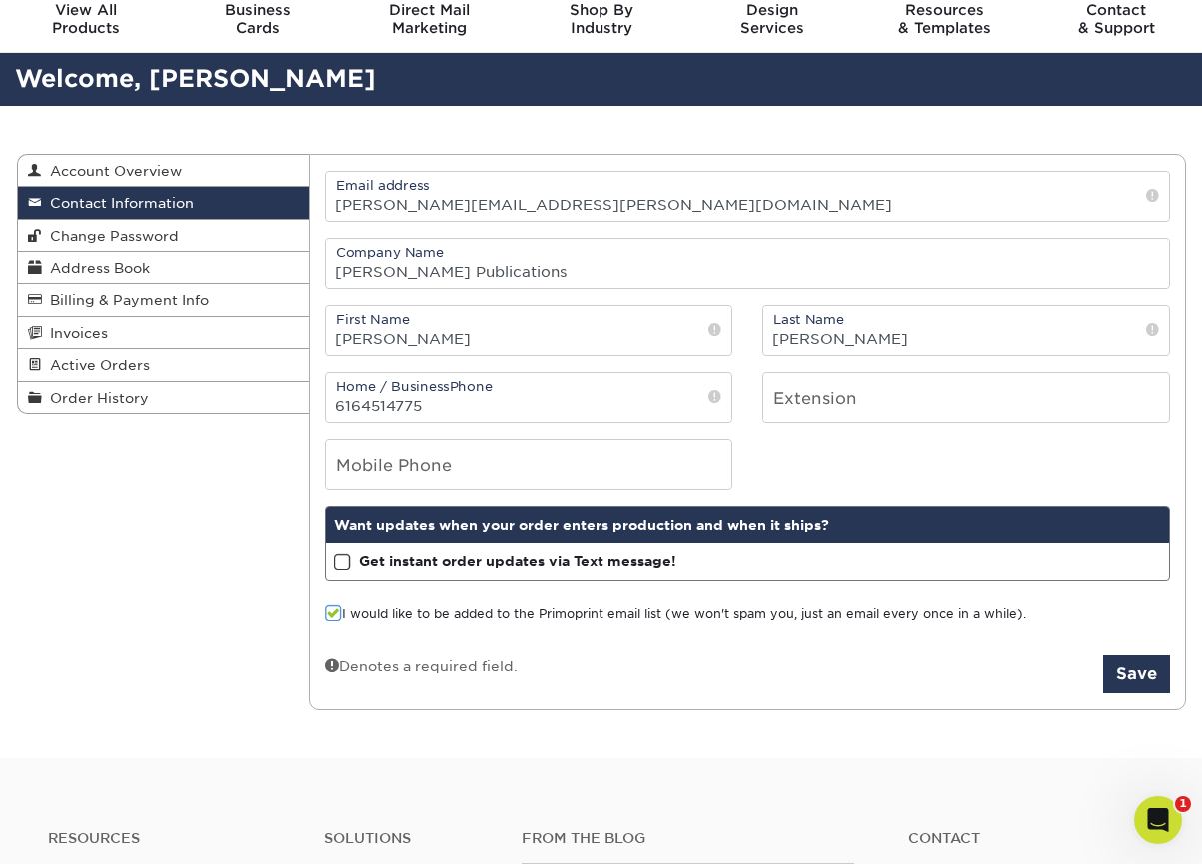
click at [335, 617] on span at bounding box center [333, 613] width 17 height 19
click at [0, 0] on input "I would like to be added to the Primoprint email list (we won't spam you, just …" at bounding box center [0, 0] width 0 height 0
click at [1134, 674] on button "Save" at bounding box center [1136, 674] width 67 height 38
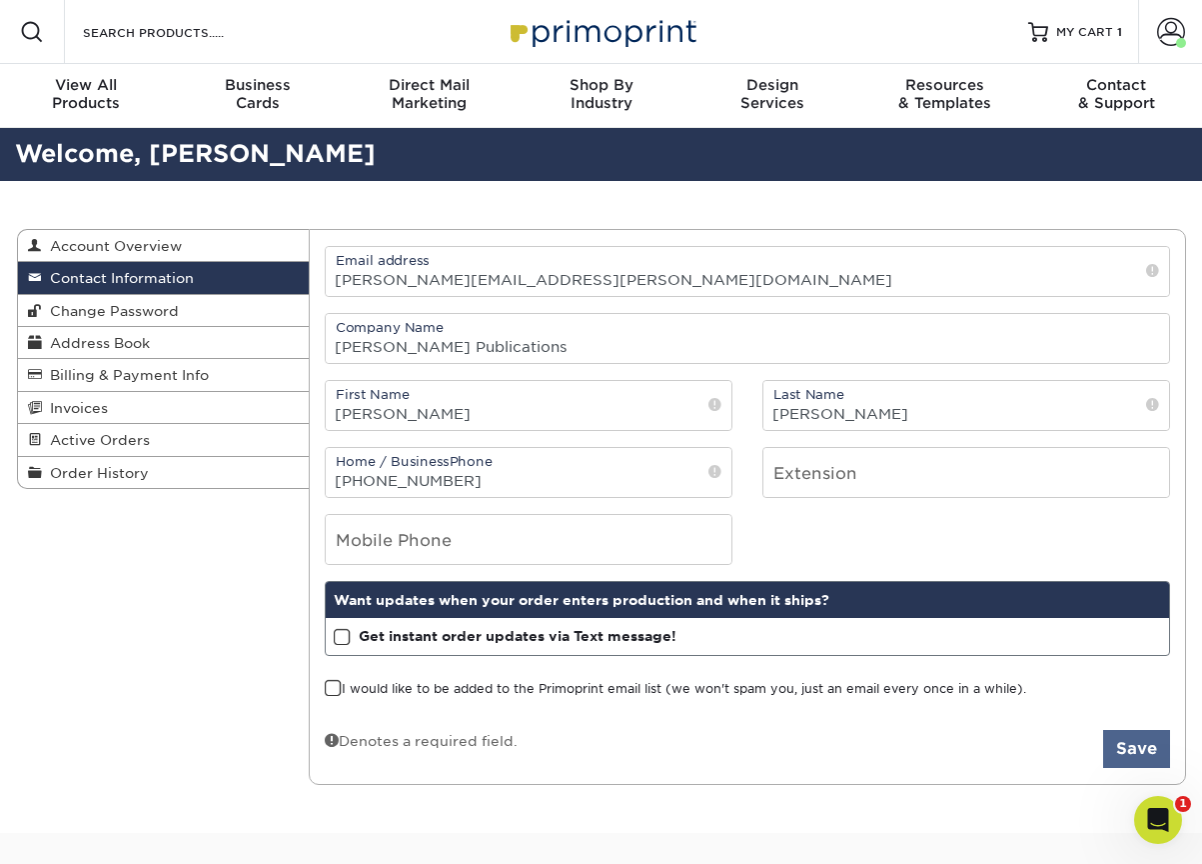
click at [1132, 750] on button "Save" at bounding box center [1136, 749] width 67 height 38
click at [173, 308] on span "Change Password" at bounding box center [110, 311] width 137 height 16
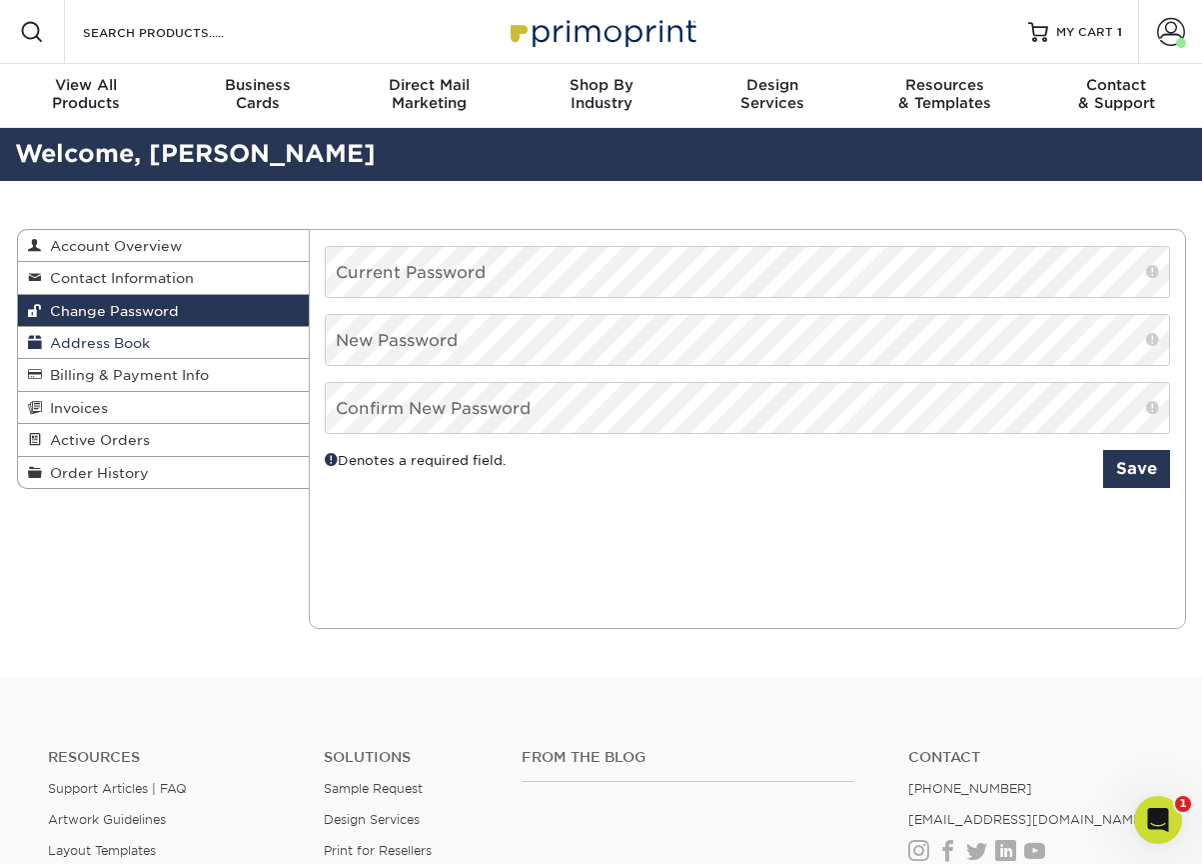
click at [170, 341] on link "Address Book" at bounding box center [164, 343] width 292 height 32
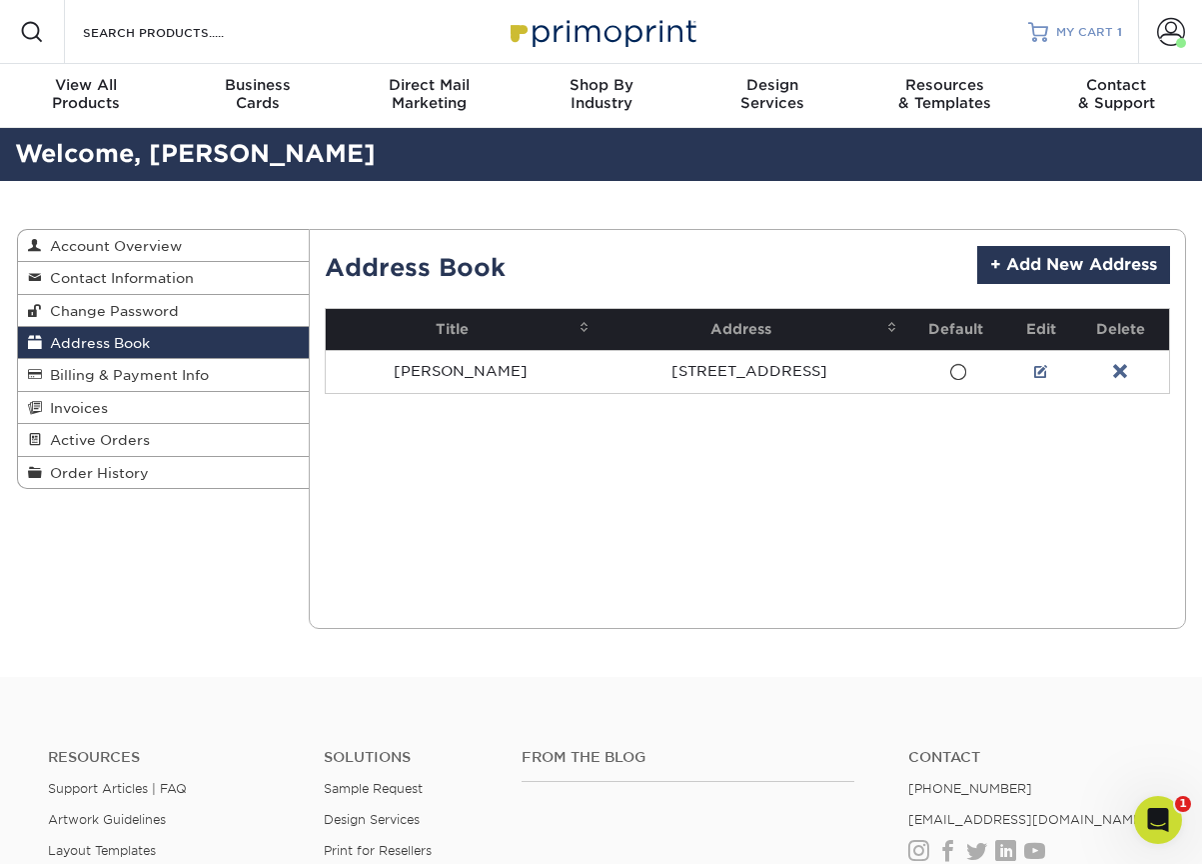
click at [1095, 27] on span "MY CART" at bounding box center [1084, 32] width 57 height 17
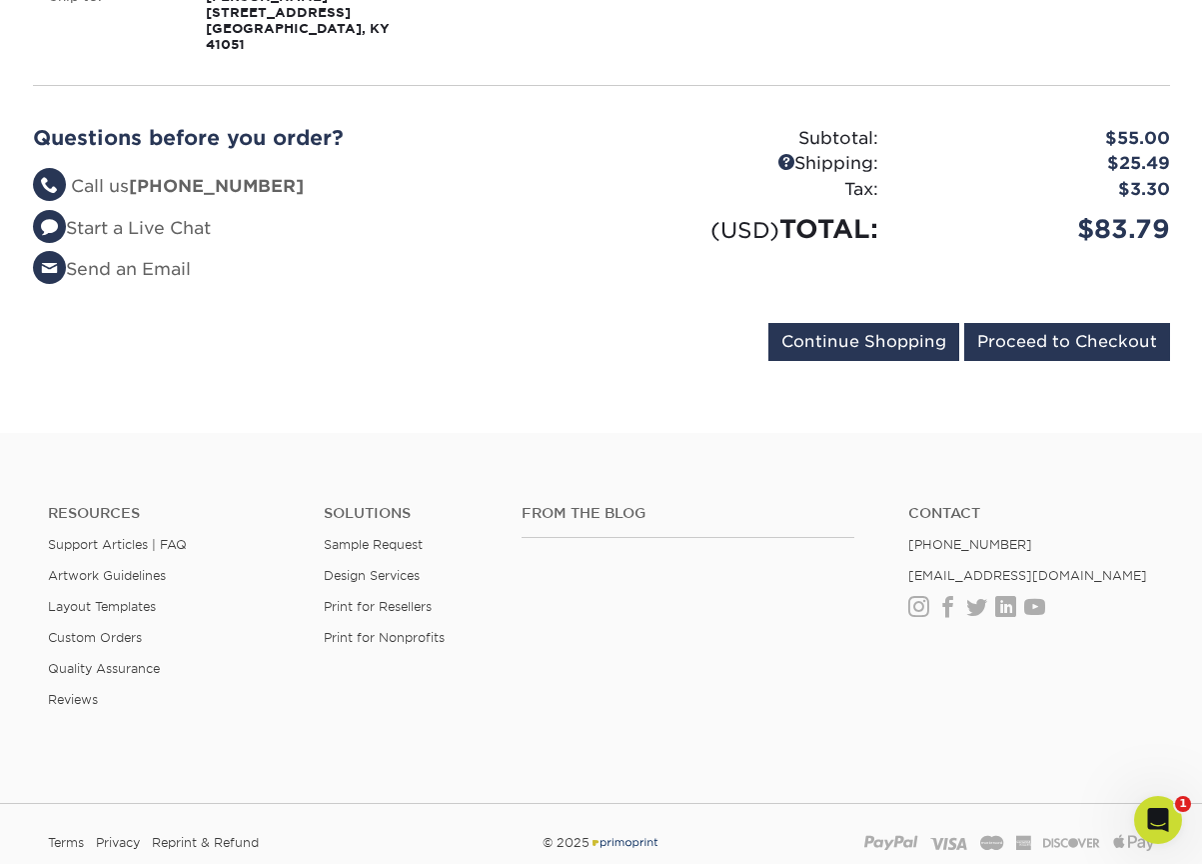
scroll to position [472, 0]
click at [1031, 322] on input "Proceed to Checkout" at bounding box center [1068, 341] width 206 height 38
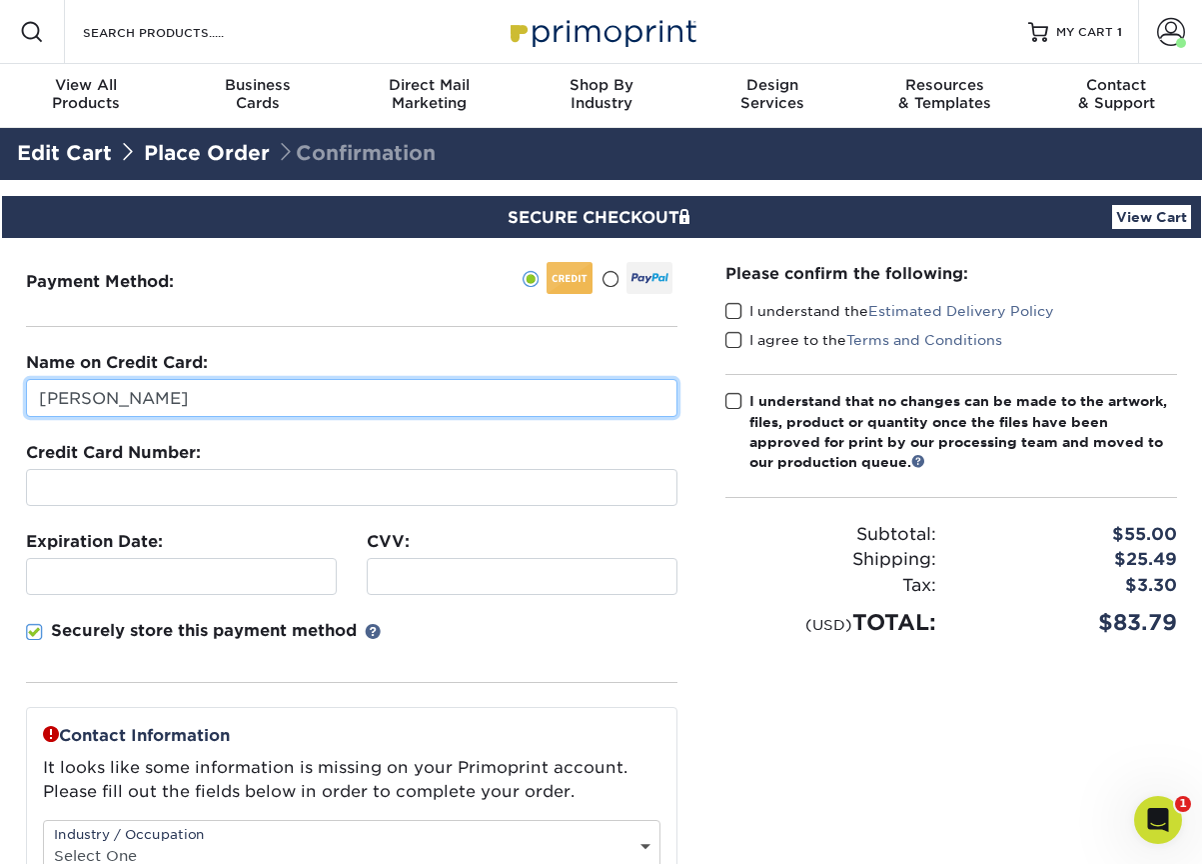
click at [326, 386] on input "[PERSON_NAME]" at bounding box center [352, 398] width 652 height 38
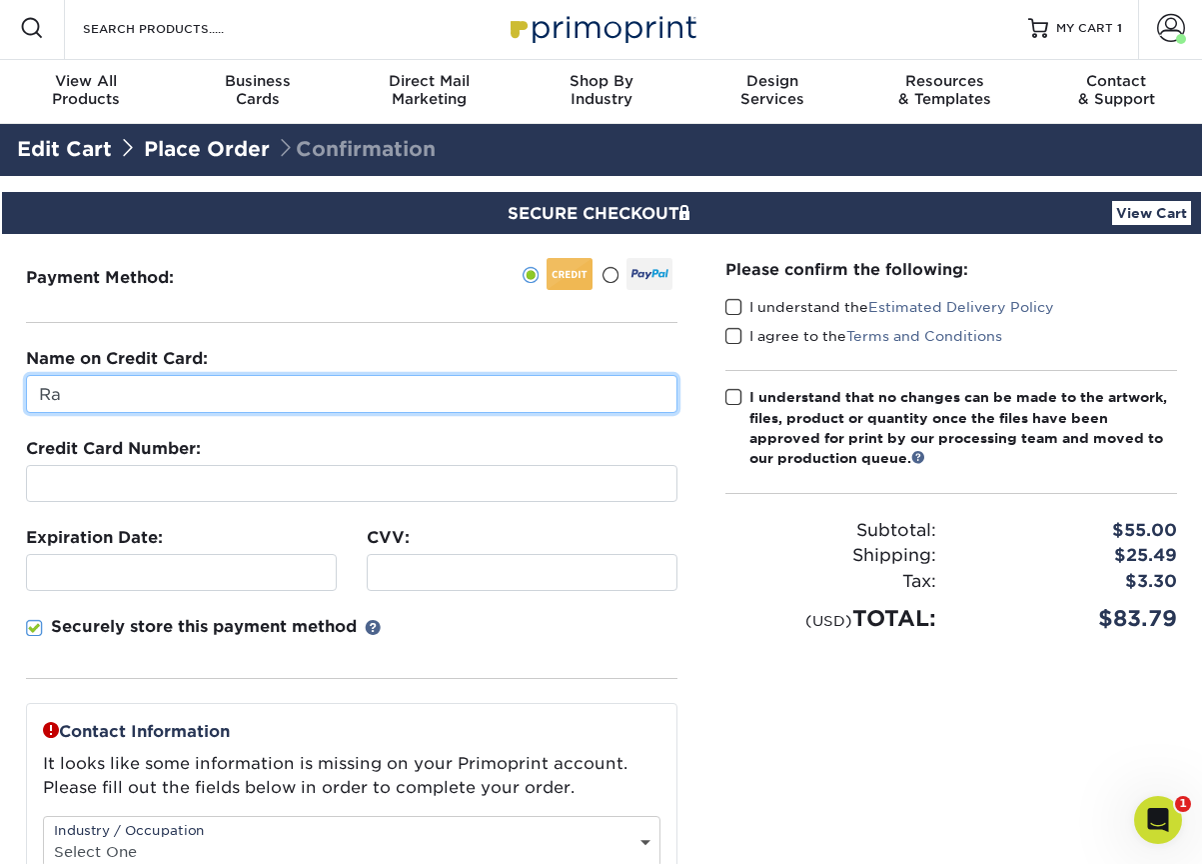
type input "R"
type input "Kregel Inc"
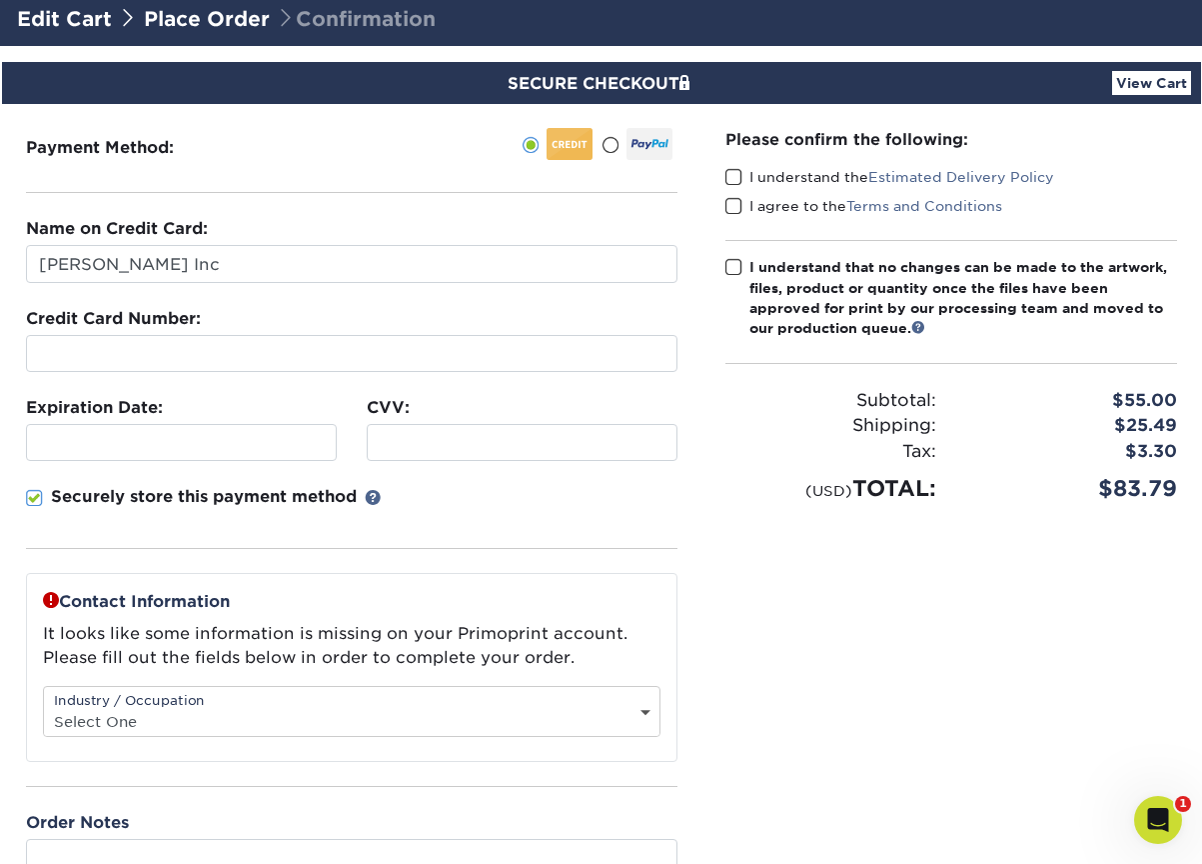
scroll to position [210, 0]
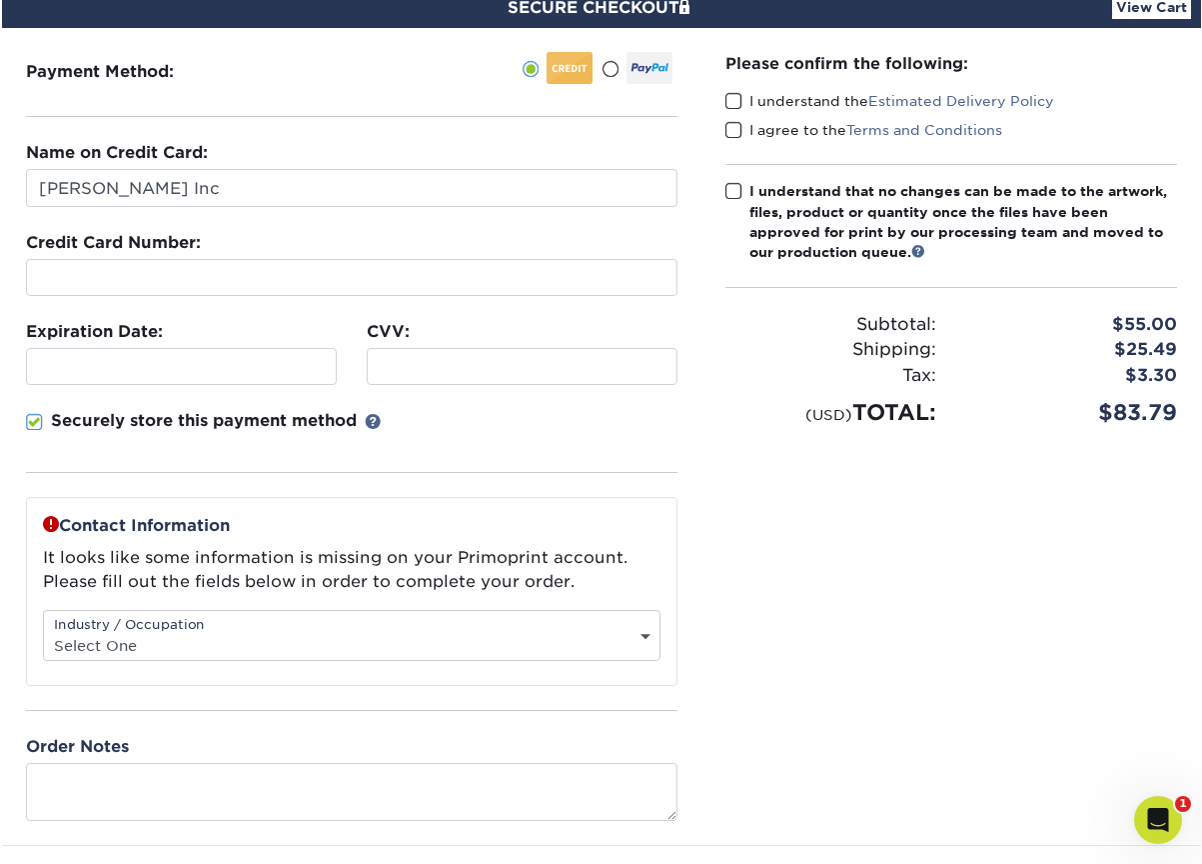
click at [555, 626] on div "Industry / Occupation Select One Administrative Executive Human Resources Const…" at bounding box center [352, 635] width 618 height 51
select select "11"
click at [731, 192] on span at bounding box center [734, 191] width 17 height 19
click at [0, 0] on input "I understand that no changes can be made to the artwork, files, product or quan…" at bounding box center [0, 0] width 0 height 0
drag, startPoint x: 732, startPoint y: 98, endPoint x: 734, endPoint y: 110, distance: 12.2
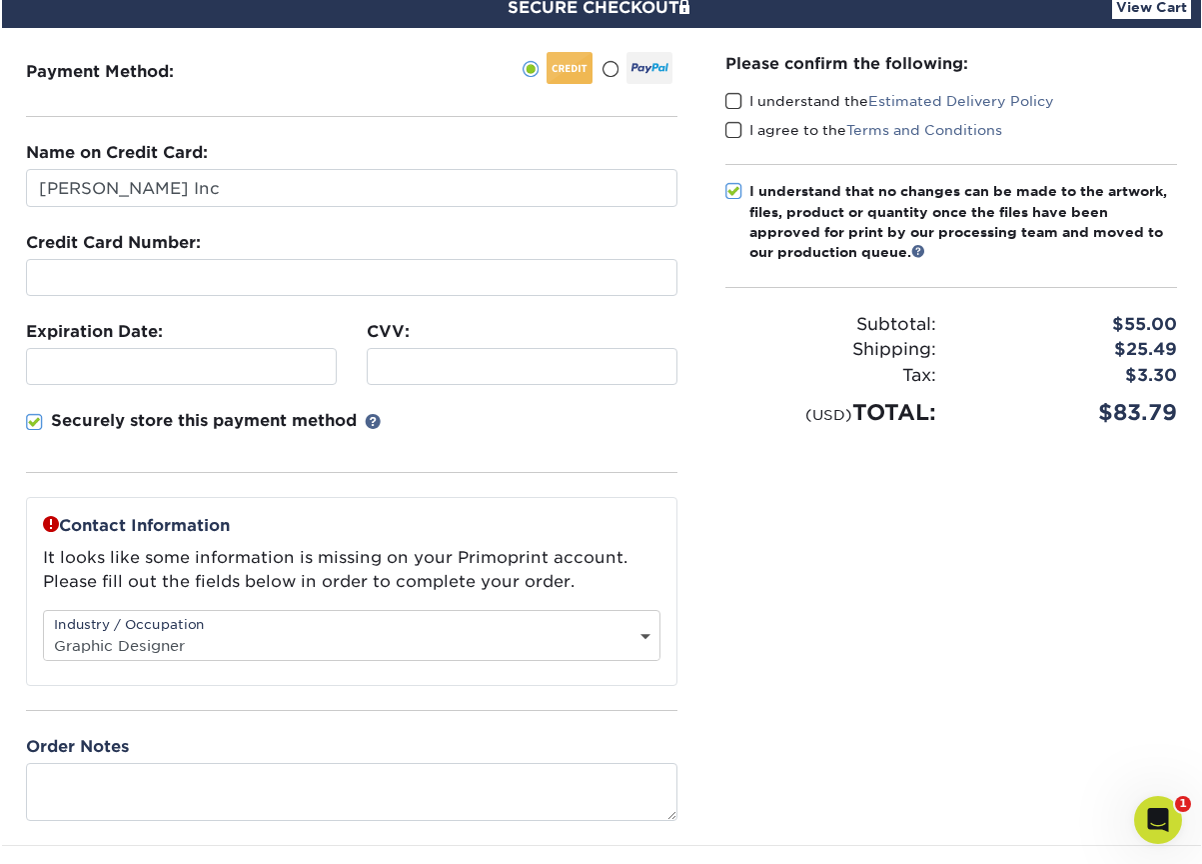
click at [732, 98] on span at bounding box center [734, 101] width 17 height 19
click at [0, 0] on input "I understand the Estimated Delivery Policy" at bounding box center [0, 0] width 0 height 0
click at [733, 129] on span at bounding box center [734, 130] width 17 height 19
click at [0, 0] on input "I agree to the Terms and Conditions" at bounding box center [0, 0] width 0 height 0
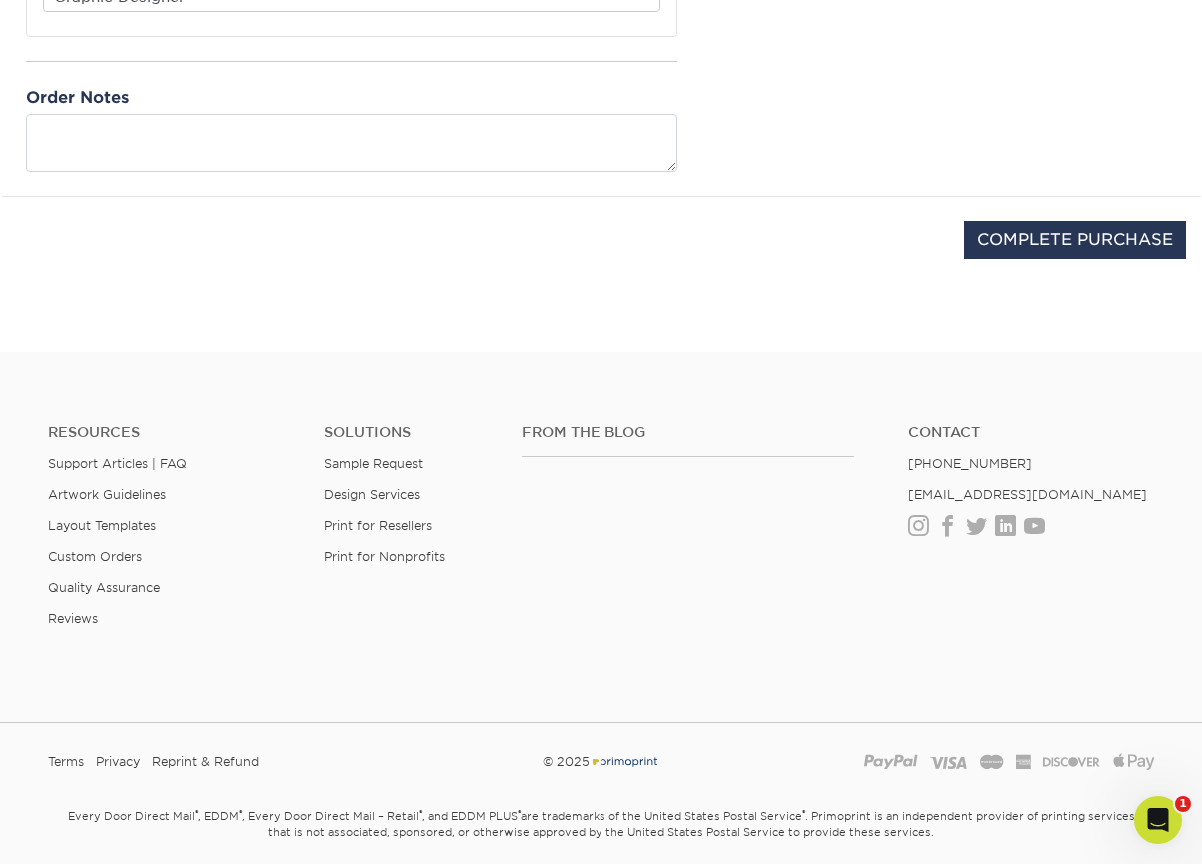
scroll to position [867, 0]
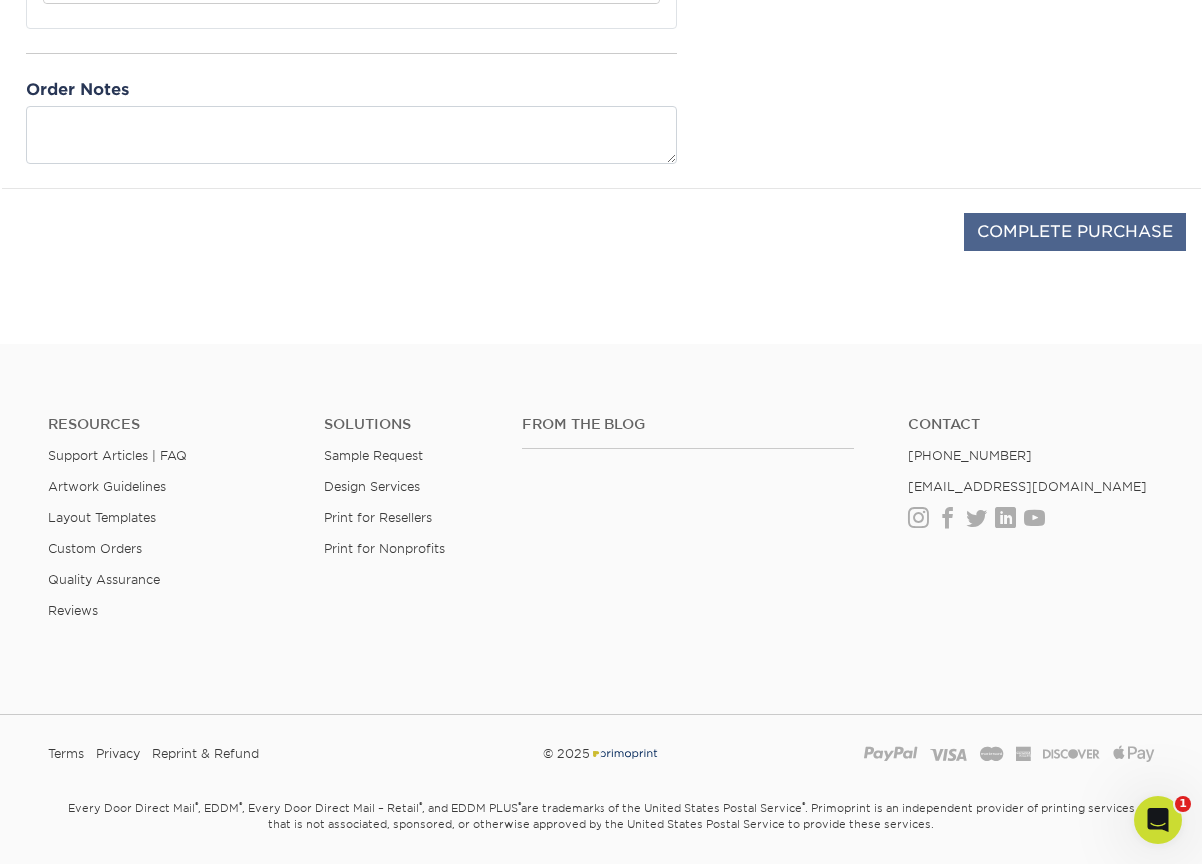
click at [1021, 237] on input "COMPLETE PURCHASE" at bounding box center [1076, 232] width 222 height 38
type input "PROCESSING, PLEASE WAIT..."
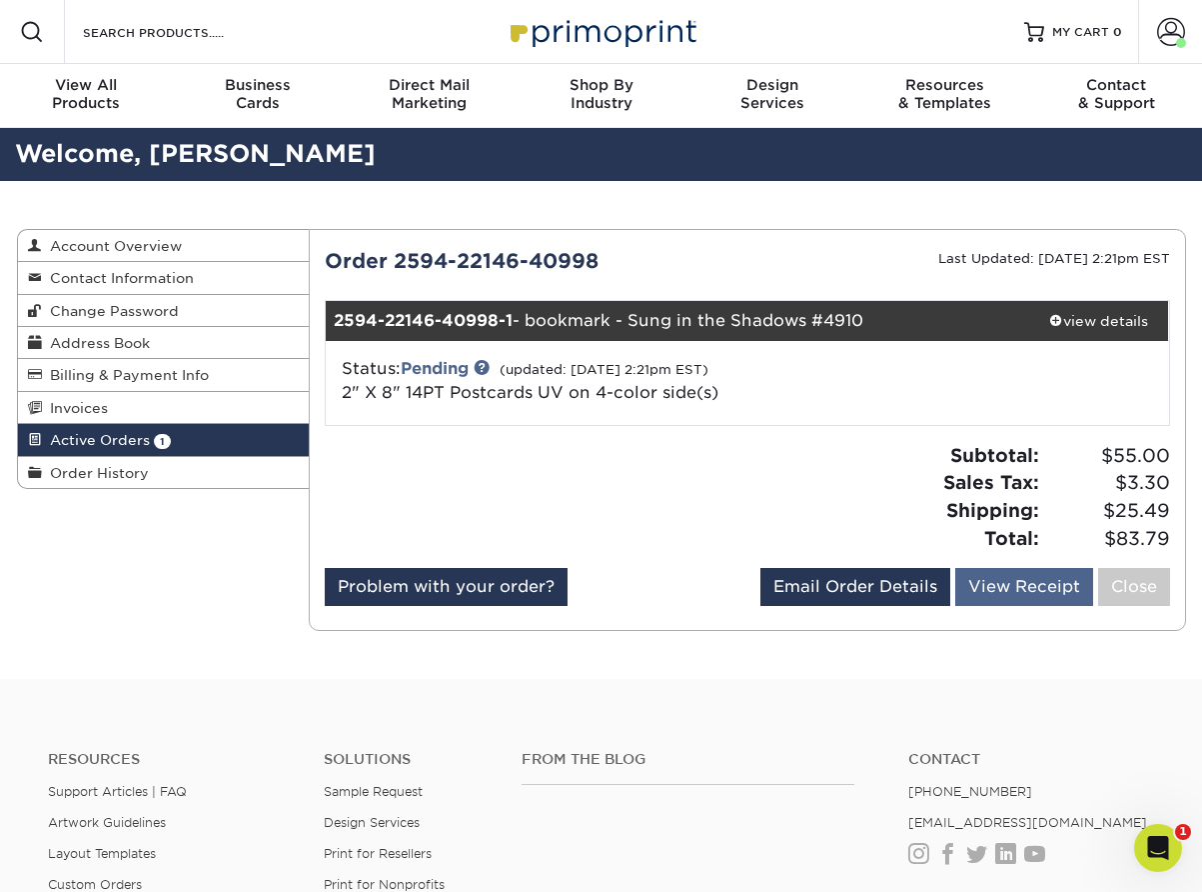
click at [1020, 580] on link "View Receipt" at bounding box center [1025, 587] width 138 height 38
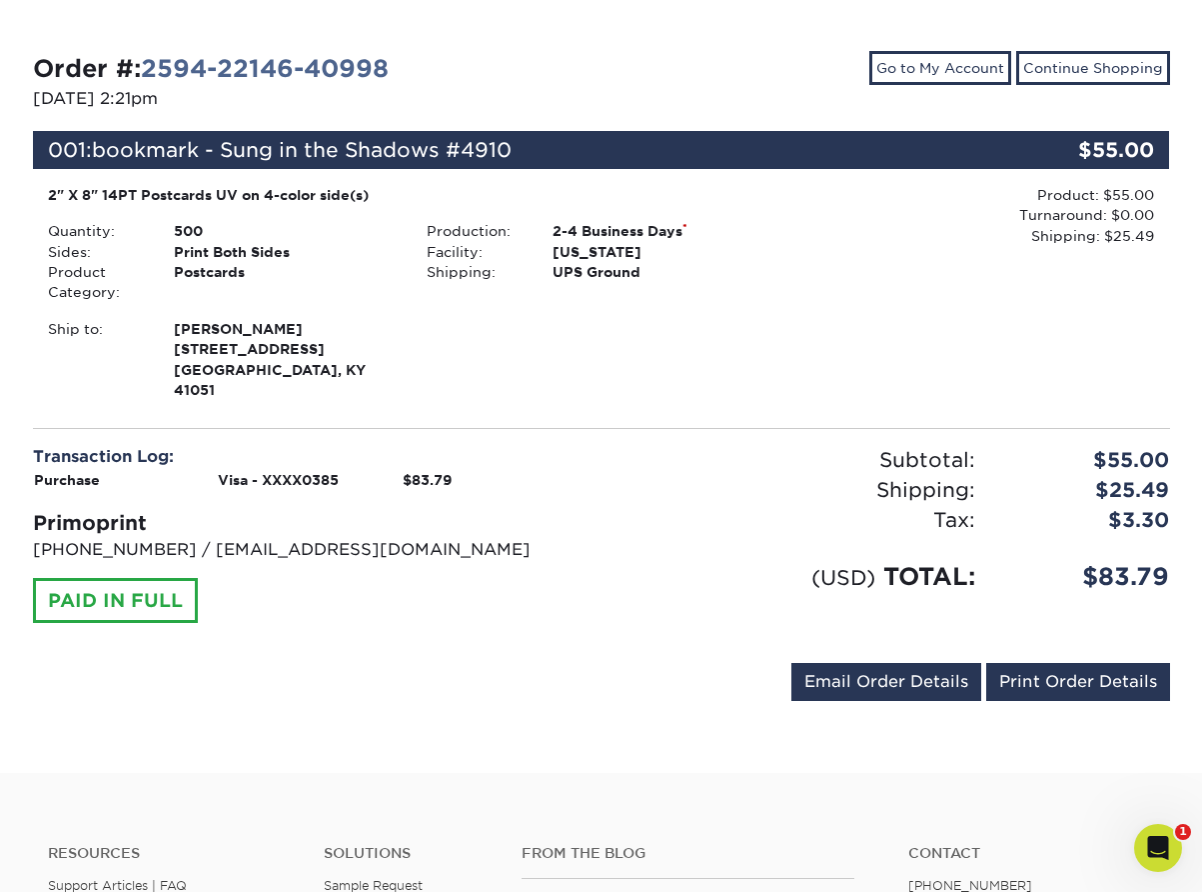
scroll to position [233, 0]
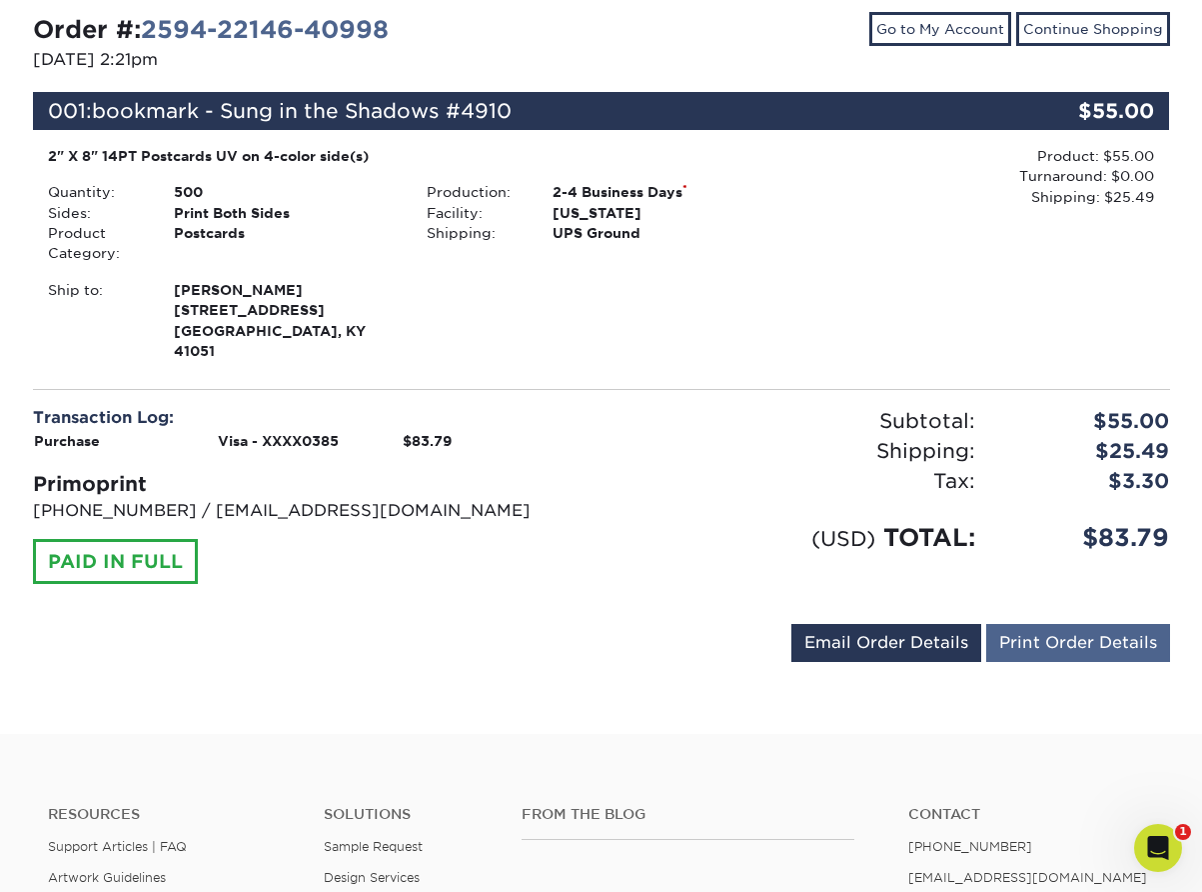
click at [1085, 624] on link "Print Order Details" at bounding box center [1078, 643] width 184 height 38
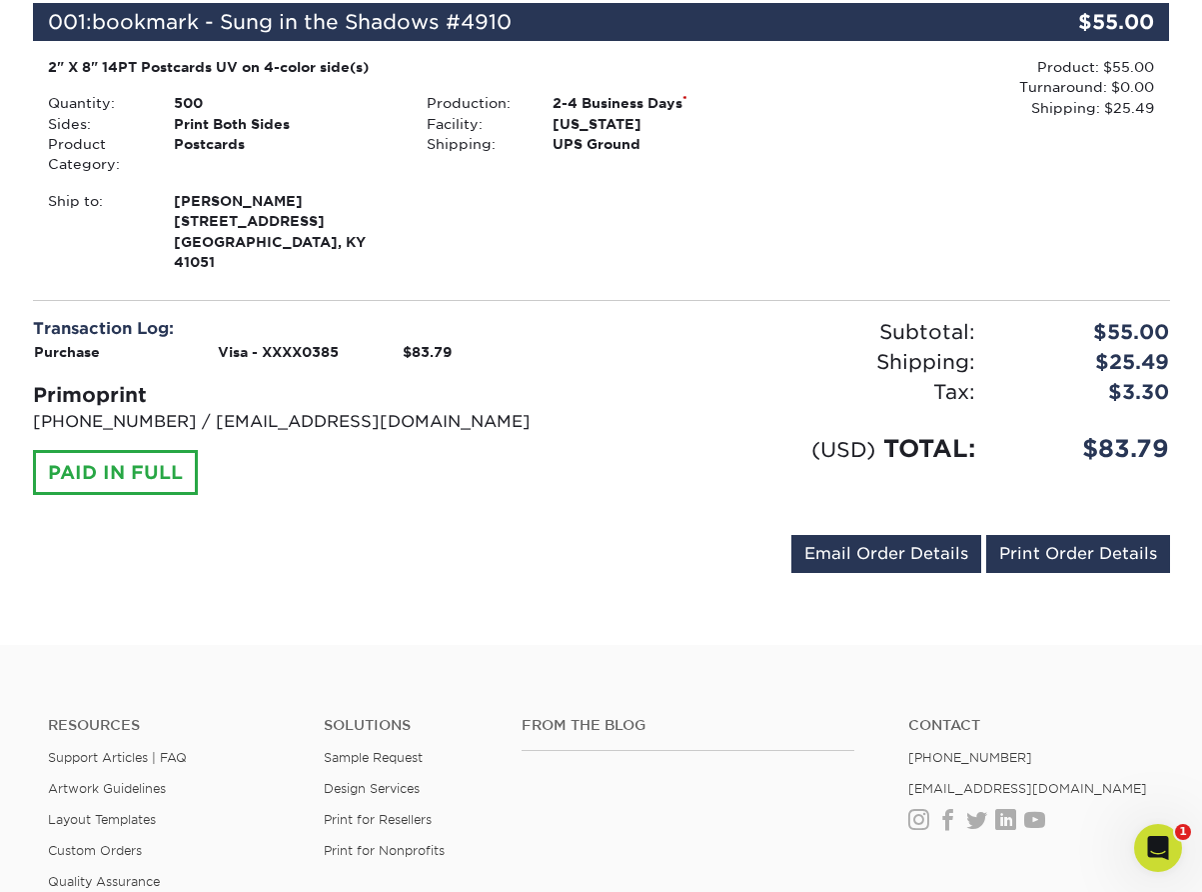
scroll to position [339, 0]
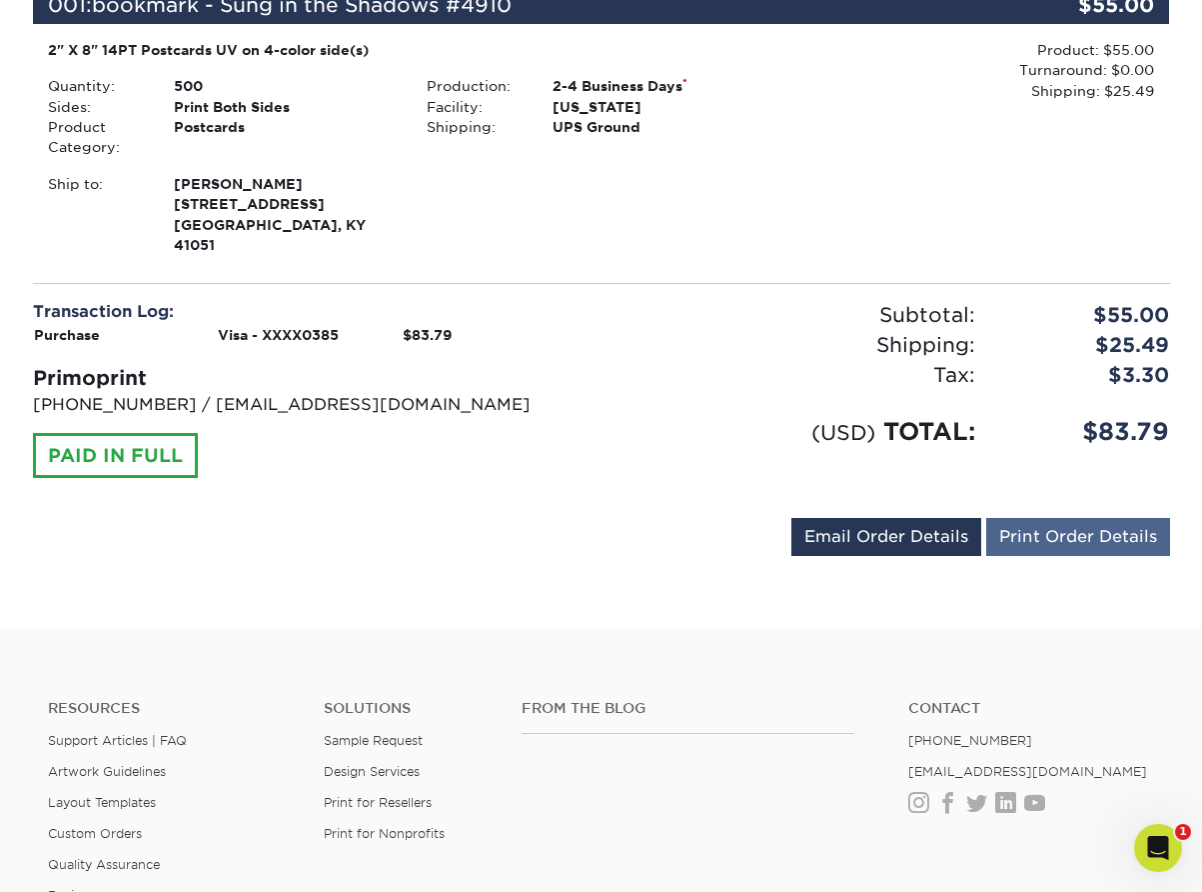
click at [1013, 518] on link "Print Order Details" at bounding box center [1078, 537] width 184 height 38
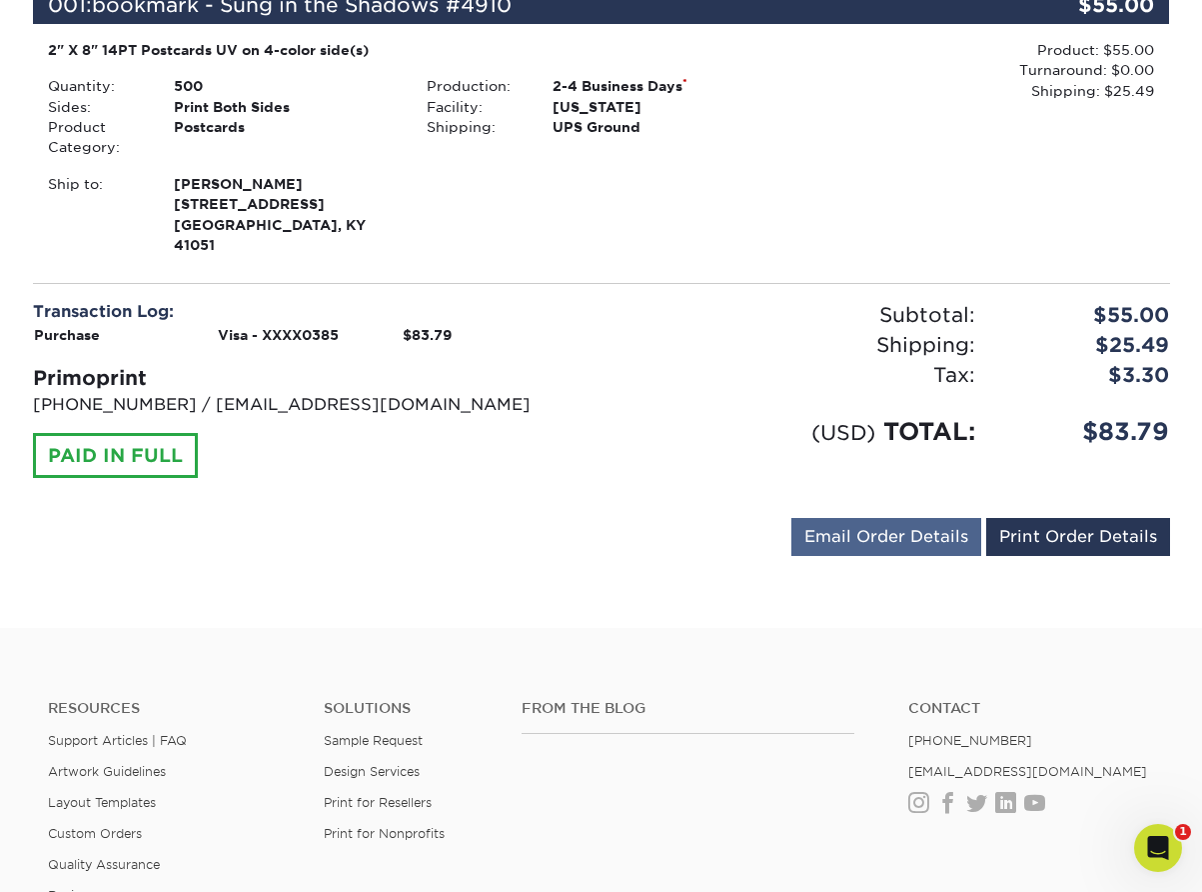
click at [861, 518] on link "Email Order Details" at bounding box center [887, 537] width 190 height 38
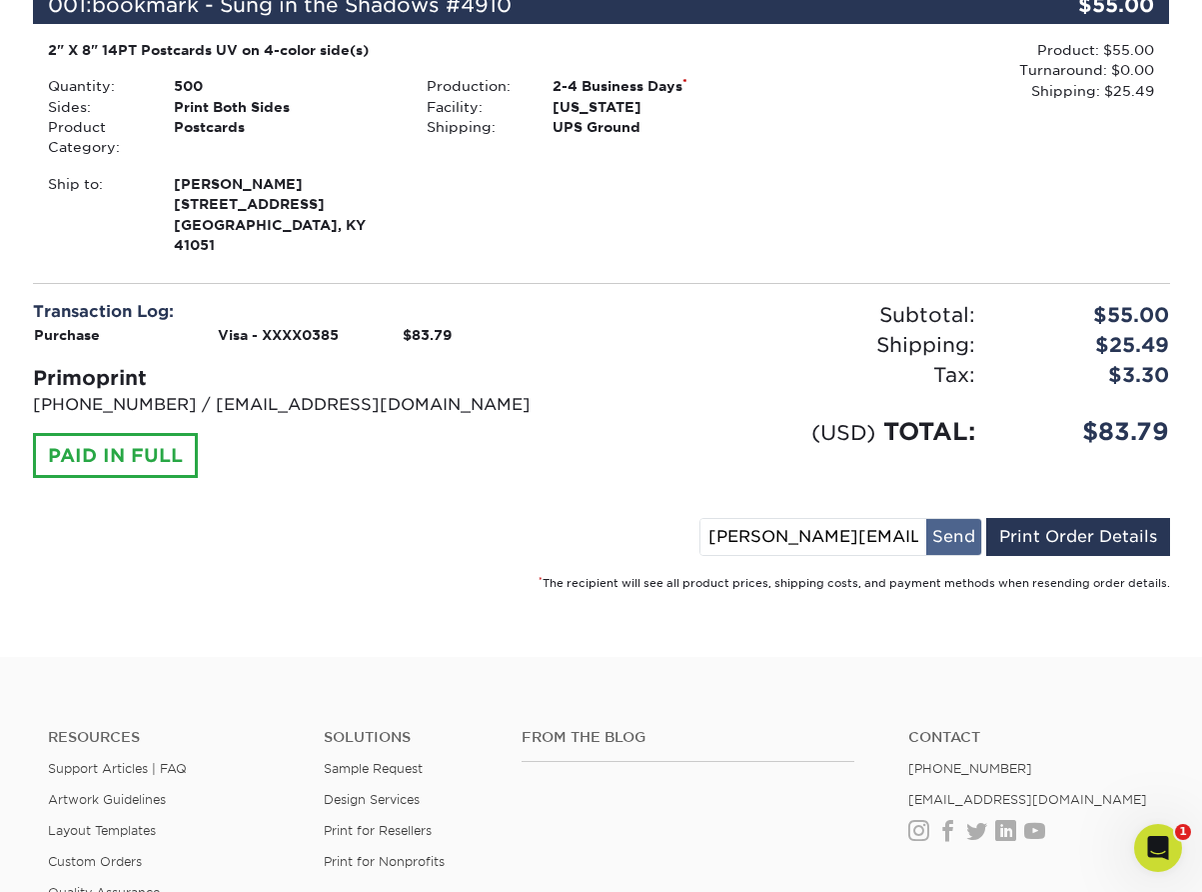
click at [947, 519] on button "Send" at bounding box center [954, 537] width 55 height 36
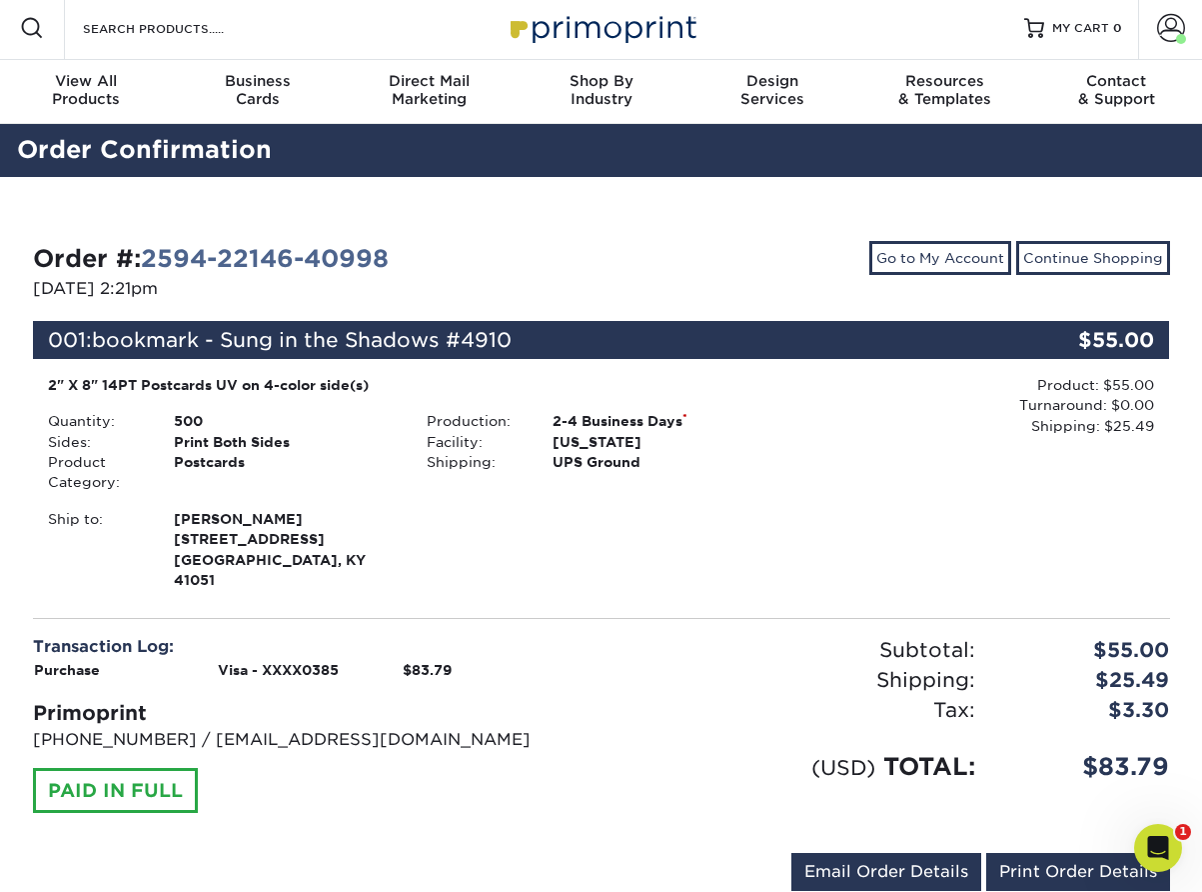
scroll to position [0, 0]
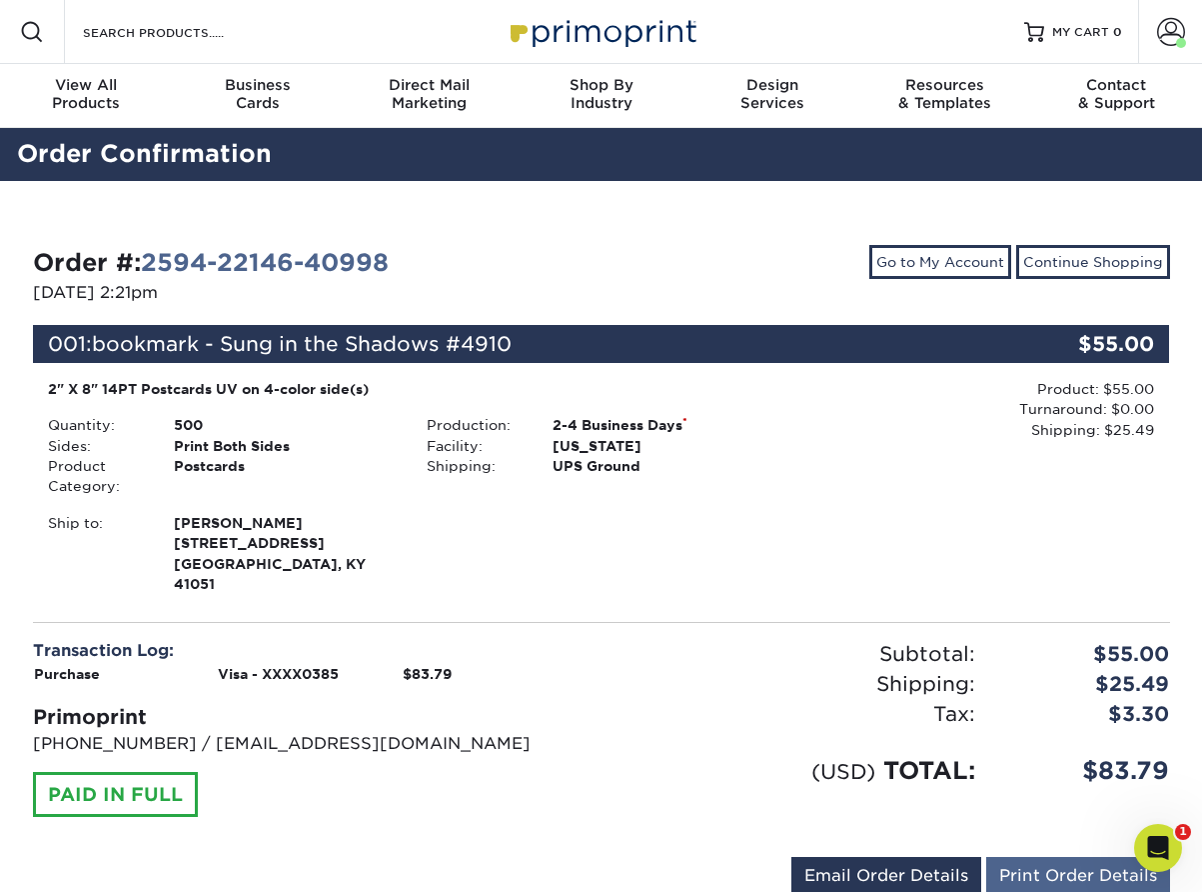
click at [1016, 857] on link "Print Order Details" at bounding box center [1078, 876] width 184 height 38
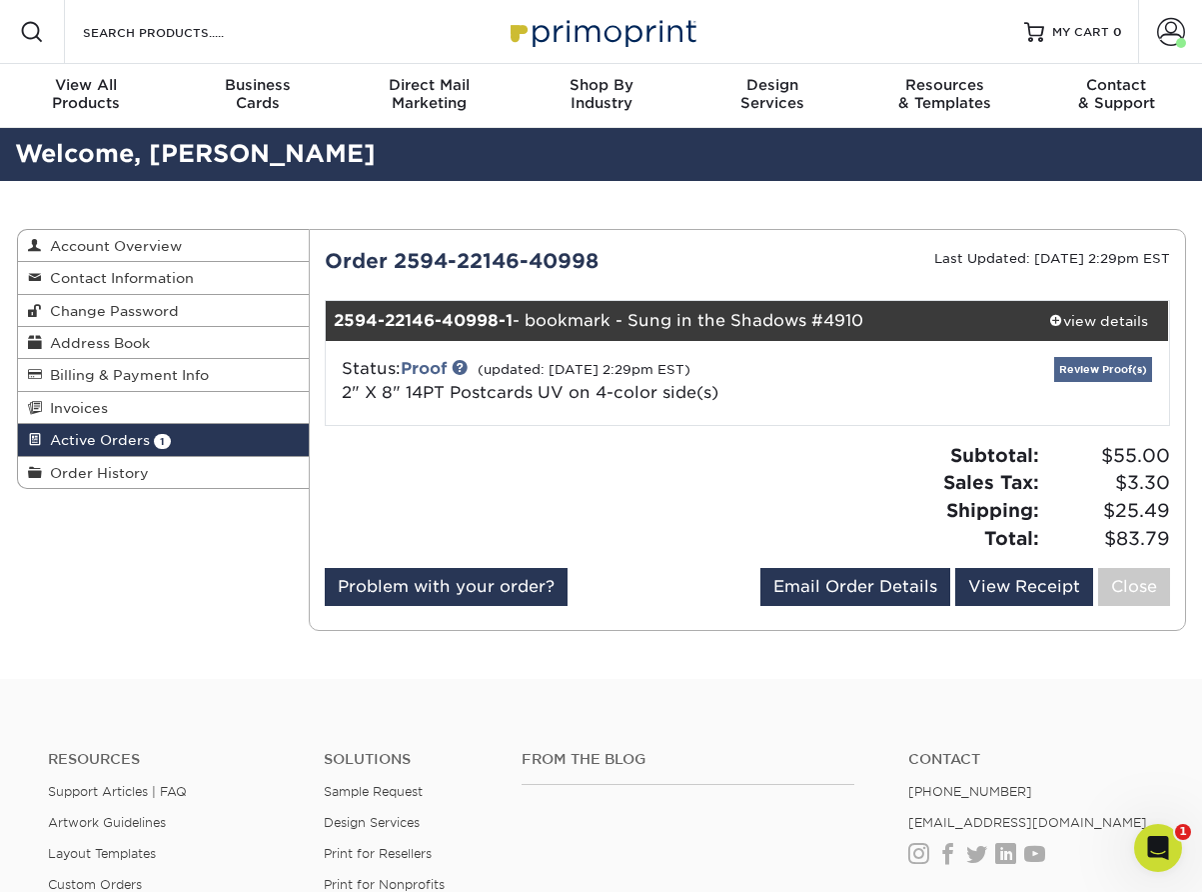
click at [1075, 373] on link "Review Proof(s)" at bounding box center [1103, 369] width 98 height 25
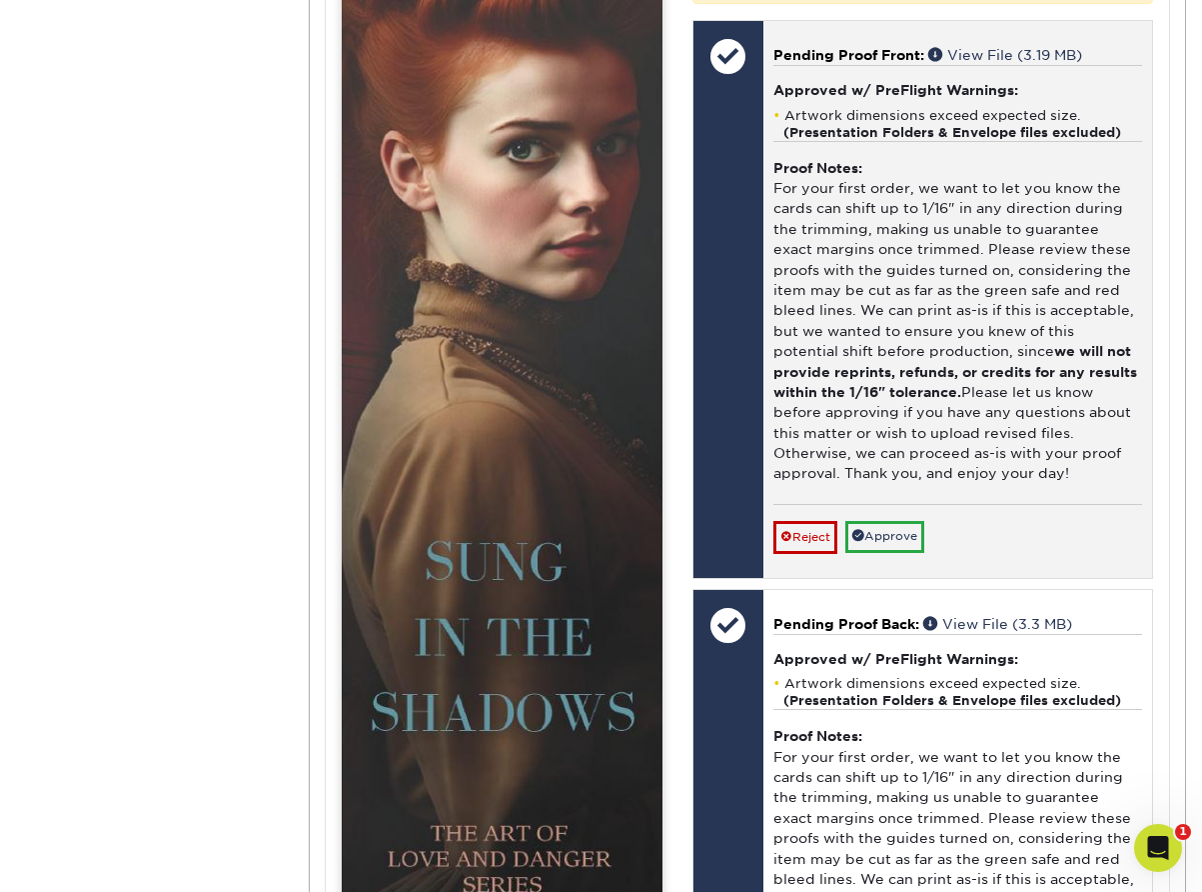
scroll to position [996, 0]
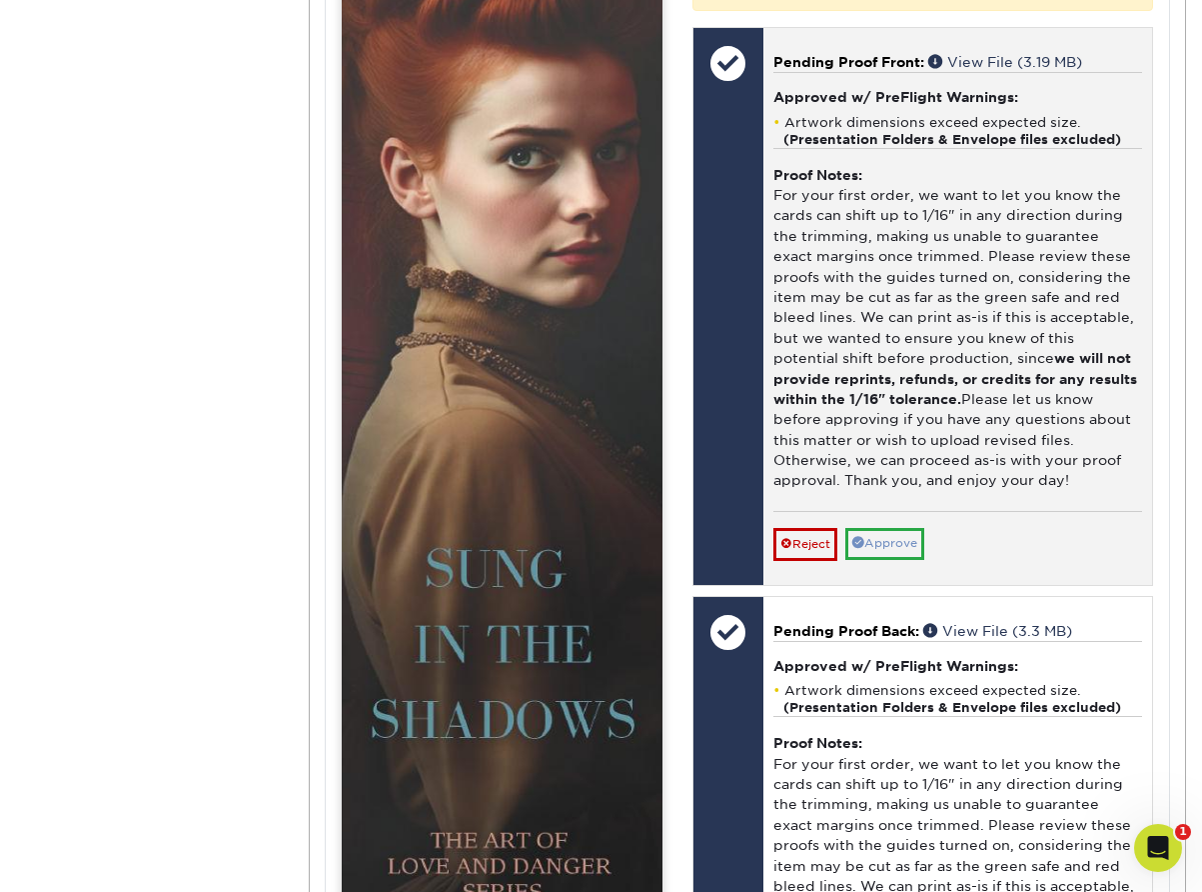
click at [894, 528] on link "Approve" at bounding box center [885, 543] width 79 height 31
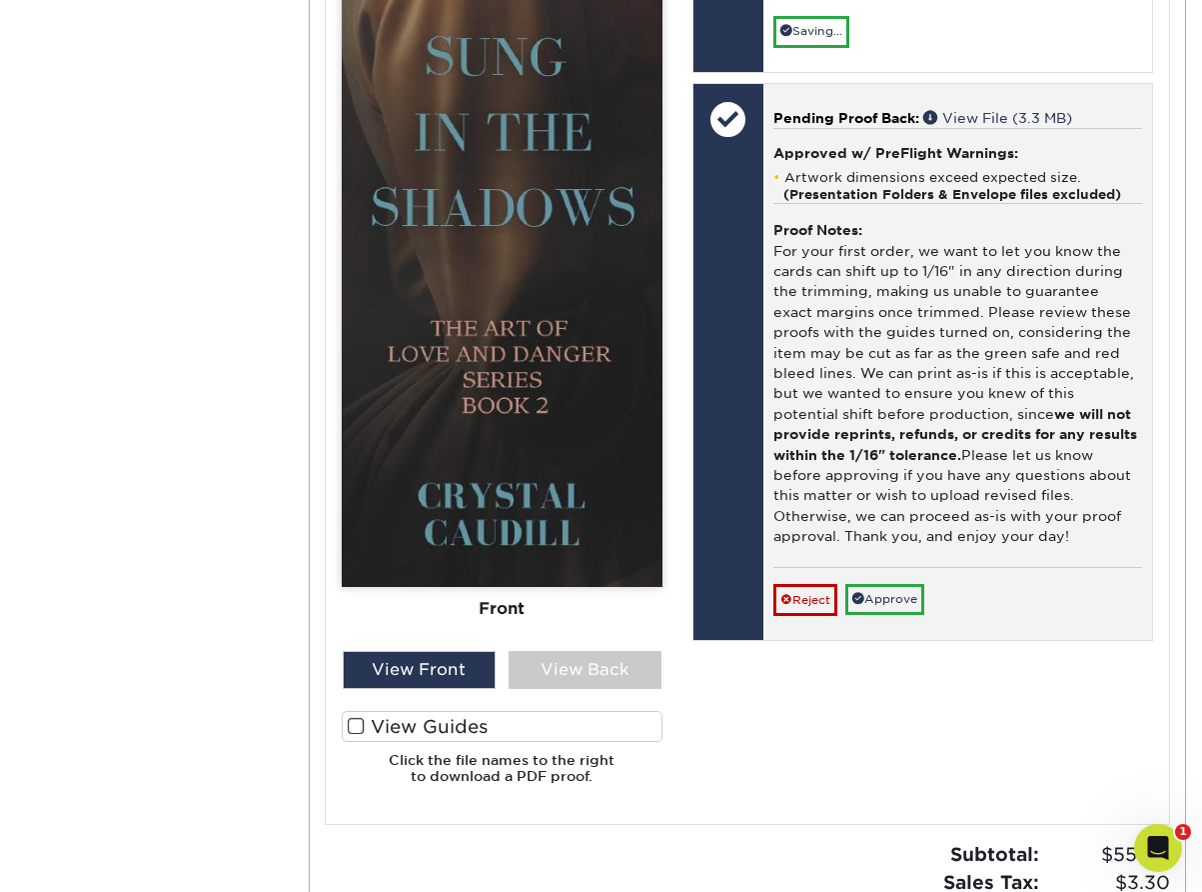
scroll to position [1520, 0]
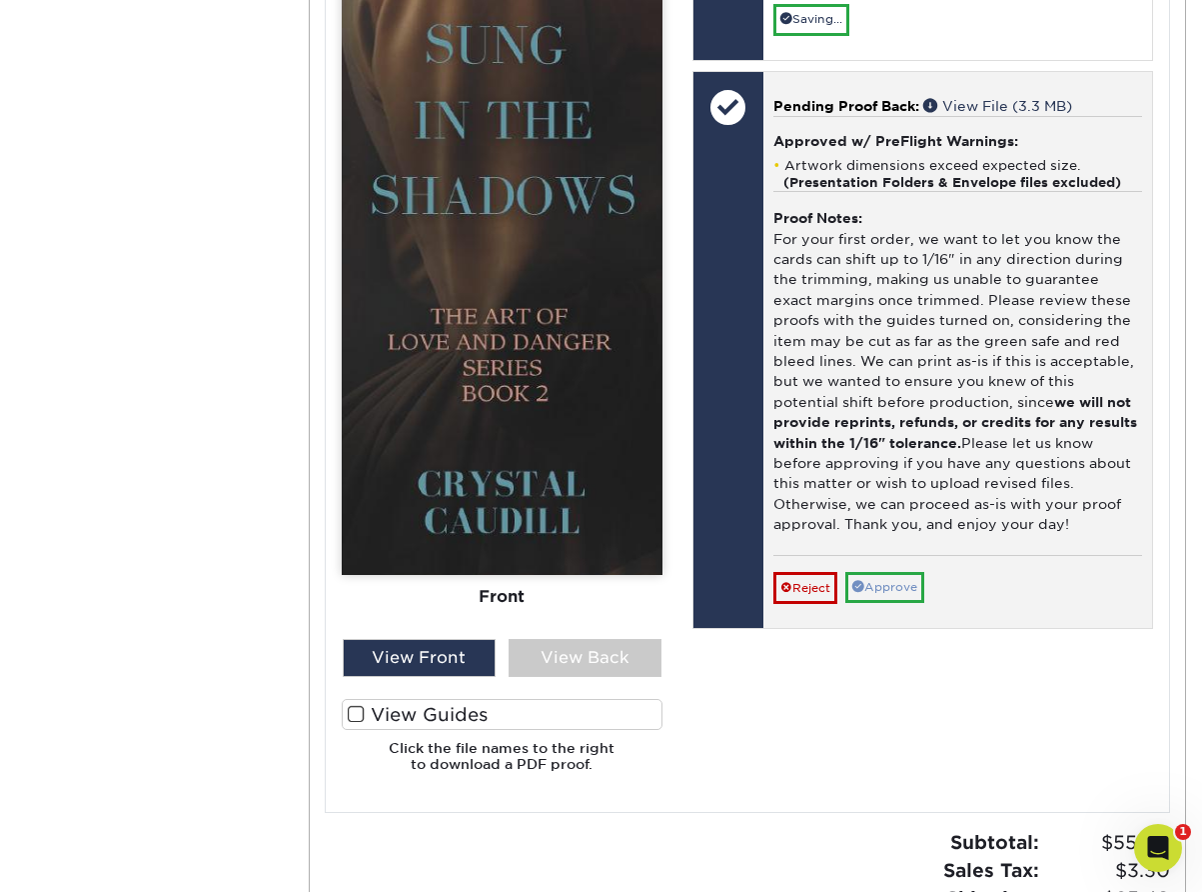
click at [890, 561] on div "Pending Proof Back: View File (3.3 MB) Approved w/ PreFlight Warnings: Artwork …" at bounding box center [958, 350] width 389 height 557
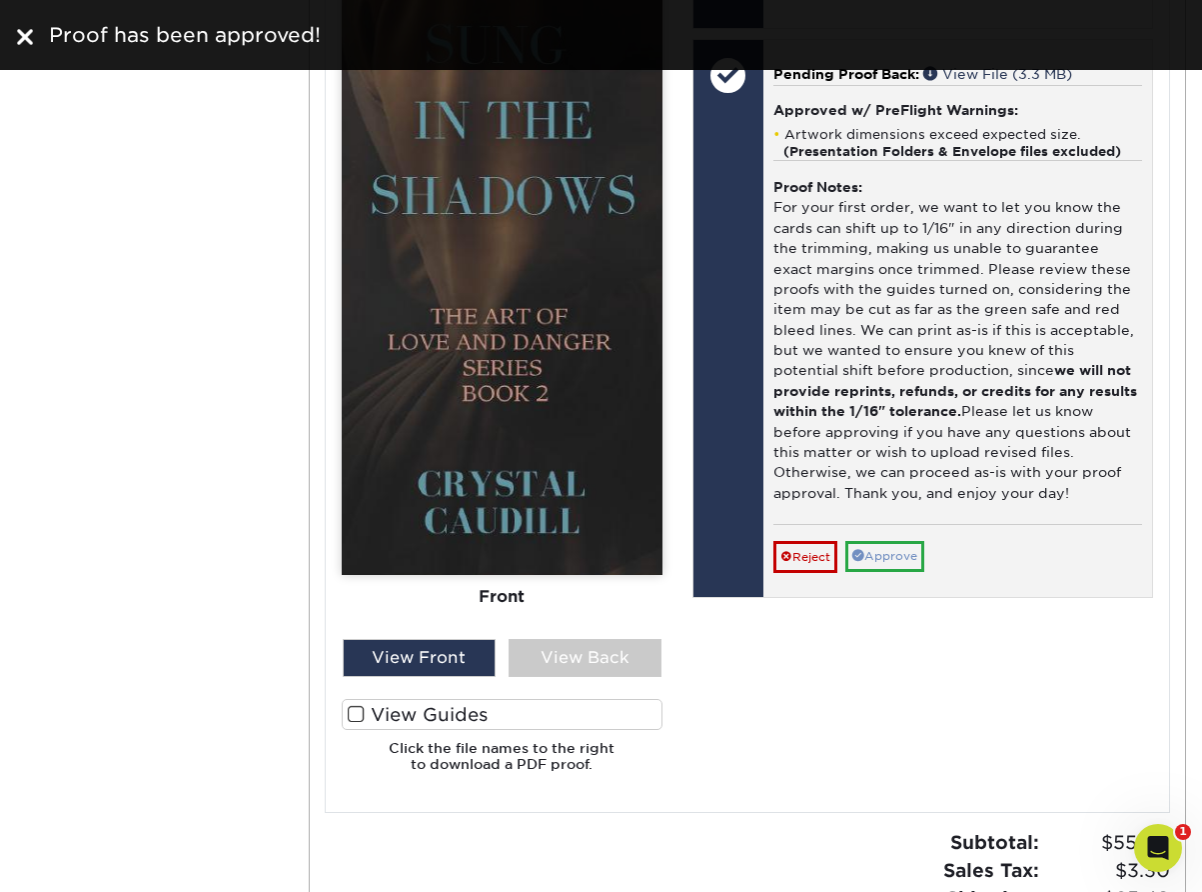
click at [887, 541] on link "Approve" at bounding box center [885, 556] width 79 height 31
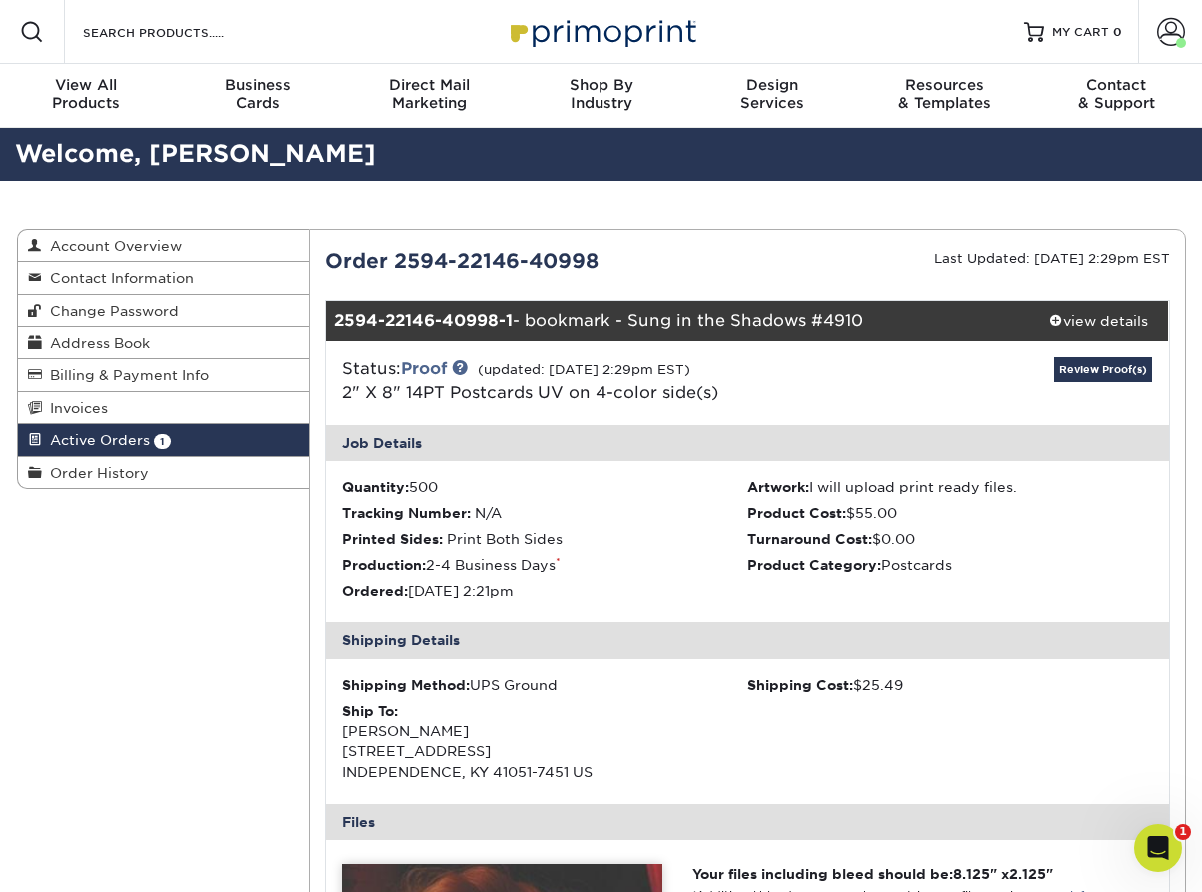
scroll to position [0, 0]
